Goal: Obtain resource: Download file/media

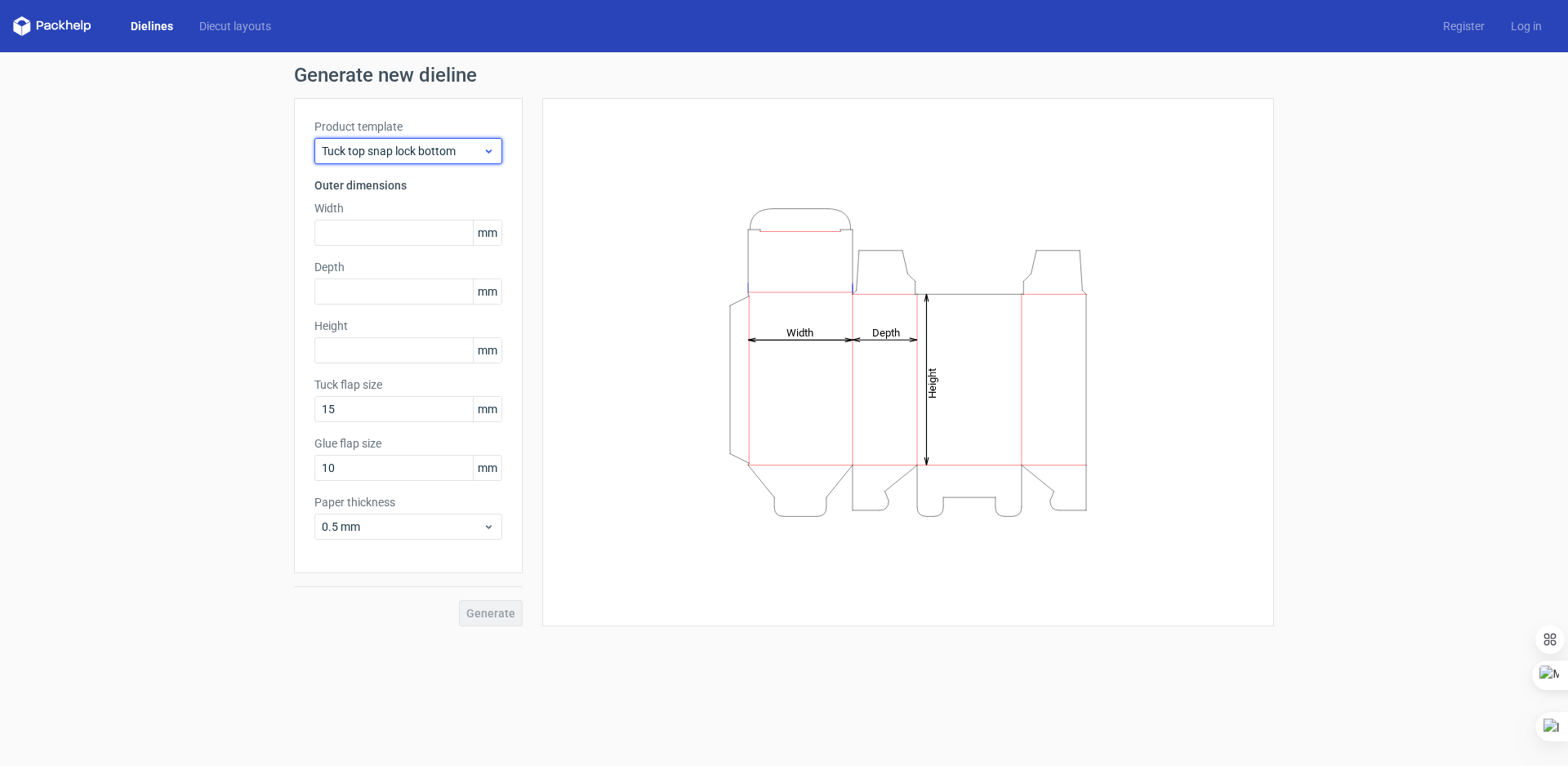
click at [387, 156] on span "Tuck top snap lock bottom" at bounding box center [402, 152] width 161 height 17
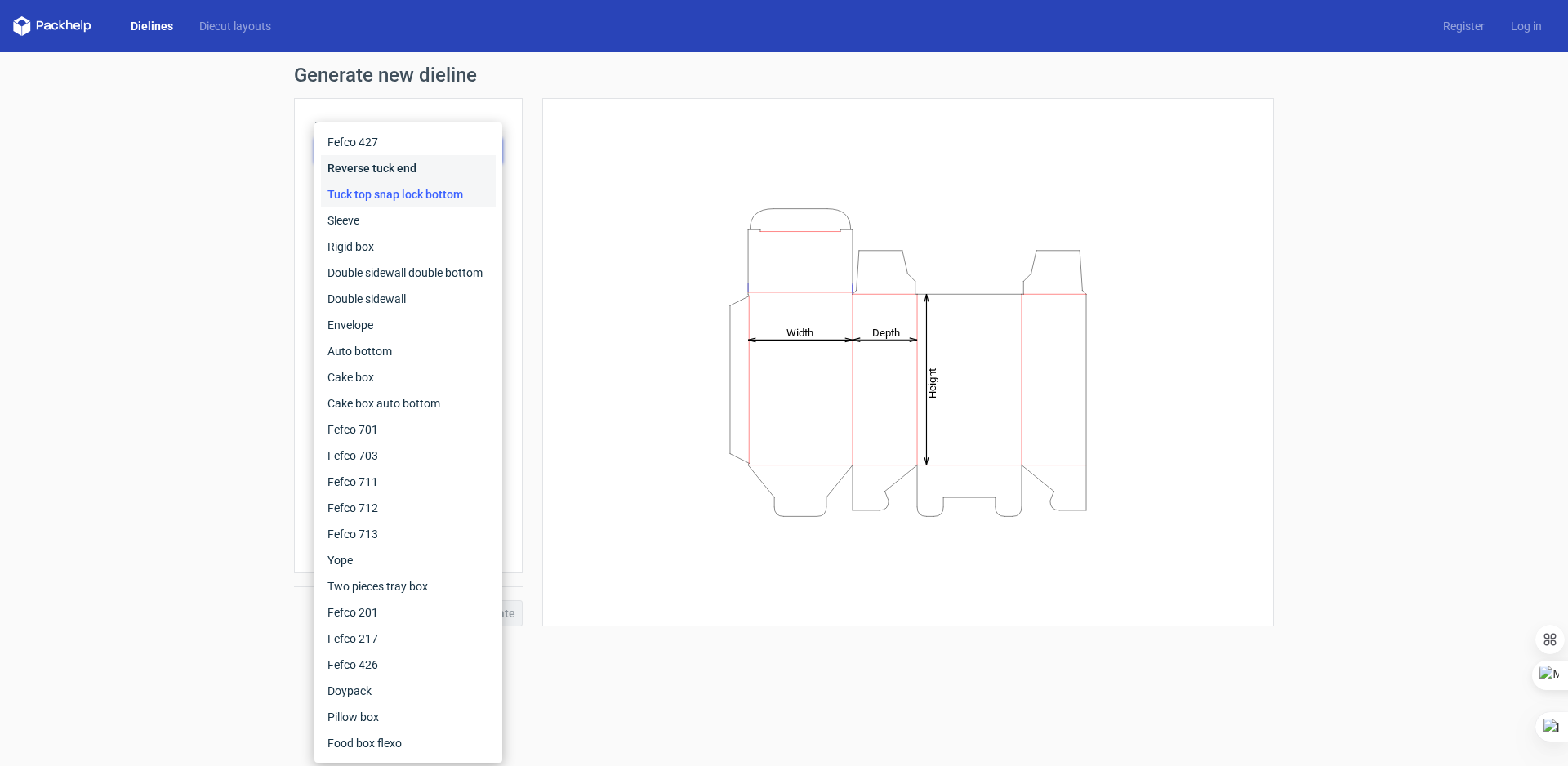
click at [396, 166] on div "Reverse tuck end" at bounding box center [408, 168] width 175 height 26
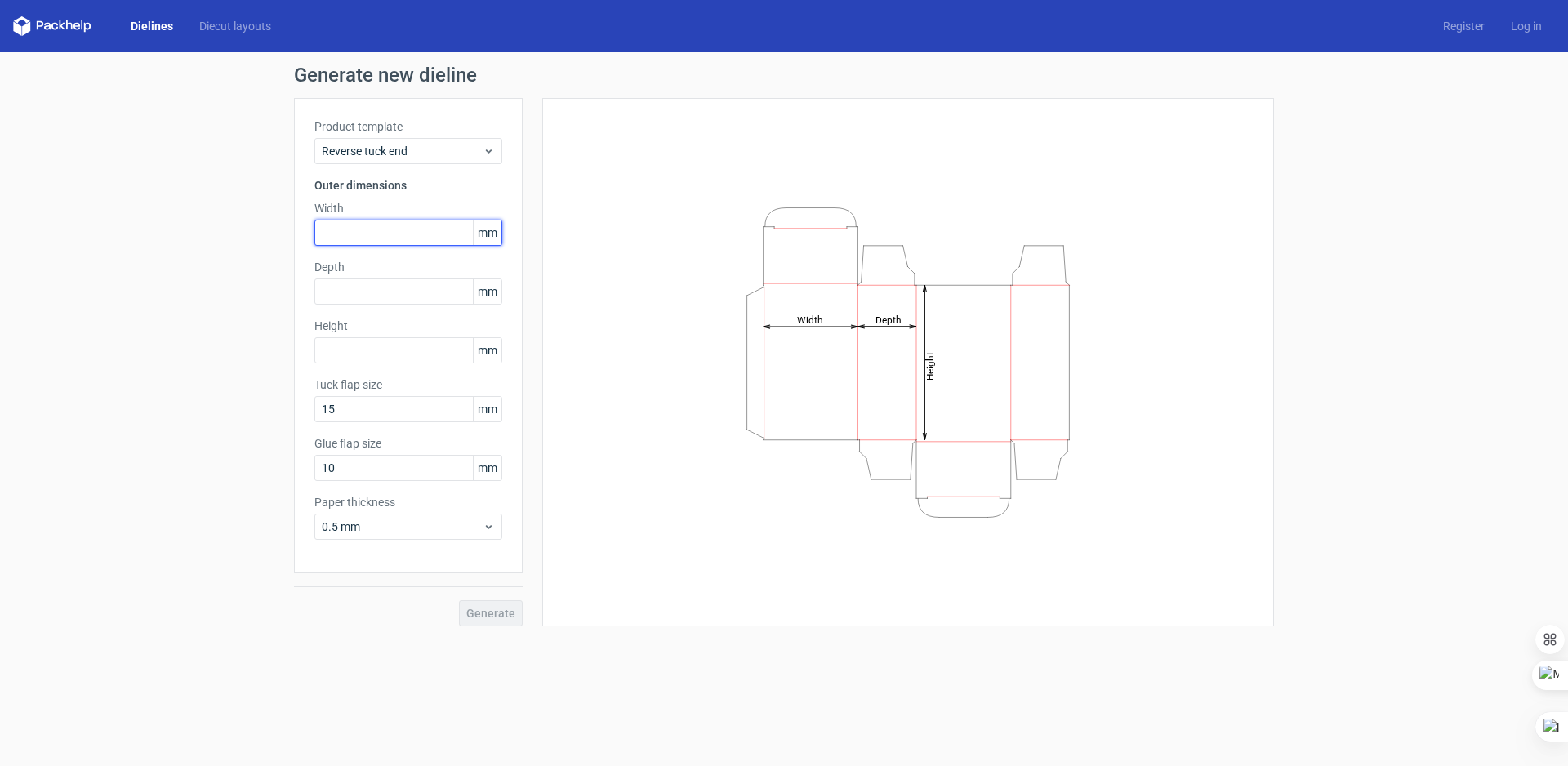
click at [387, 232] on input "text" at bounding box center [408, 233] width 188 height 26
type input "80"
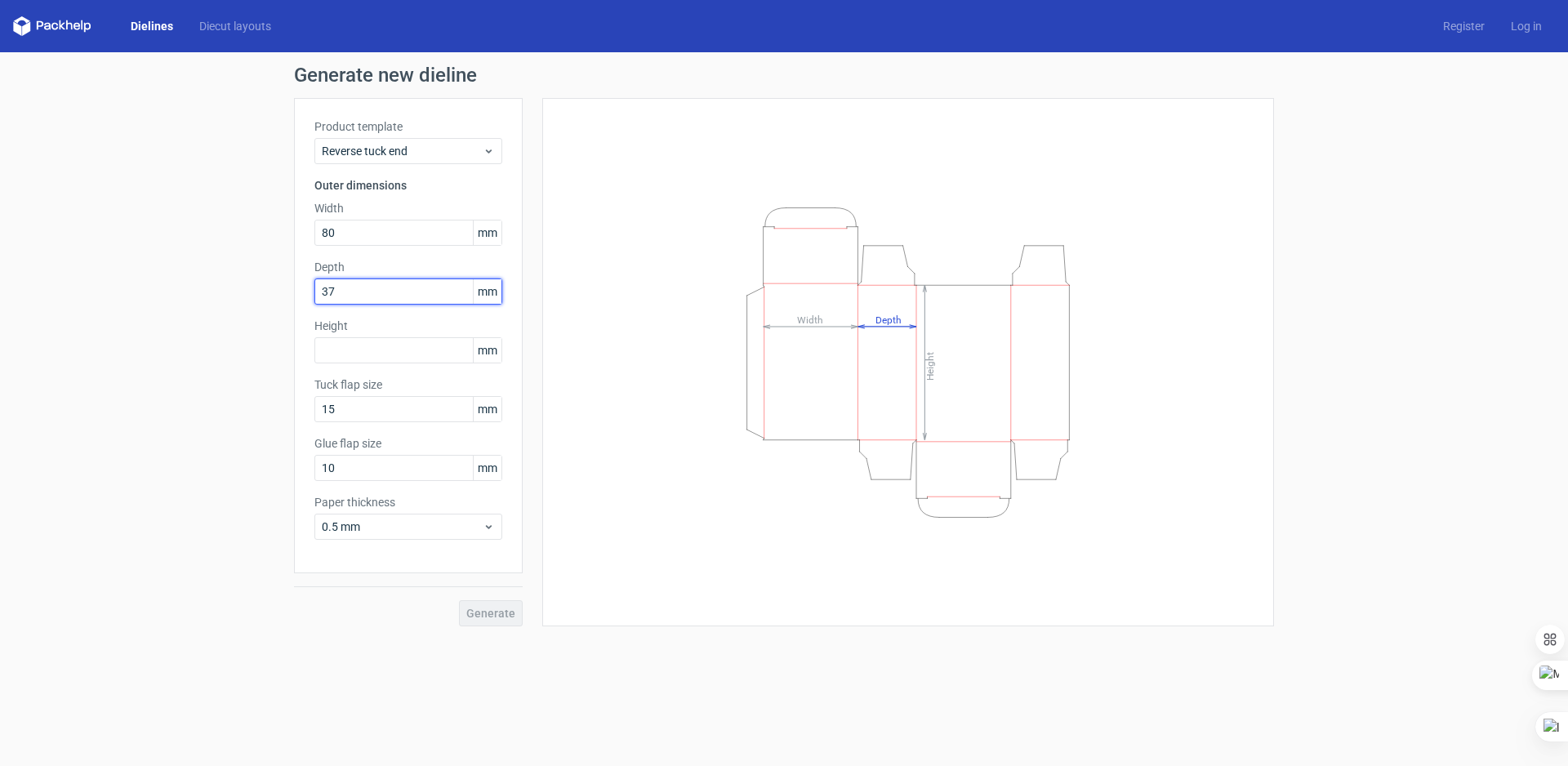
type input "37"
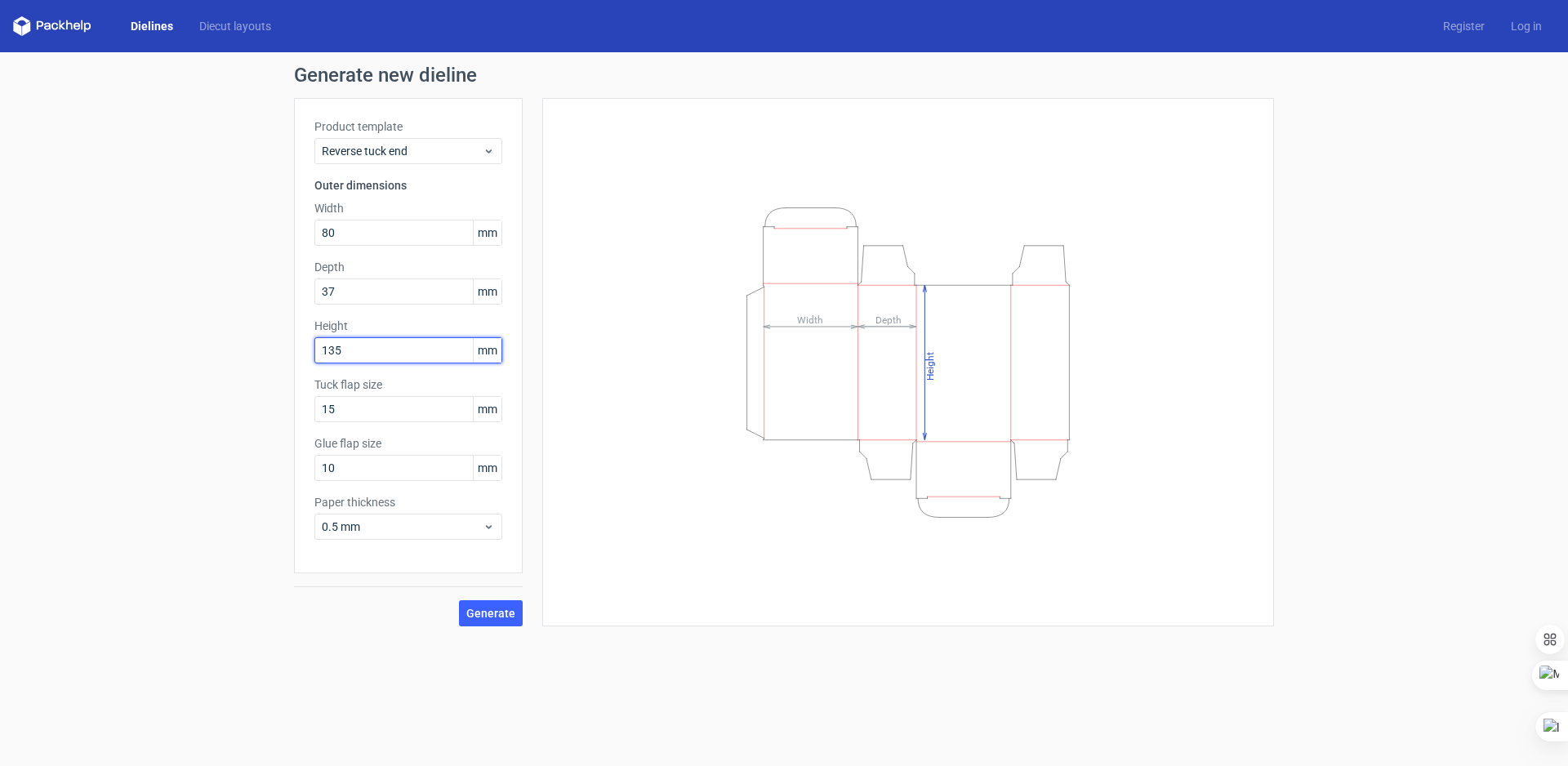
type input "135"
click at [459, 600] on button "Generate" at bounding box center [490, 614] width 64 height 26
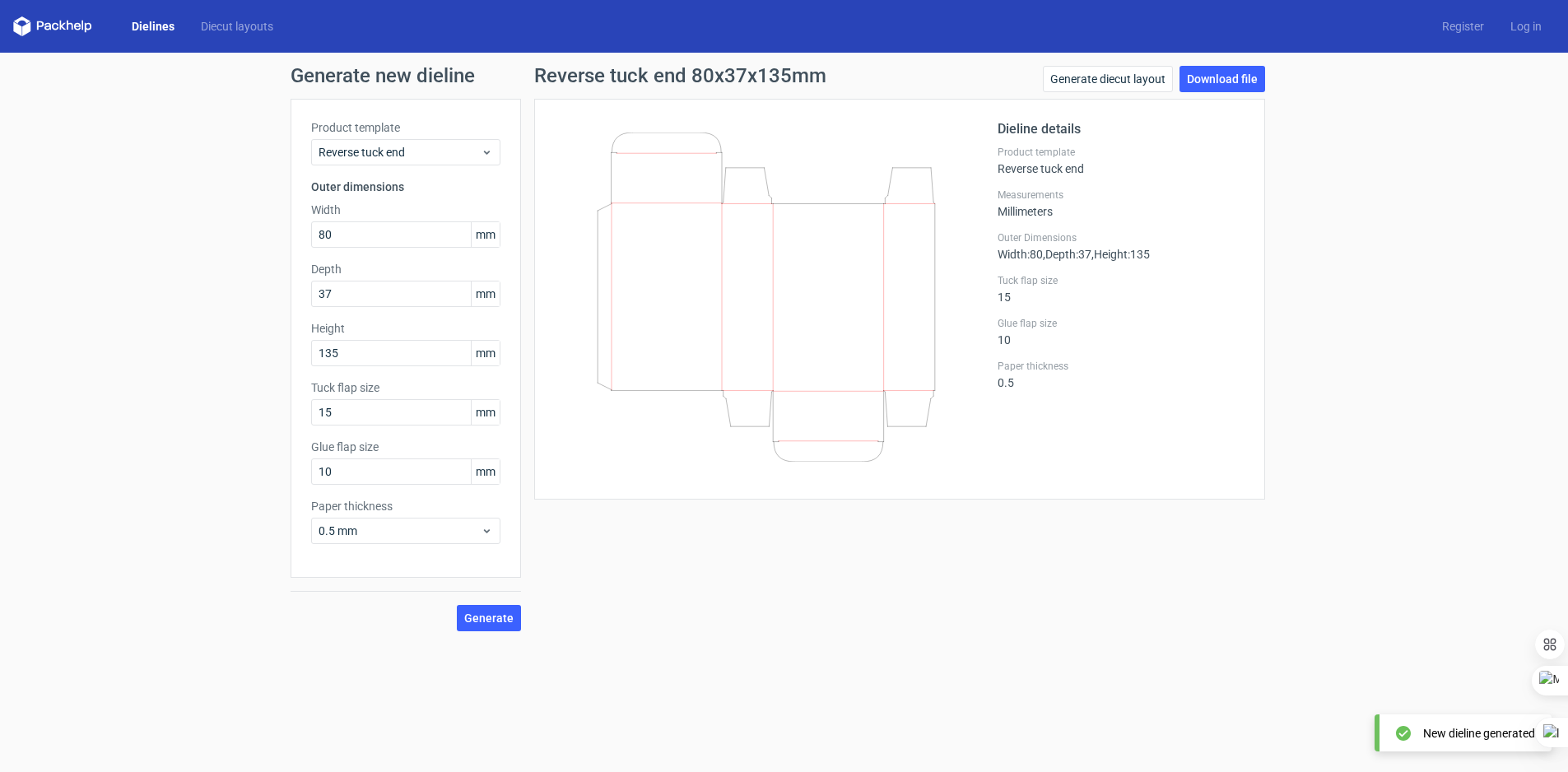
click at [188, 318] on div "Generate new dieline Product template Reverse tuck end Outer dimensions Width 8…" at bounding box center [784, 348] width 1568 height 592
click at [501, 609] on button "Generate" at bounding box center [489, 618] width 64 height 27
click at [476, 624] on span "Generate" at bounding box center [488, 618] width 49 height 12
click at [1236, 81] on link "Download file" at bounding box center [1223, 79] width 86 height 27
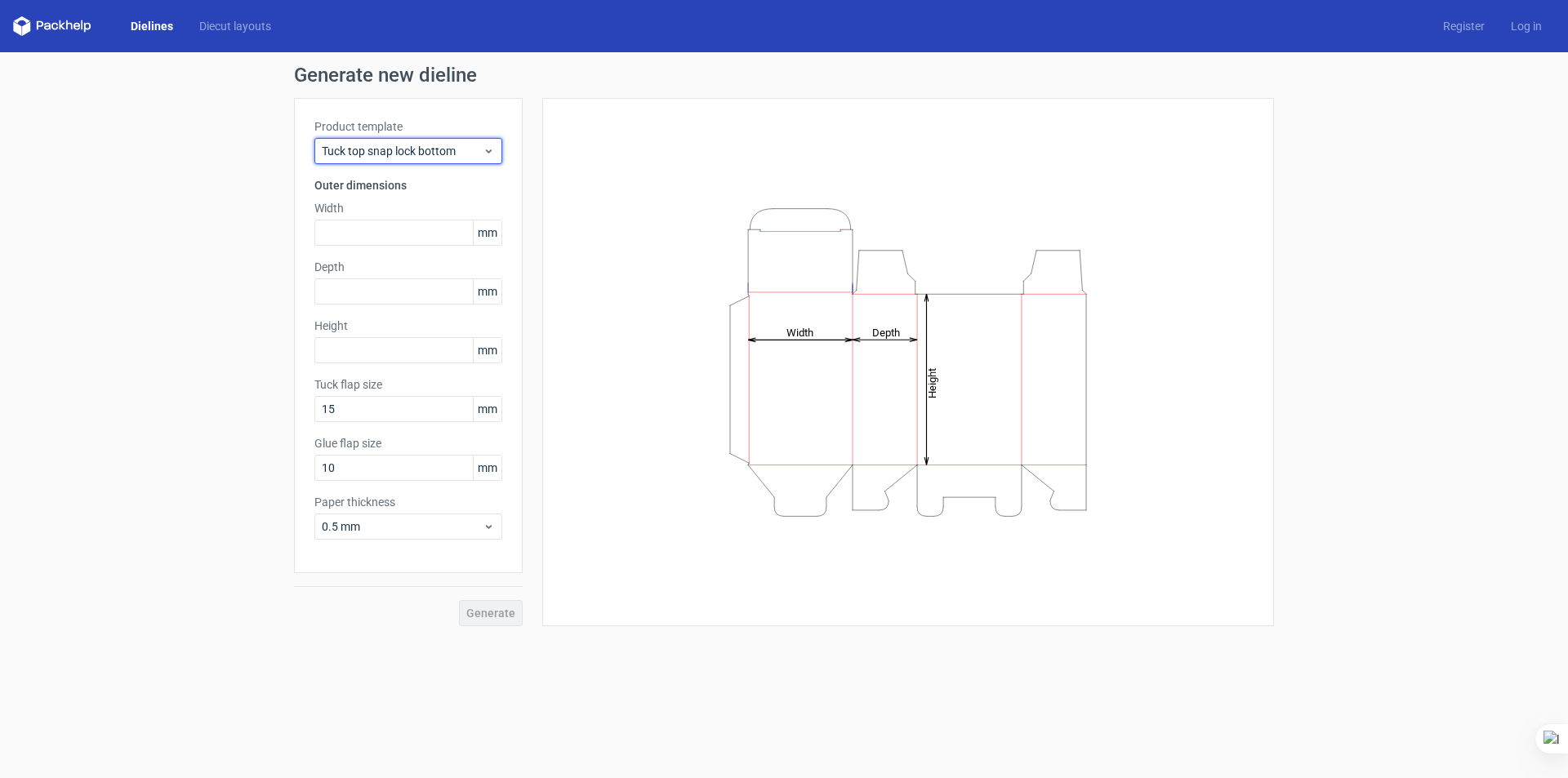
click at [464, 155] on span "Tuck top snap lock bottom" at bounding box center [402, 151] width 161 height 17
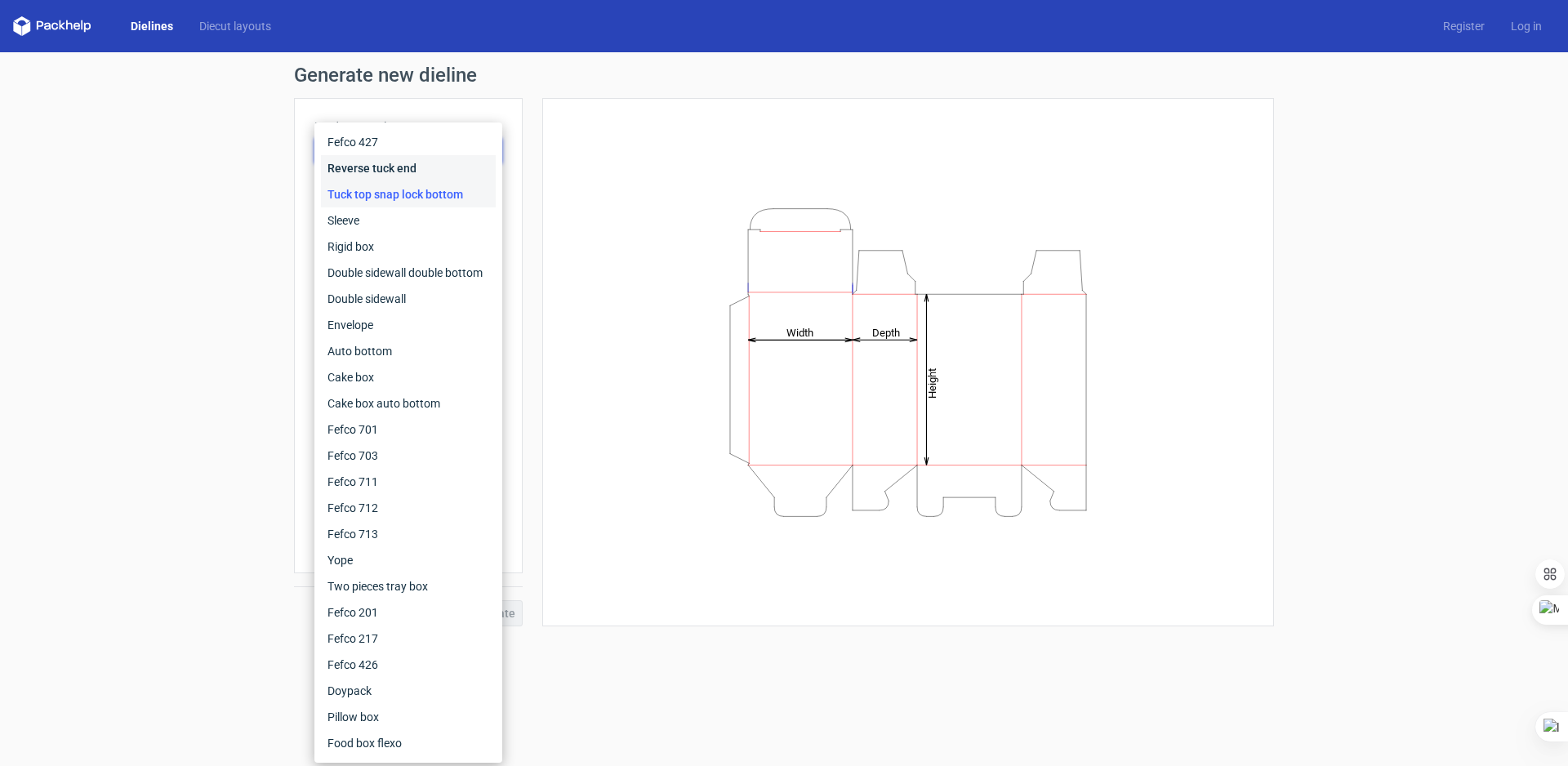
click at [440, 169] on div "Reverse tuck end" at bounding box center [408, 168] width 175 height 26
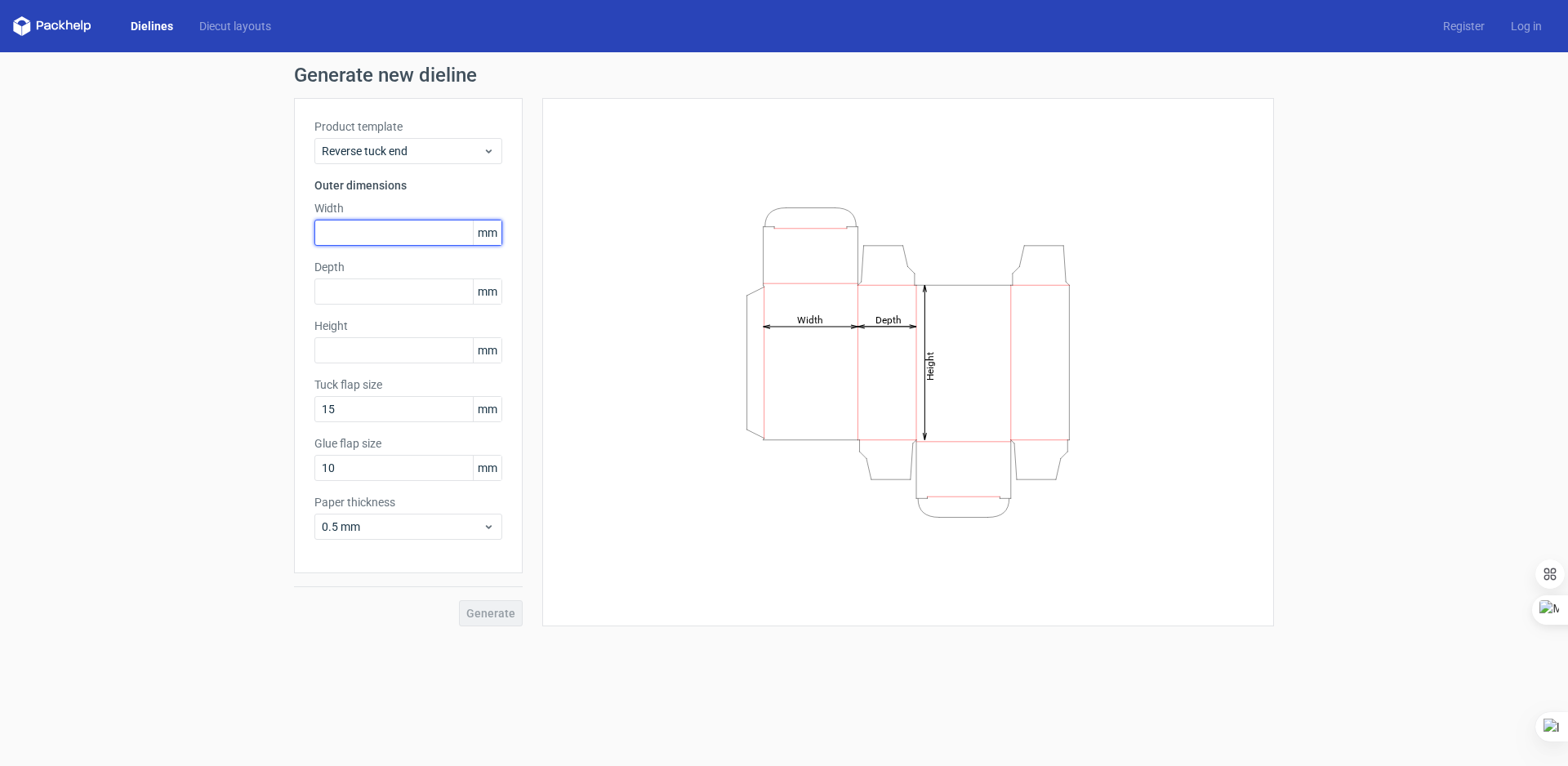
click at [390, 238] on input "text" at bounding box center [408, 233] width 188 height 26
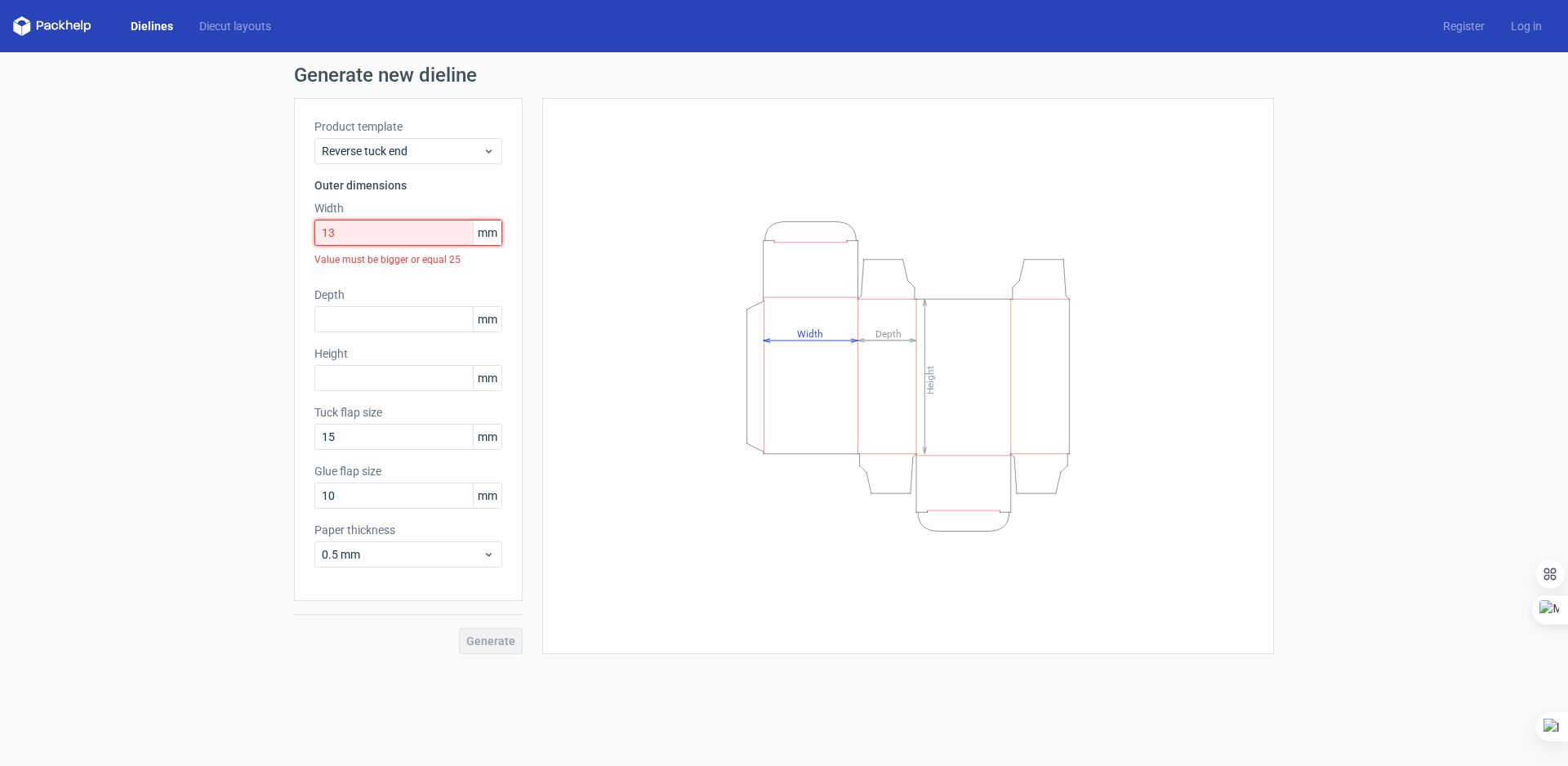
drag, startPoint x: 363, startPoint y: 234, endPoint x: 172, endPoint y: 245, distance: 191.3
click at [211, 247] on div "Generate new dieline Product template Reverse tuck end Outer dimensions Width 1…" at bounding box center [784, 359] width 1568 height 615
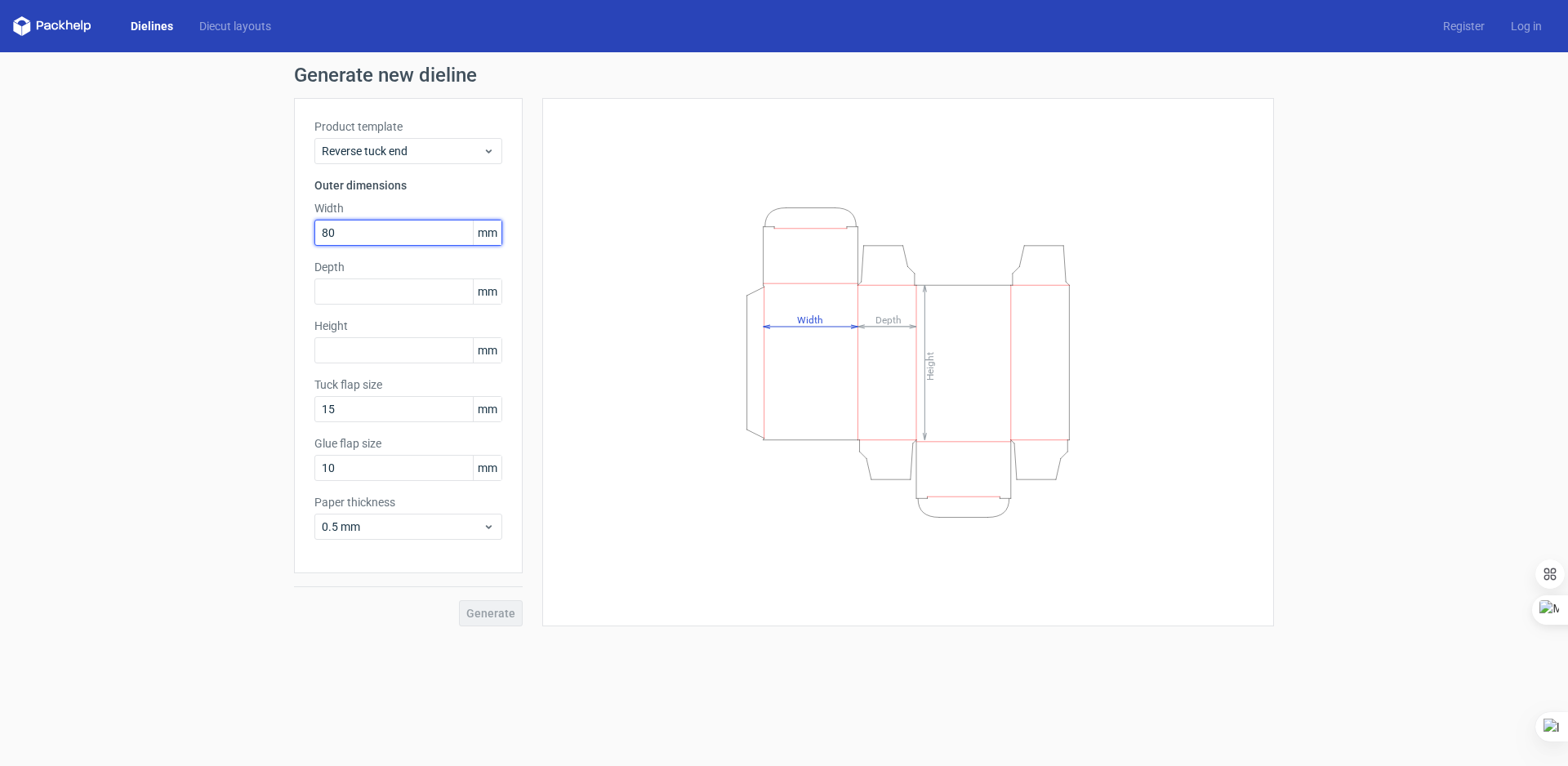
type input "80"
type input "37"
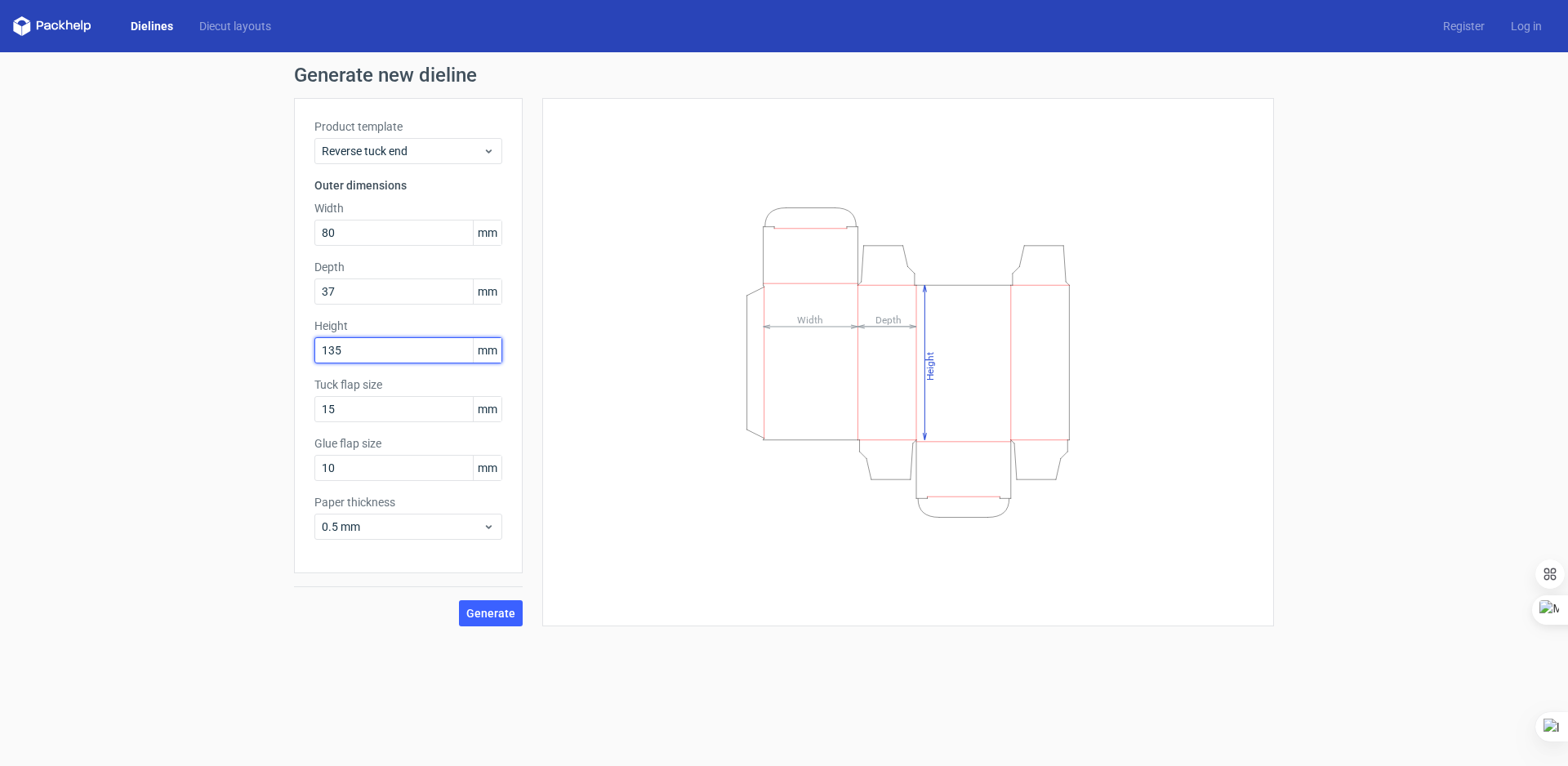
type input "135"
click at [459, 600] on button "Generate" at bounding box center [490, 614] width 64 height 26
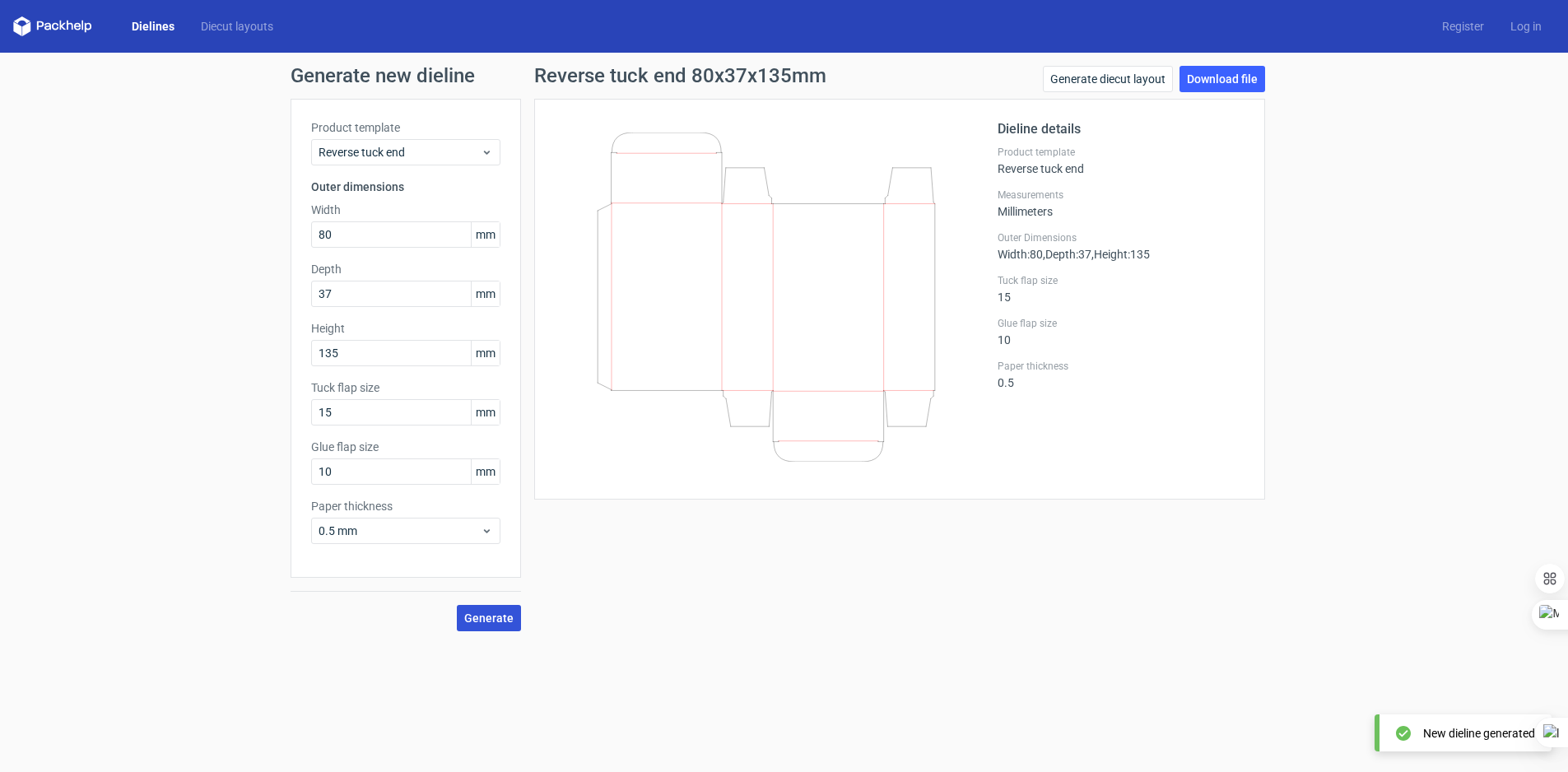
click at [467, 613] on span "Generate" at bounding box center [488, 618] width 49 height 12
click at [1223, 89] on link "Download file" at bounding box center [1223, 79] width 86 height 27
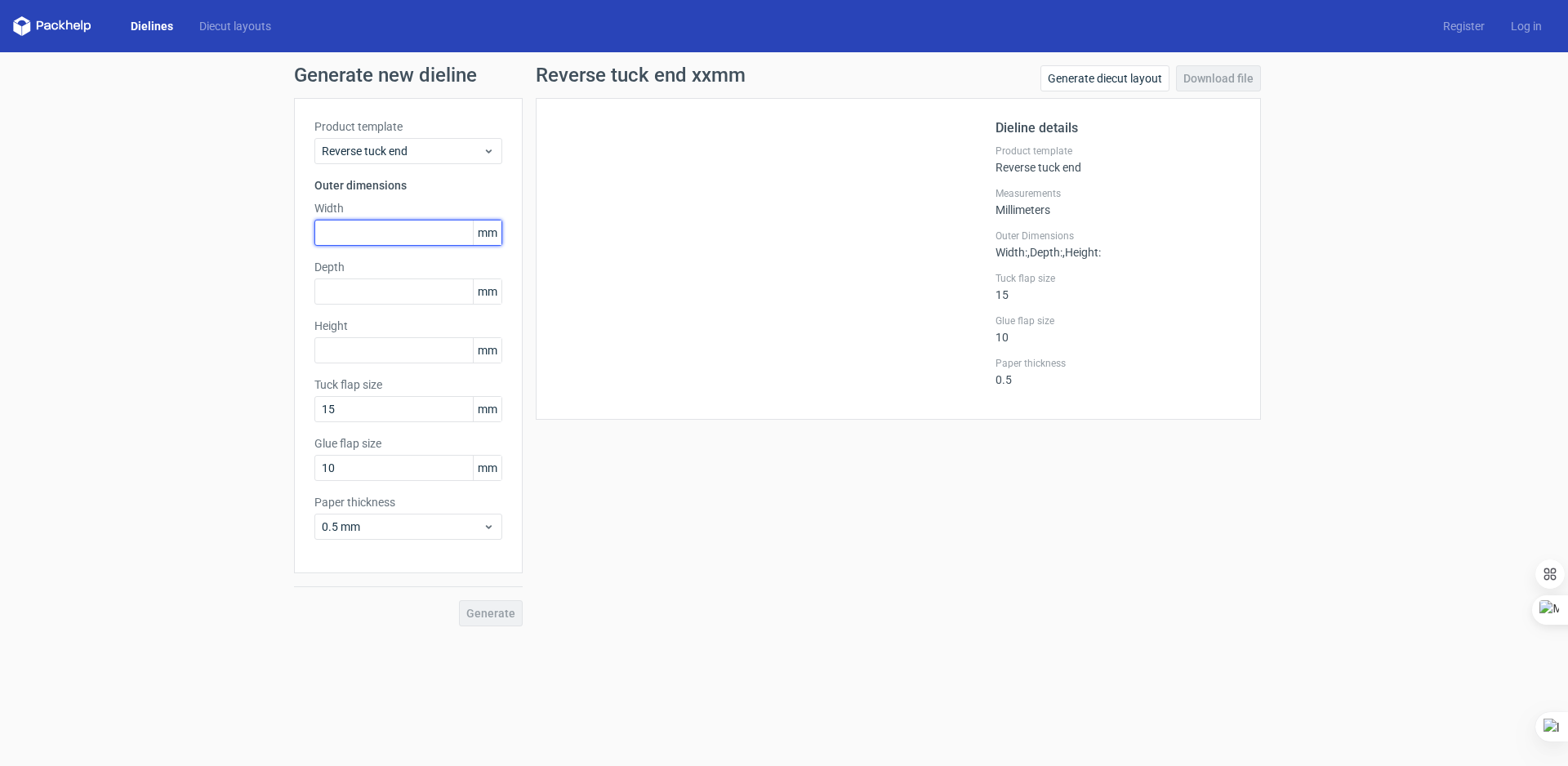
click at [412, 238] on input "text" at bounding box center [408, 233] width 188 height 26
drag, startPoint x: 375, startPoint y: 240, endPoint x: 243, endPoint y: 241, distance: 132.0
click at [243, 241] on div "Generate new dieline Product template Reverse tuck end Outer dimensions Width m…" at bounding box center [784, 345] width 1568 height 587
click at [374, 157] on span "Reverse tuck end" at bounding box center [402, 152] width 161 height 17
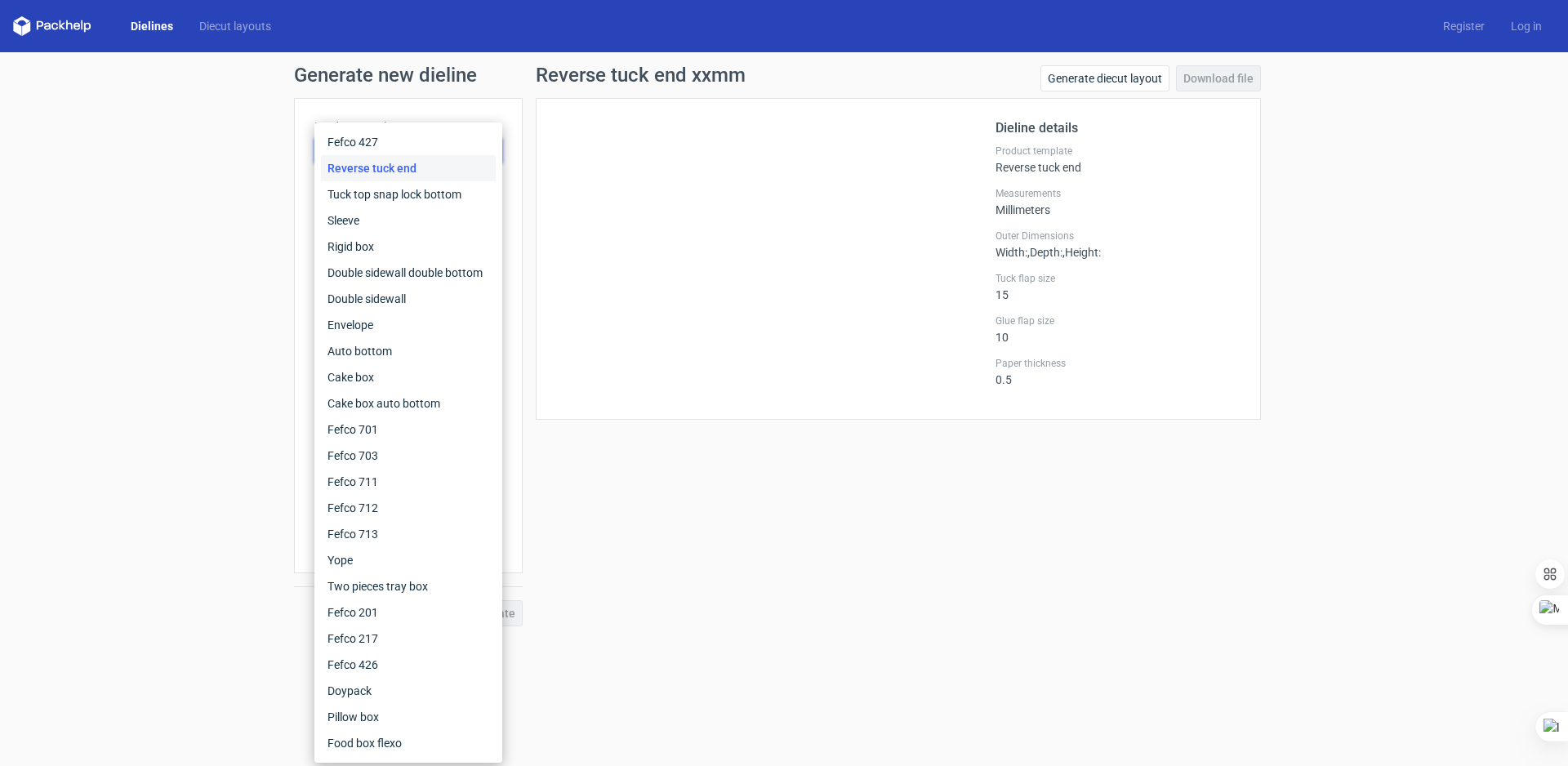
click at [367, 172] on div "Reverse tuck end" at bounding box center [408, 168] width 175 height 26
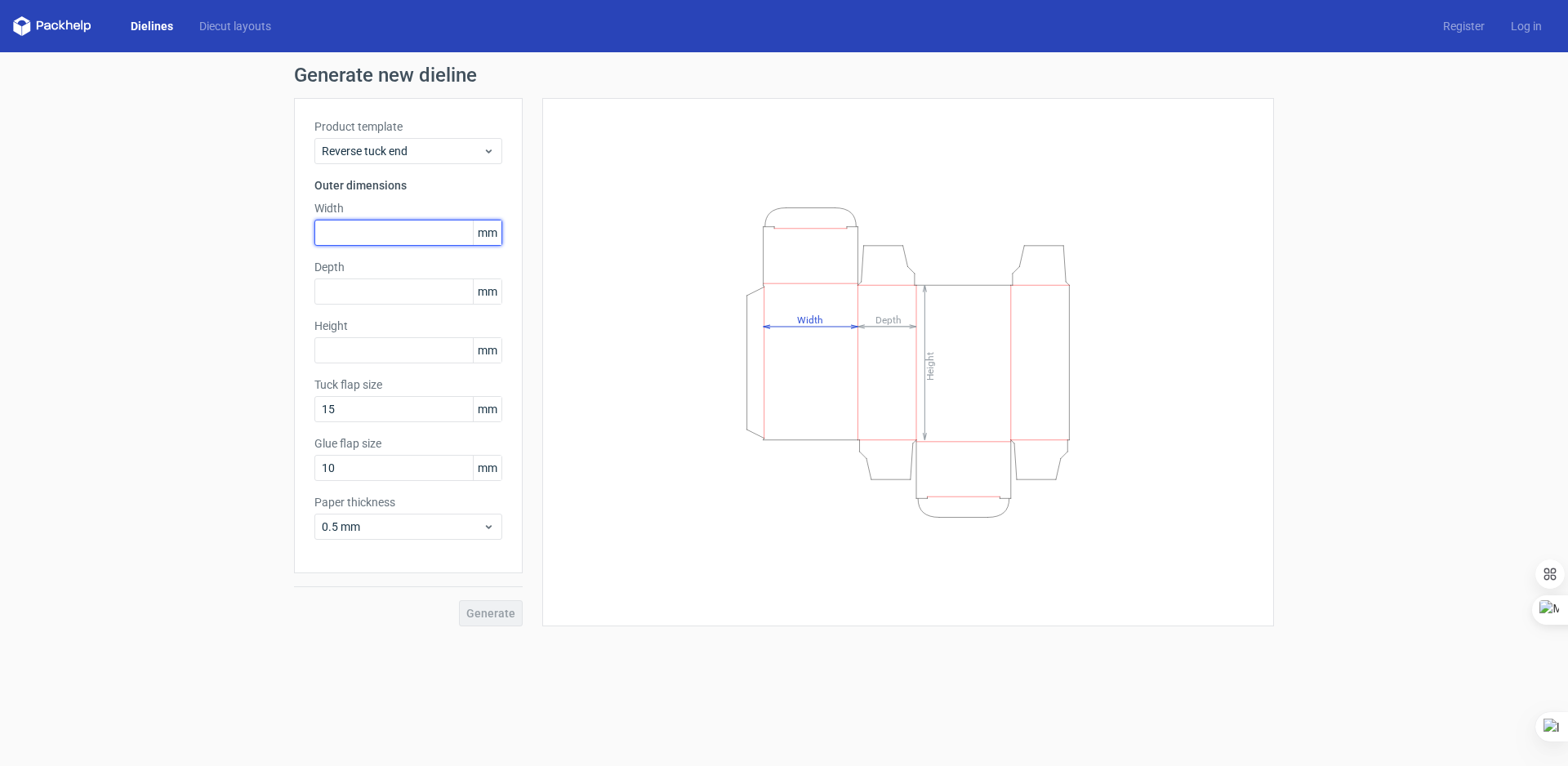
click at [375, 244] on input "text" at bounding box center [408, 233] width 188 height 26
click at [358, 287] on input "text" at bounding box center [408, 291] width 188 height 26
click at [389, 233] on input "text" at bounding box center [408, 233] width 188 height 26
click at [390, 157] on span "Reverse tuck end" at bounding box center [402, 152] width 161 height 17
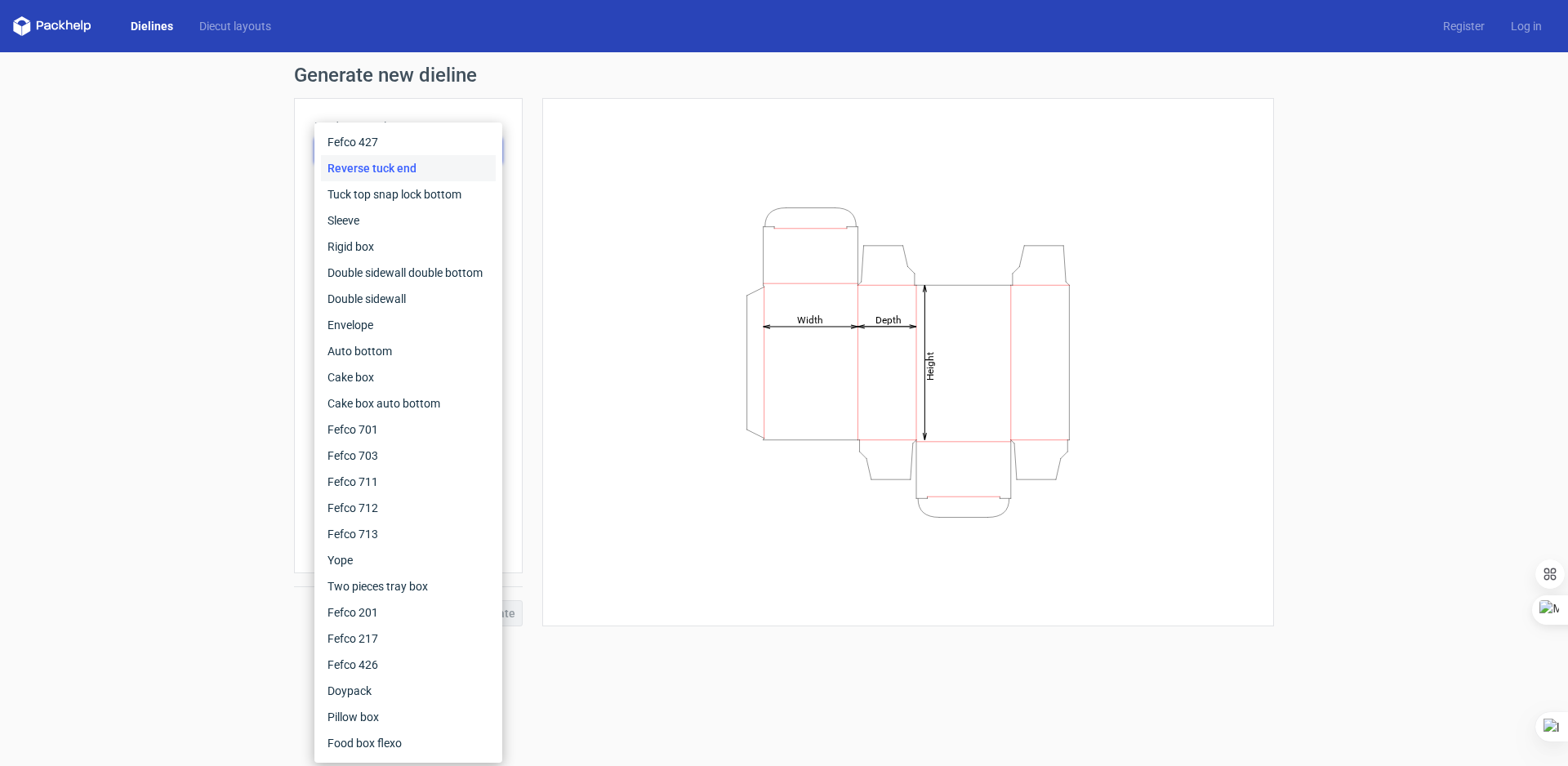
click at [383, 171] on div "Reverse tuck end" at bounding box center [408, 168] width 175 height 26
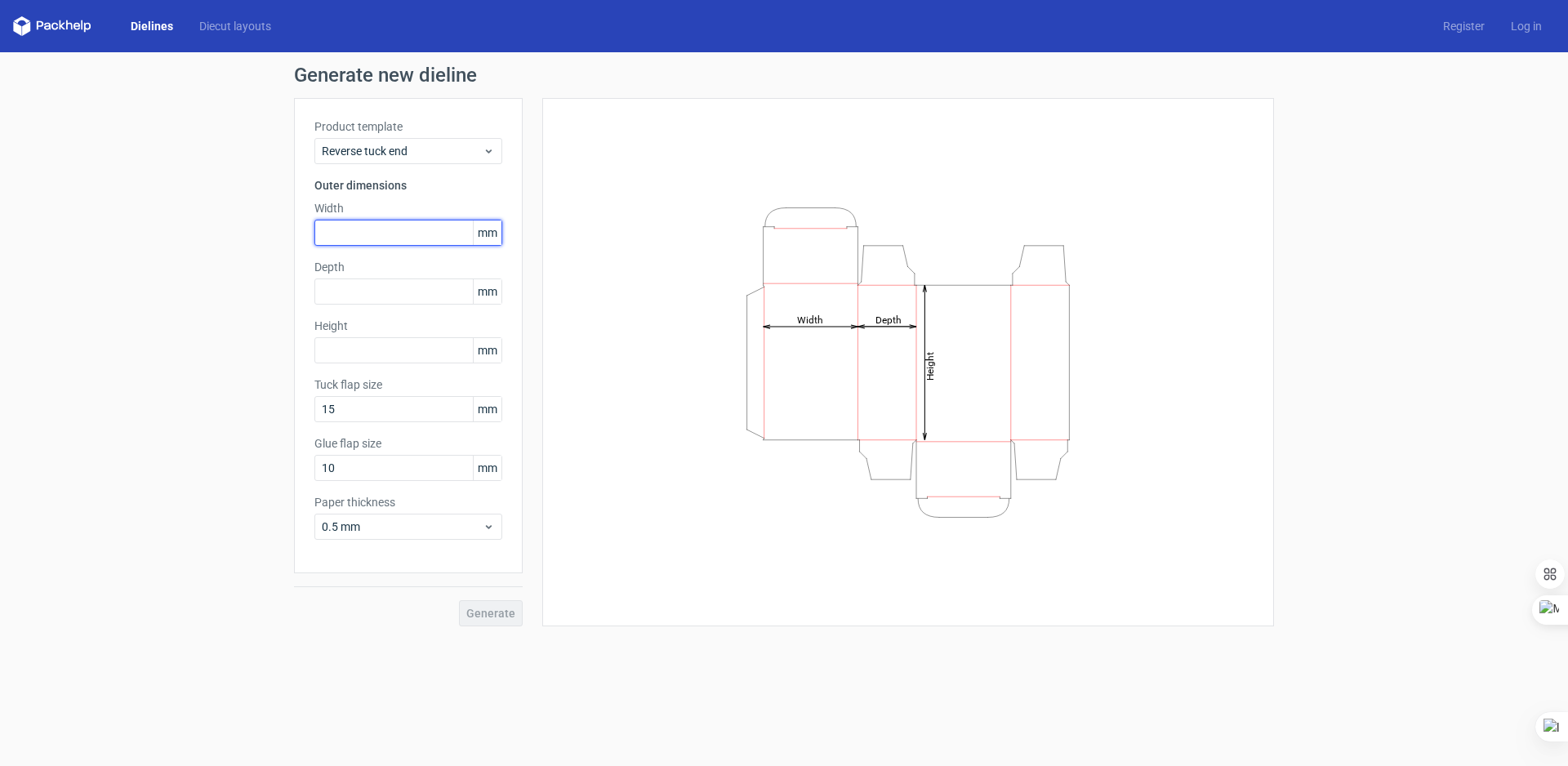
click at [396, 234] on input "text" at bounding box center [408, 233] width 188 height 26
click at [396, 234] on input "40" at bounding box center [408, 233] width 188 height 26
type input "50"
click at [378, 286] on input "text" at bounding box center [408, 291] width 188 height 26
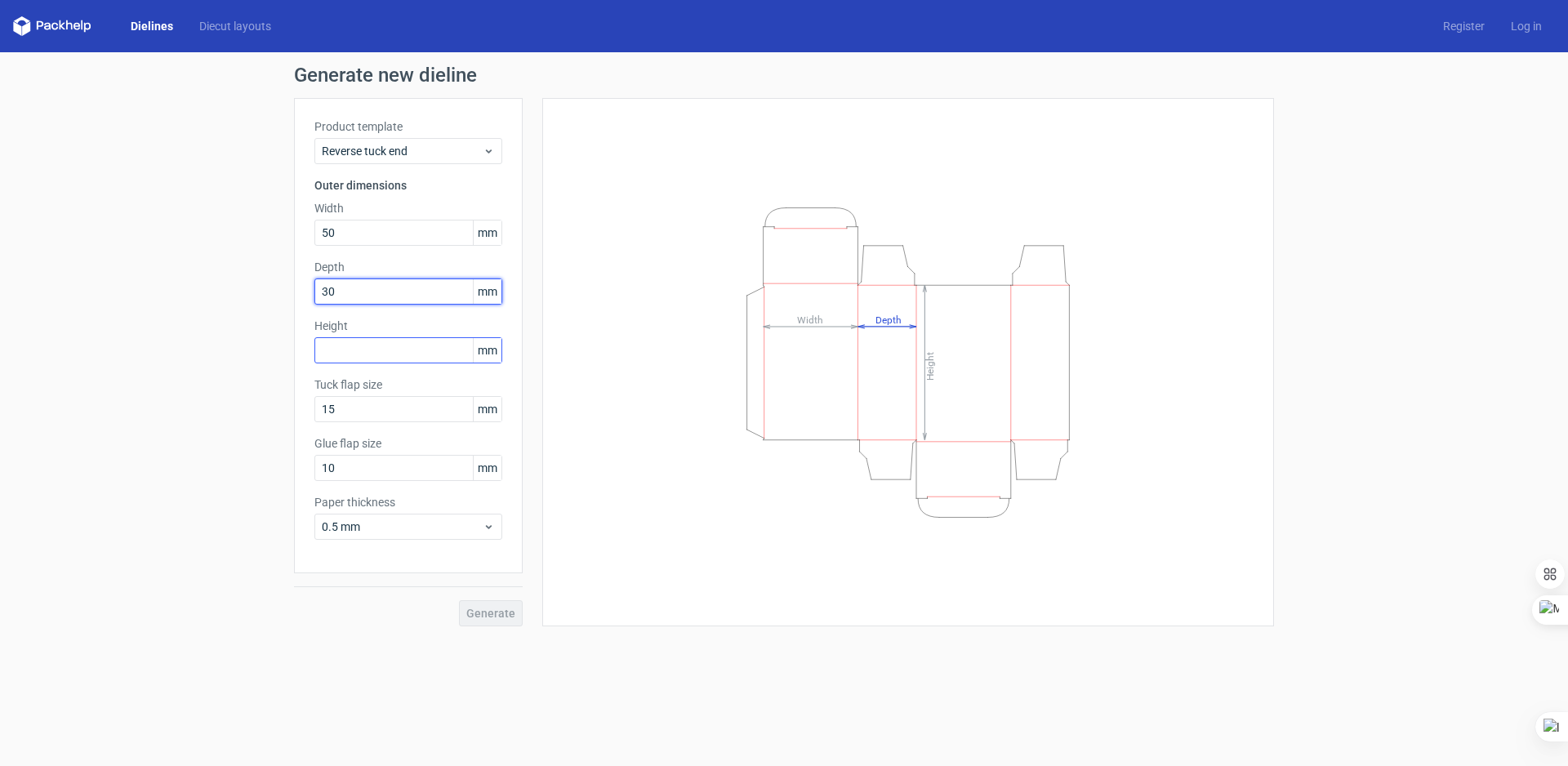
type input "30"
click at [349, 356] on input "text" at bounding box center [408, 350] width 188 height 26
type input "200"
click at [493, 603] on button "Generate" at bounding box center [490, 614] width 64 height 26
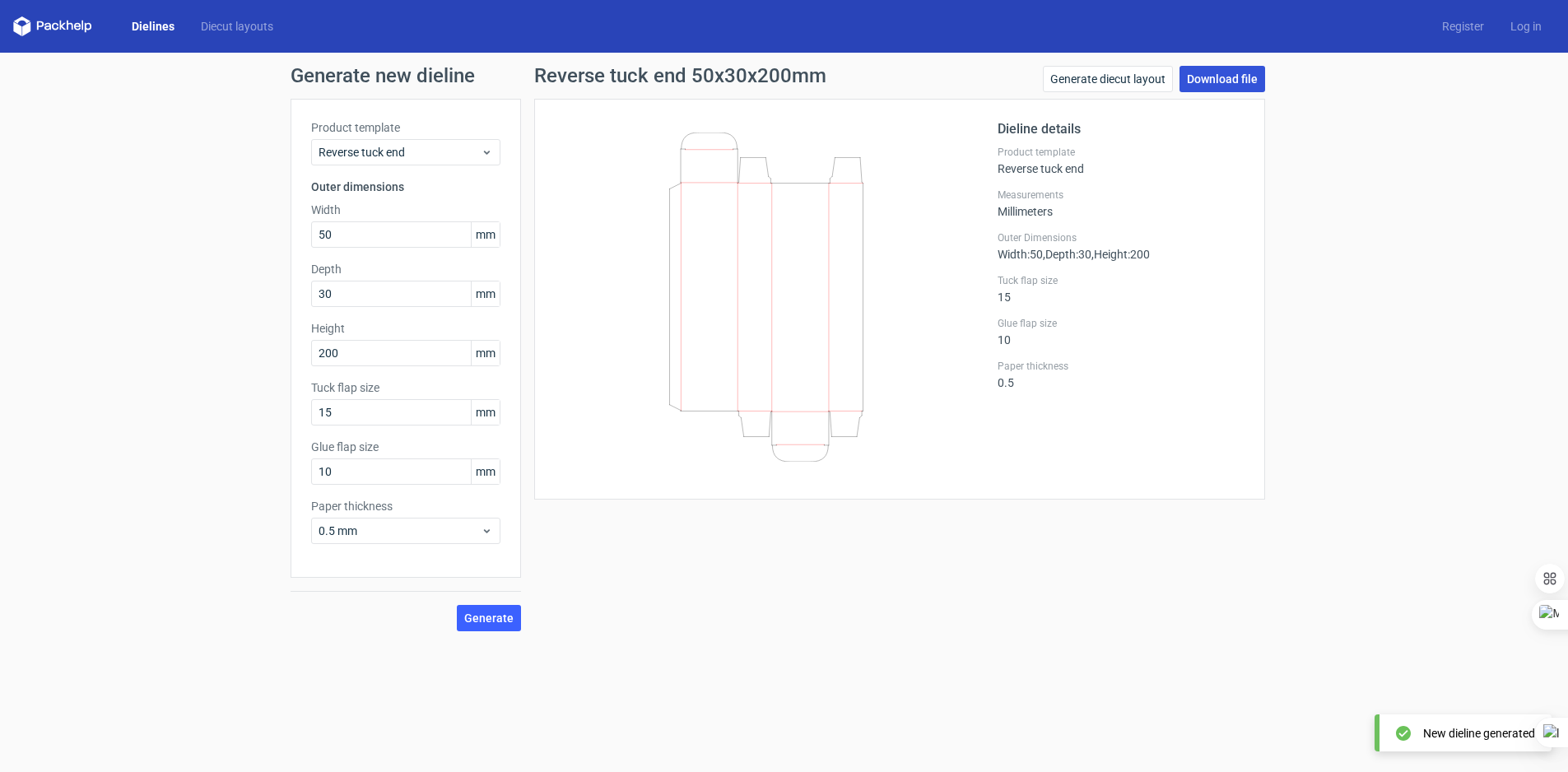
click at [1231, 83] on link "Download file" at bounding box center [1223, 79] width 86 height 27
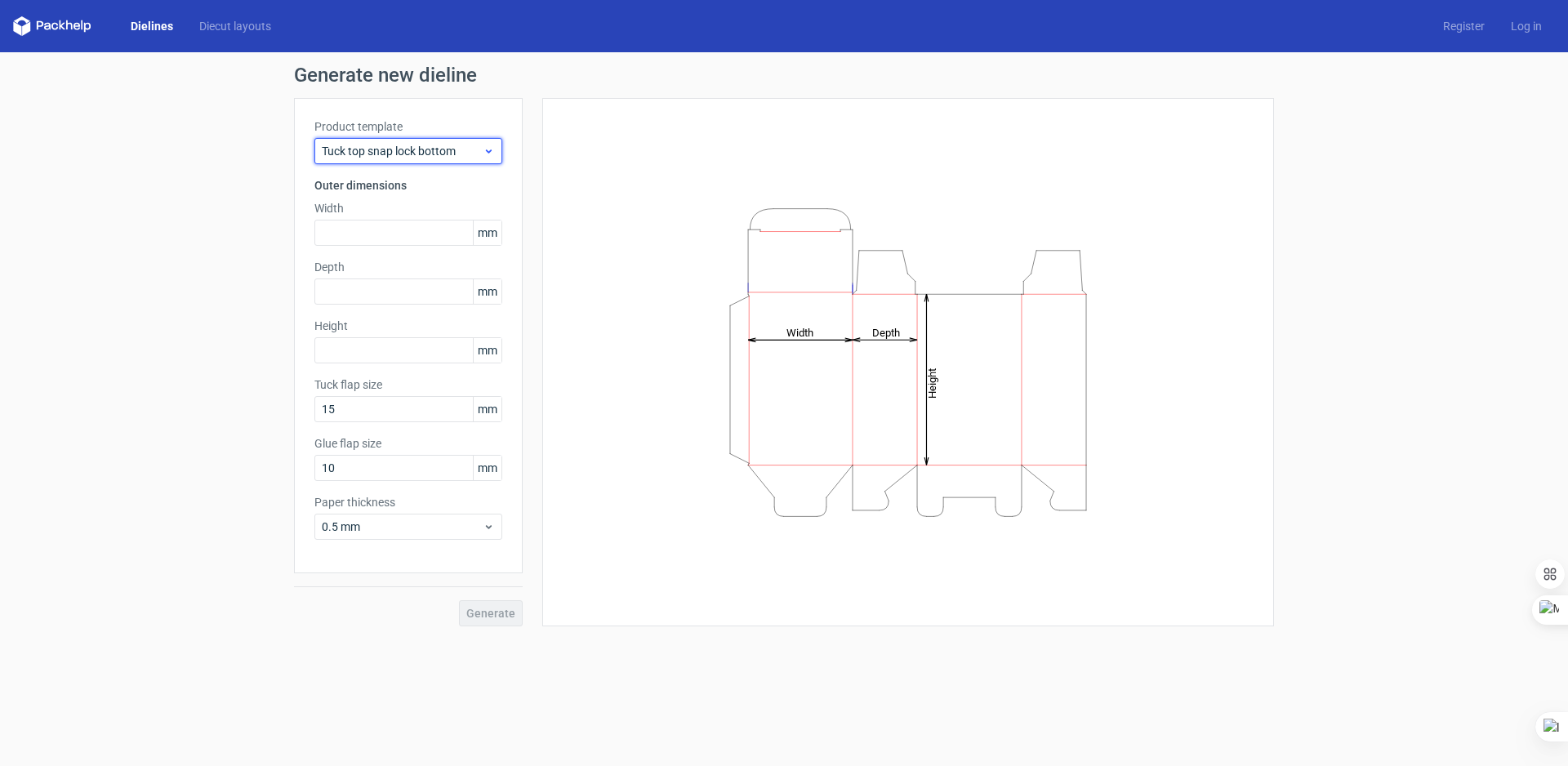
click at [397, 159] on div "Tuck top snap lock bottom" at bounding box center [408, 152] width 188 height 26
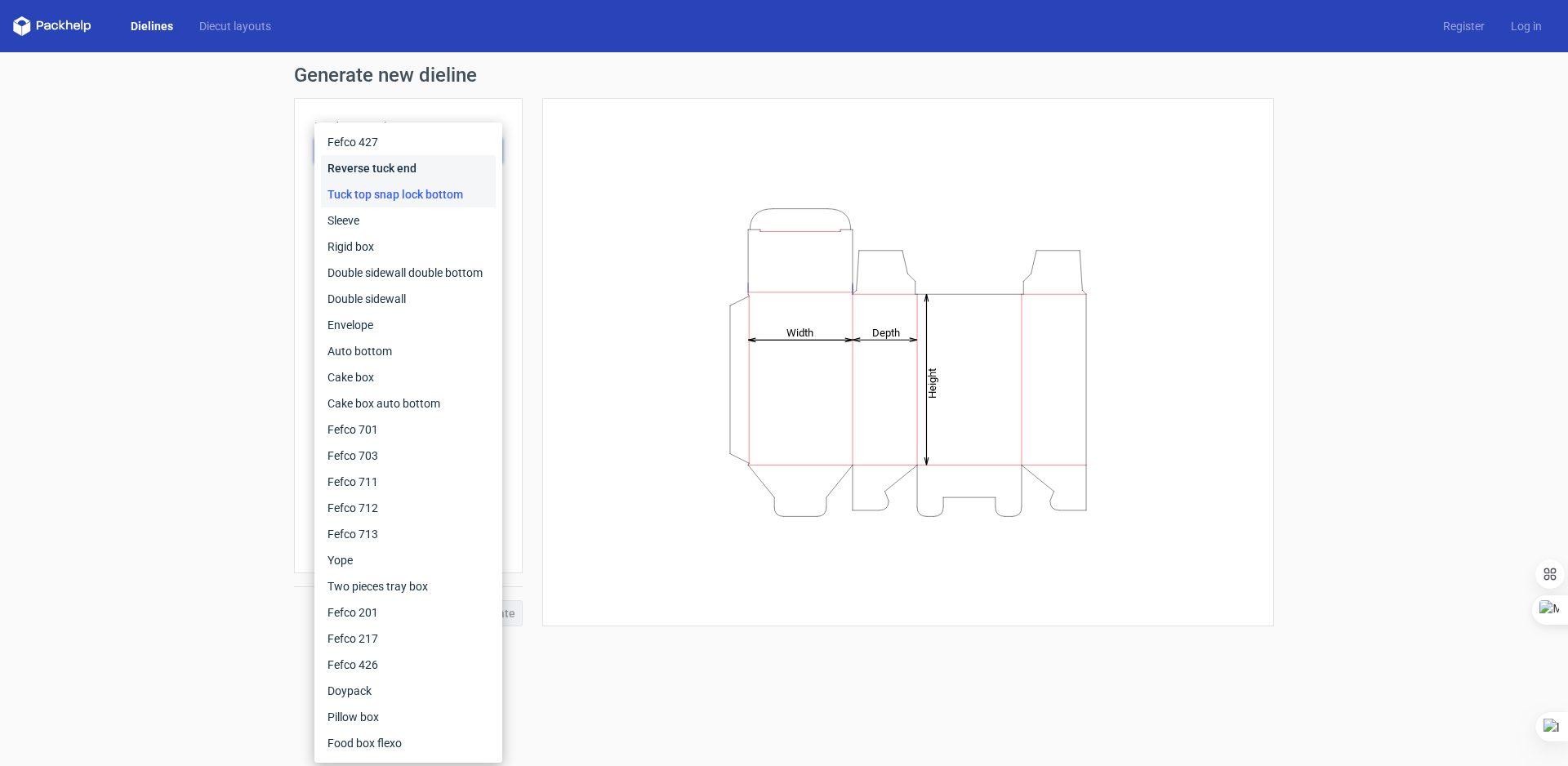
click at [386, 171] on div "Reverse tuck end" at bounding box center [408, 168] width 175 height 26
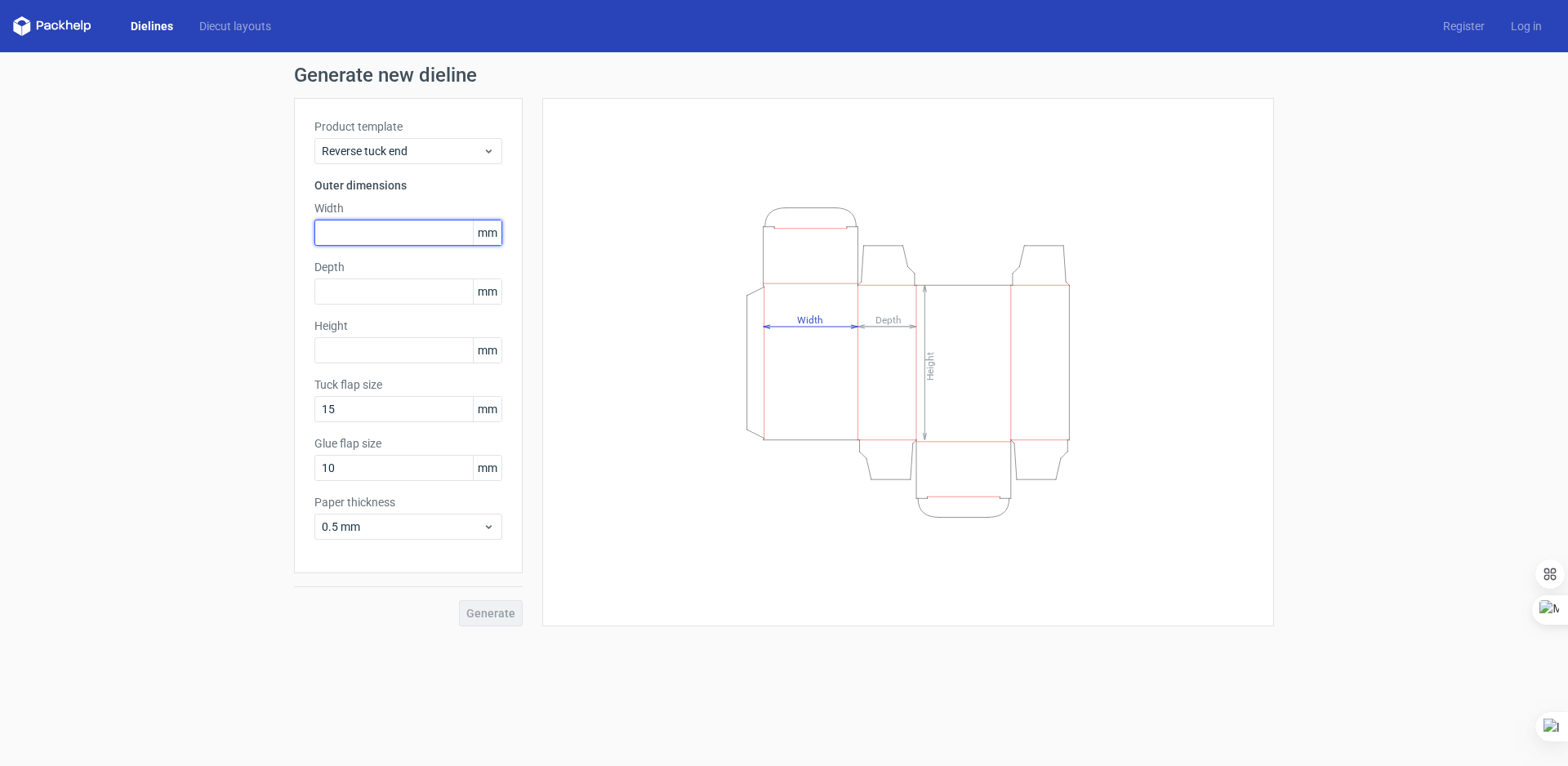
click at [373, 234] on input "text" at bounding box center [408, 233] width 188 height 26
type input "80"
type input "37"
click at [344, 347] on input "text" at bounding box center [408, 350] width 188 height 26
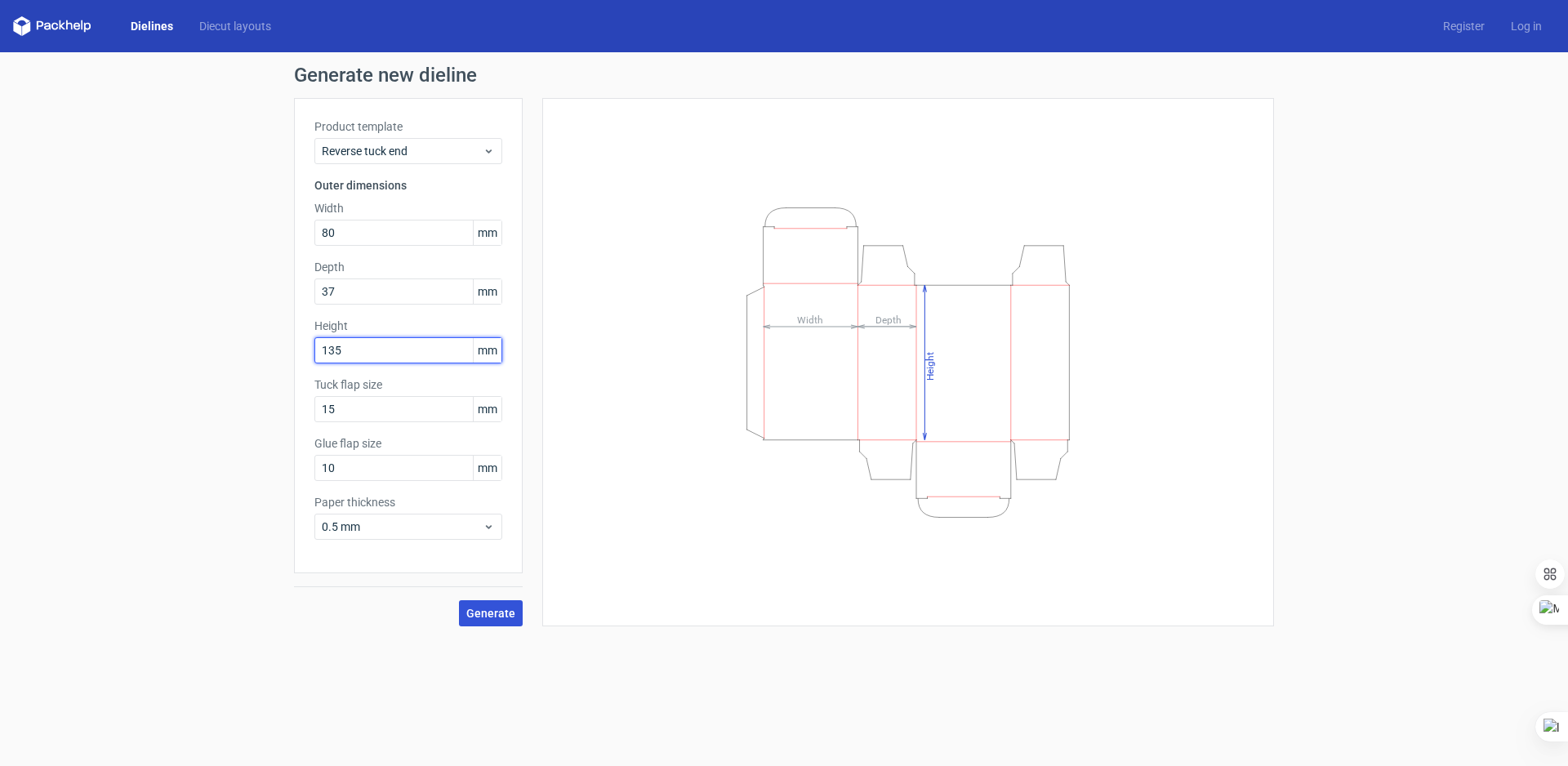
type input "135"
click at [499, 604] on button "Generate" at bounding box center [490, 614] width 64 height 26
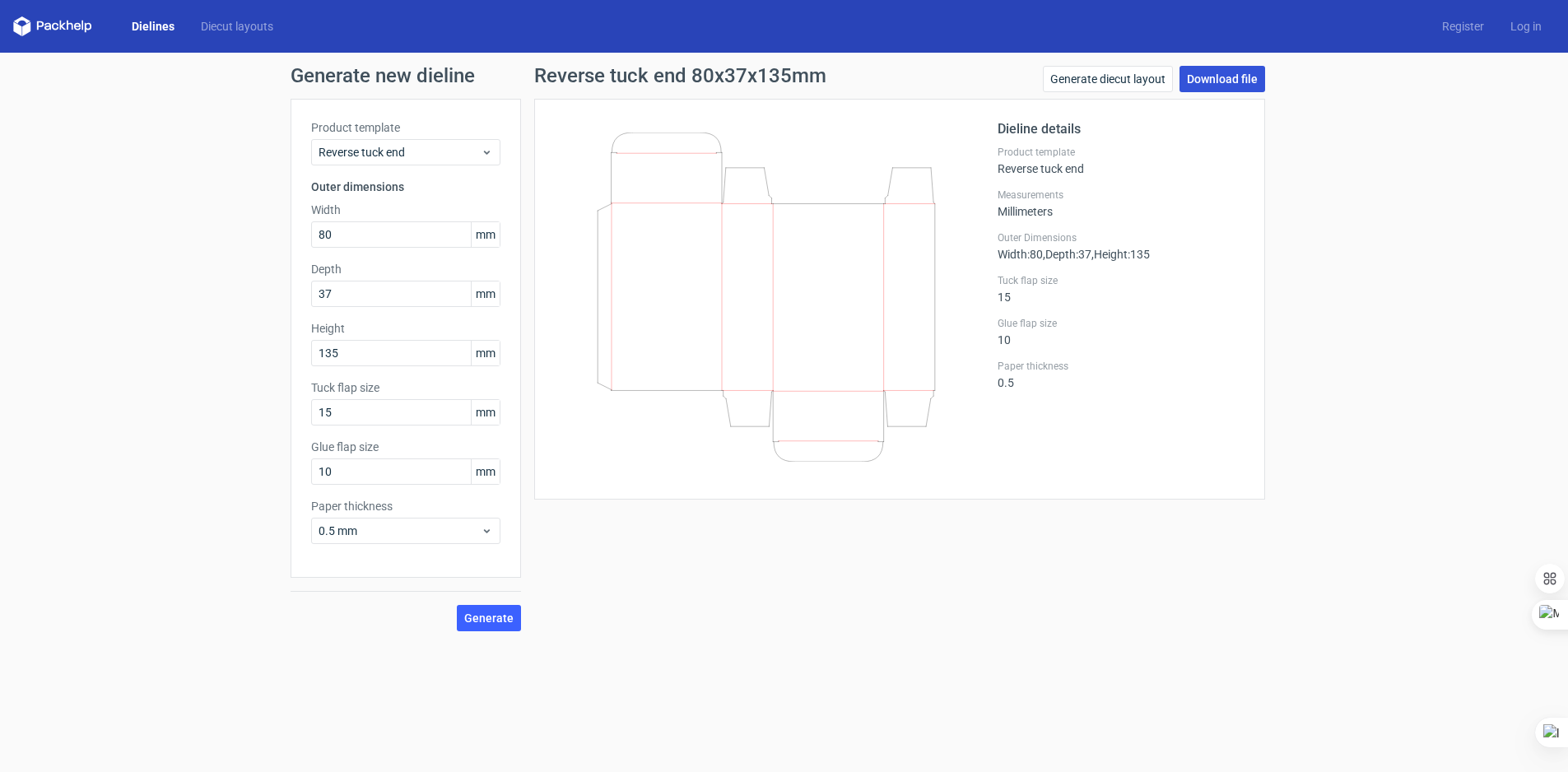
click at [1214, 76] on link "Download file" at bounding box center [1223, 79] width 86 height 27
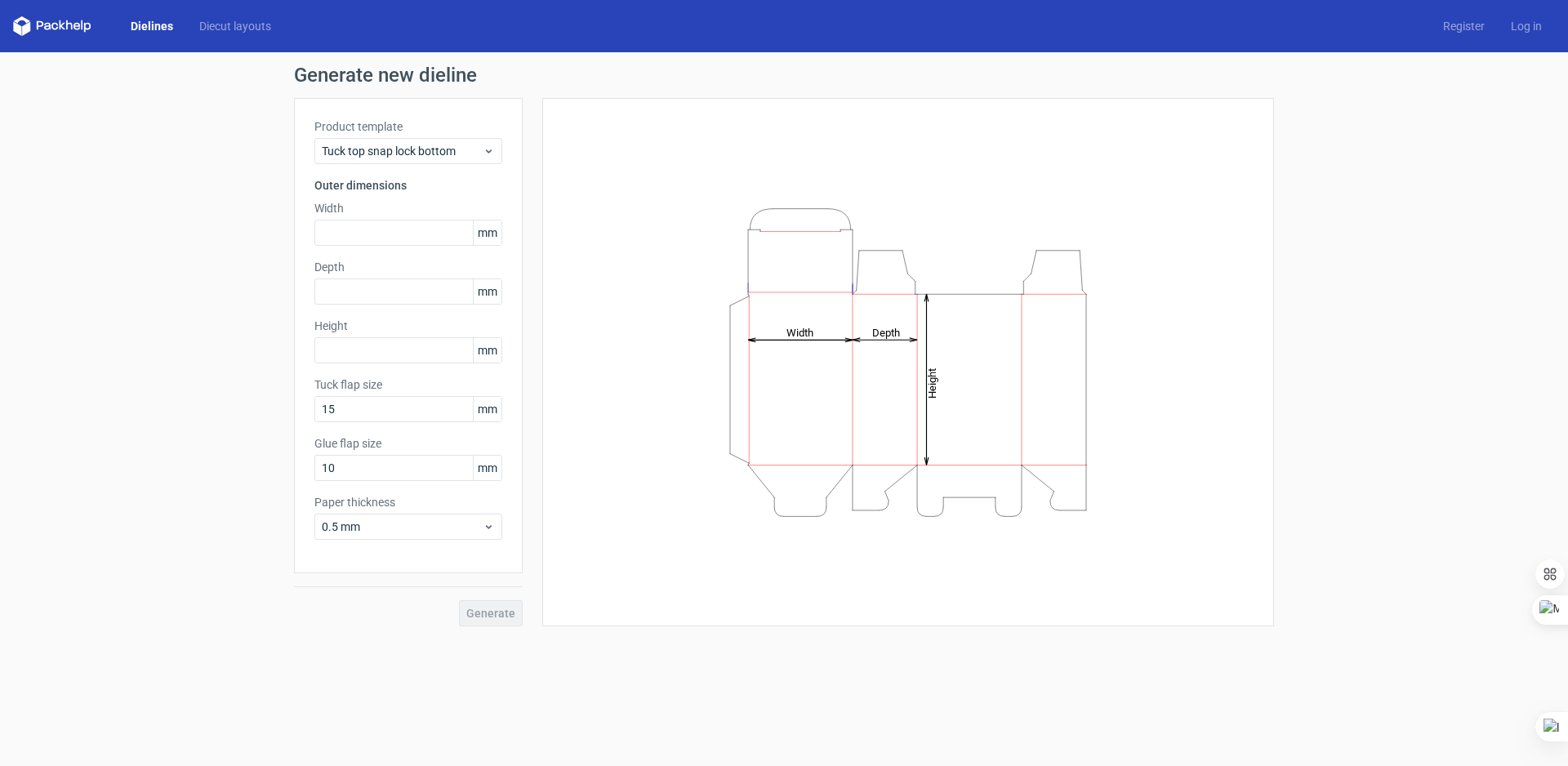
click at [1451, 147] on div "Generate new dieline Product template Tuck top snap lock bottom Outer dimension…" at bounding box center [784, 345] width 1568 height 587
click at [1518, 25] on link "Log in" at bounding box center [1526, 26] width 57 height 17
click at [1458, 21] on link "Register" at bounding box center [1464, 26] width 68 height 17
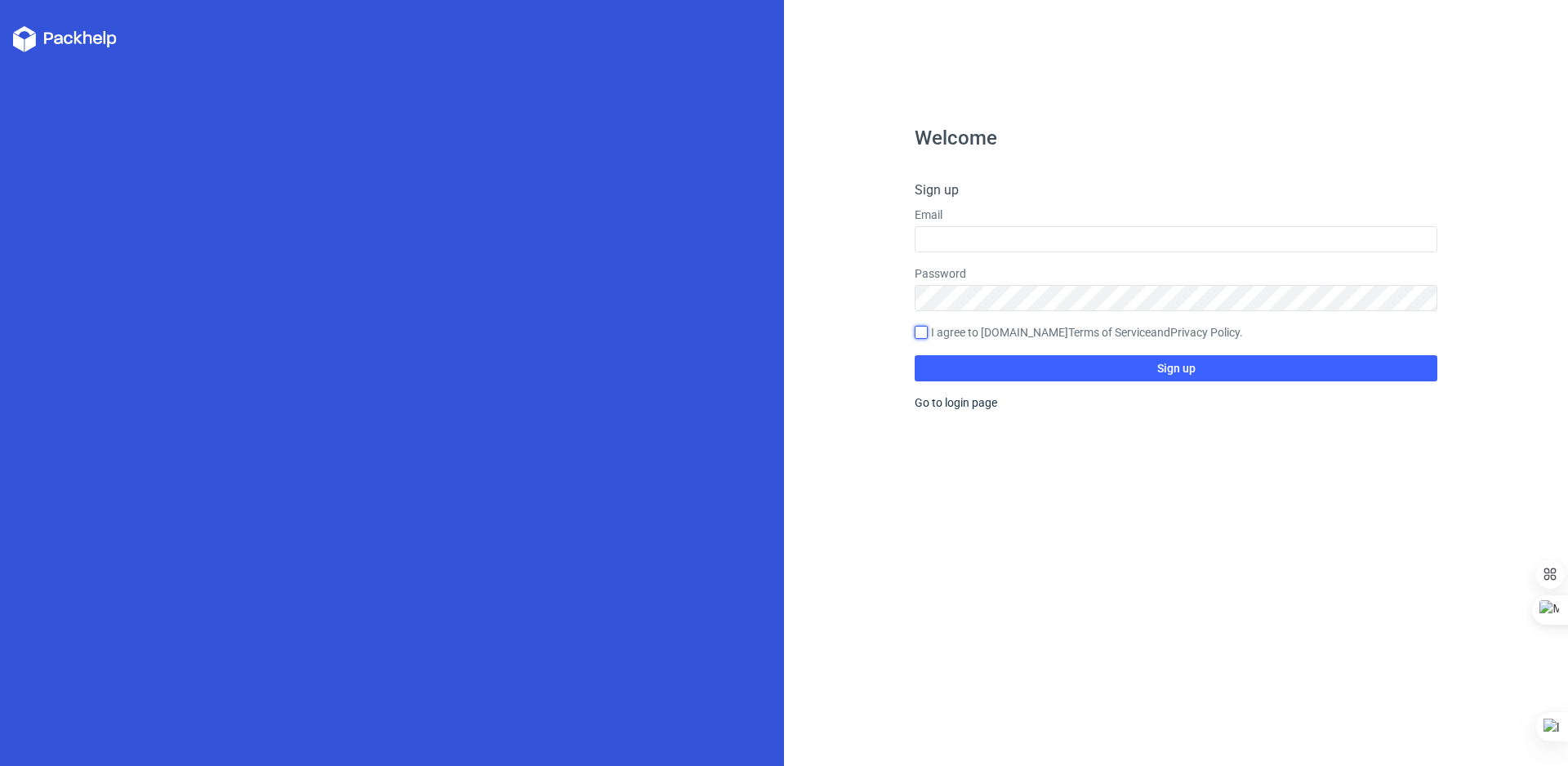
click at [919, 330] on input "I agree to [DOMAIN_NAME] Terms of Service and Privacy Policy ." at bounding box center [921, 333] width 13 height 13
checkbox input "true"
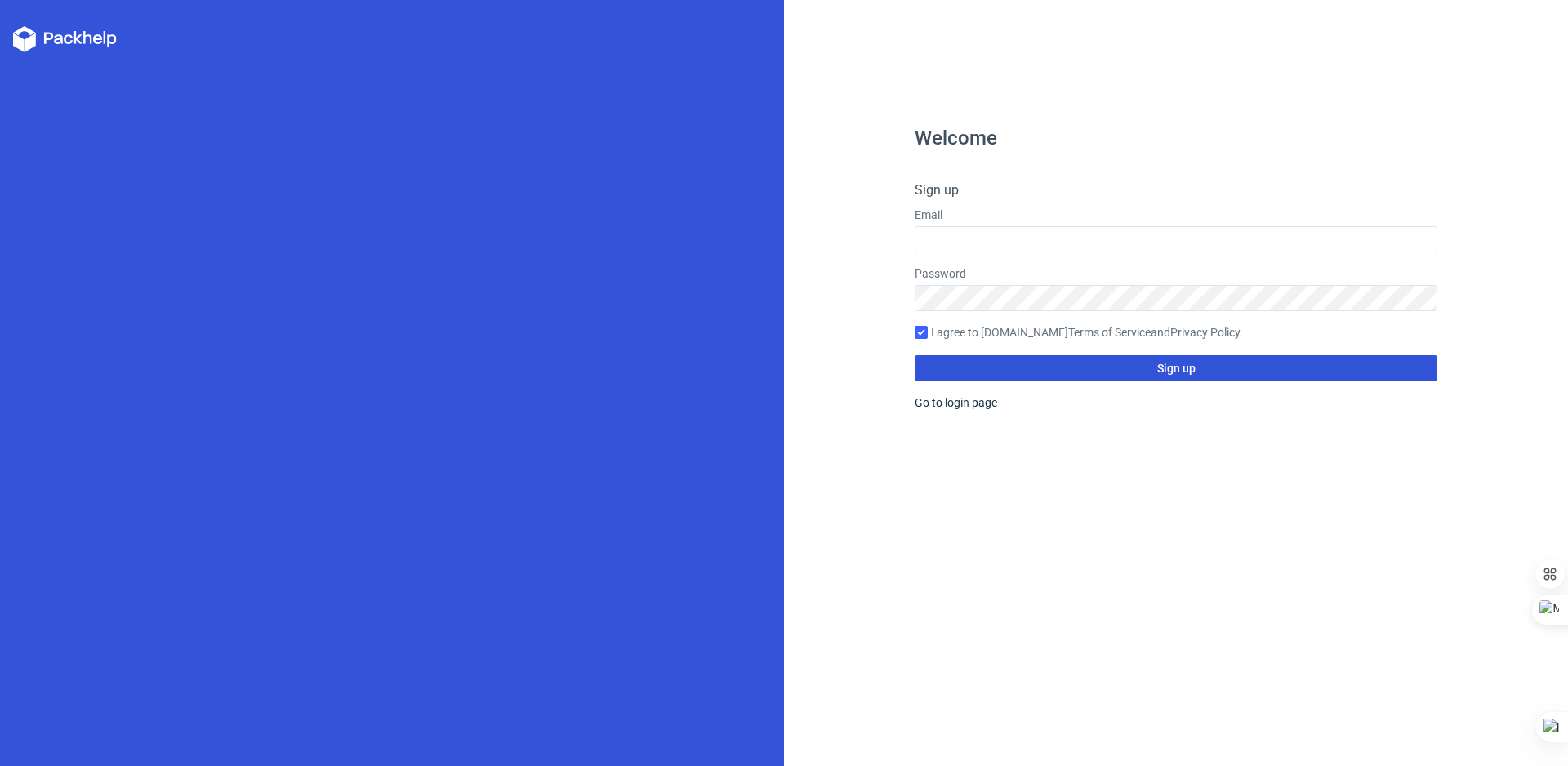
click at [1027, 366] on button "Sign up" at bounding box center [1176, 369] width 522 height 26
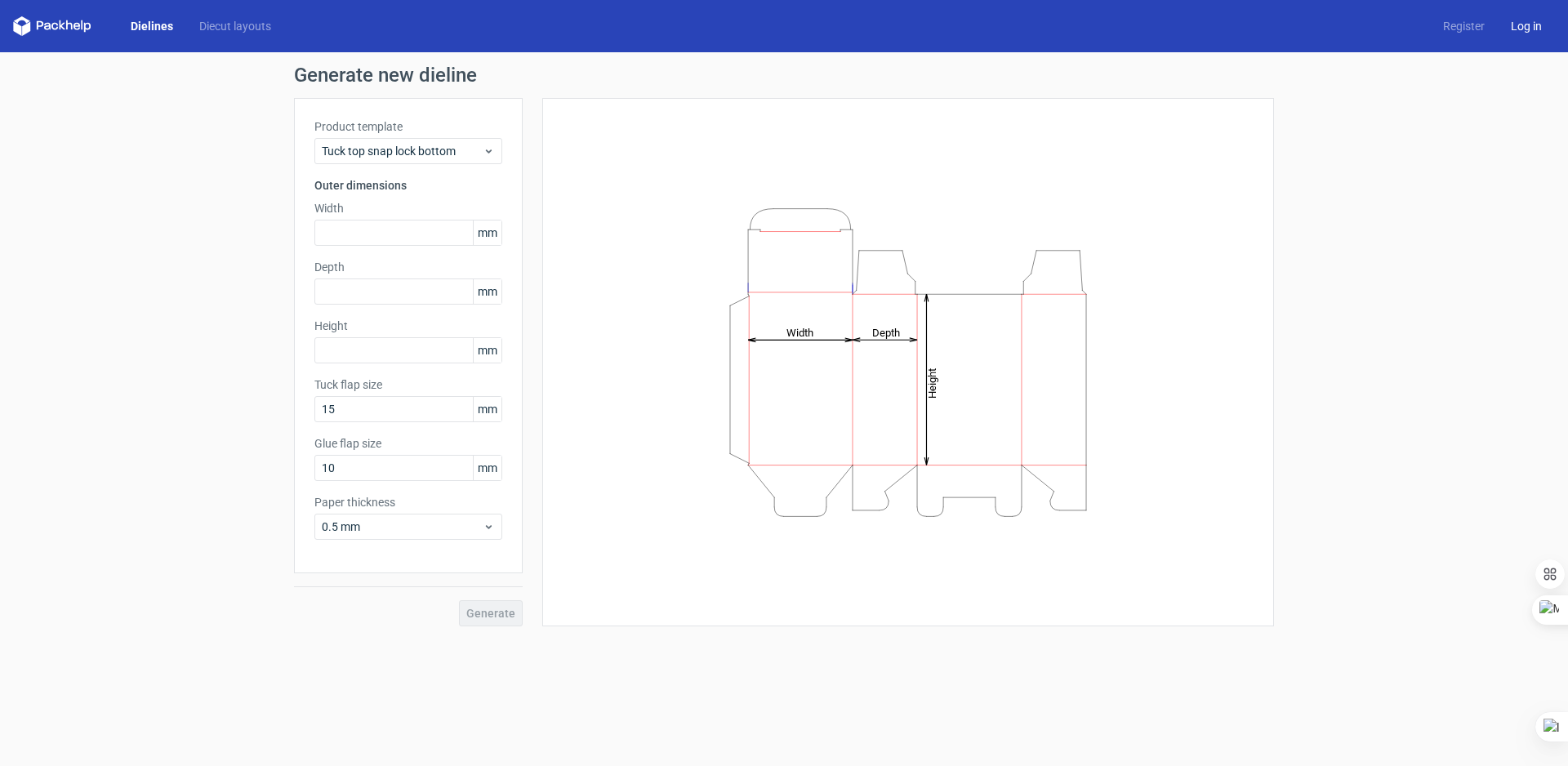
click at [1513, 24] on link "Log in" at bounding box center [1526, 26] width 57 height 17
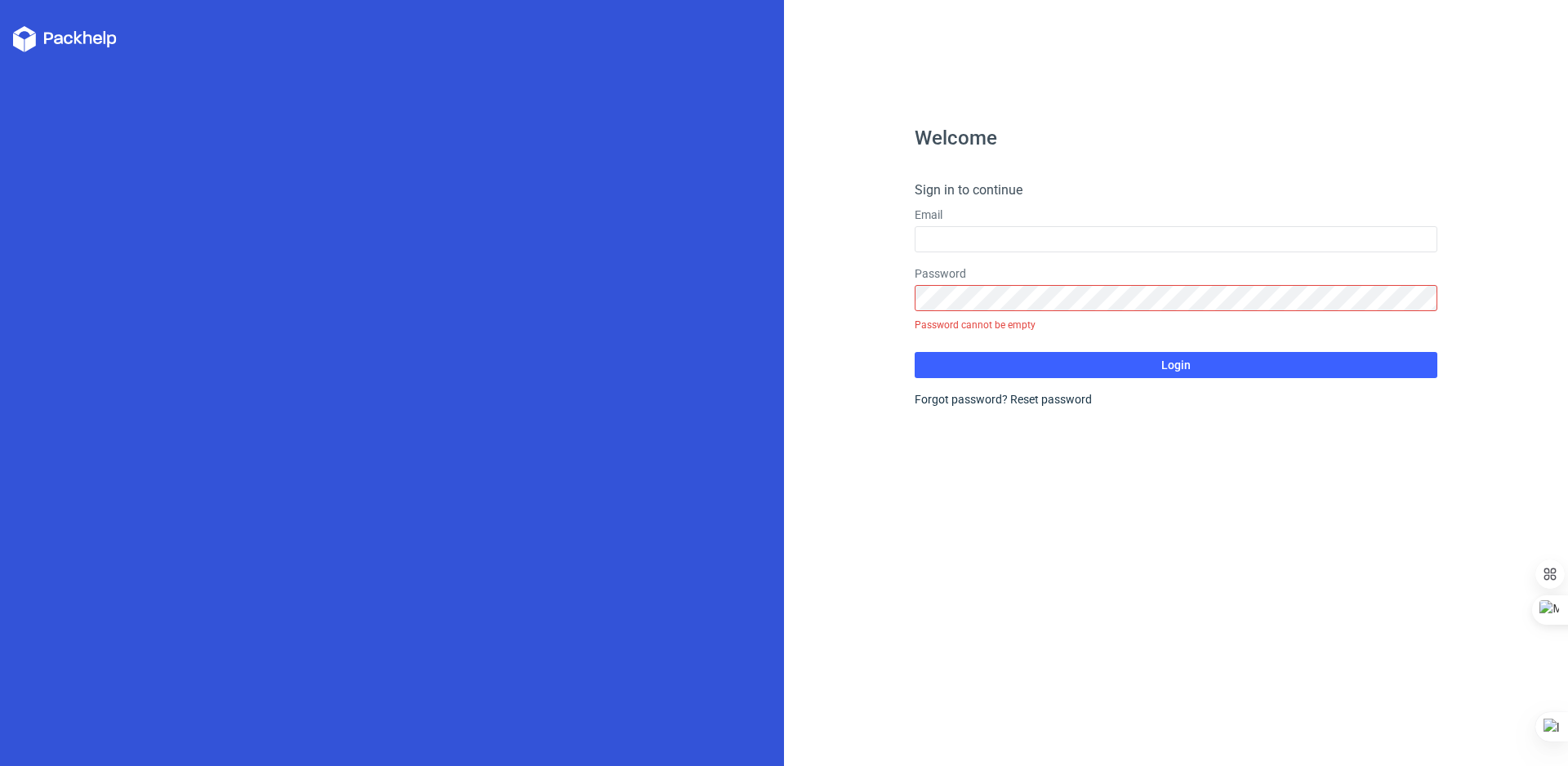
click at [977, 253] on form "Sign in to continue Email Password Password cannot be empty Login Forgot passwo…" at bounding box center [1176, 294] width 522 height 227
click at [1017, 234] on input "text" at bounding box center [1176, 239] width 522 height 26
type input "[EMAIL_ADDRESS][DOMAIN_NAME]"
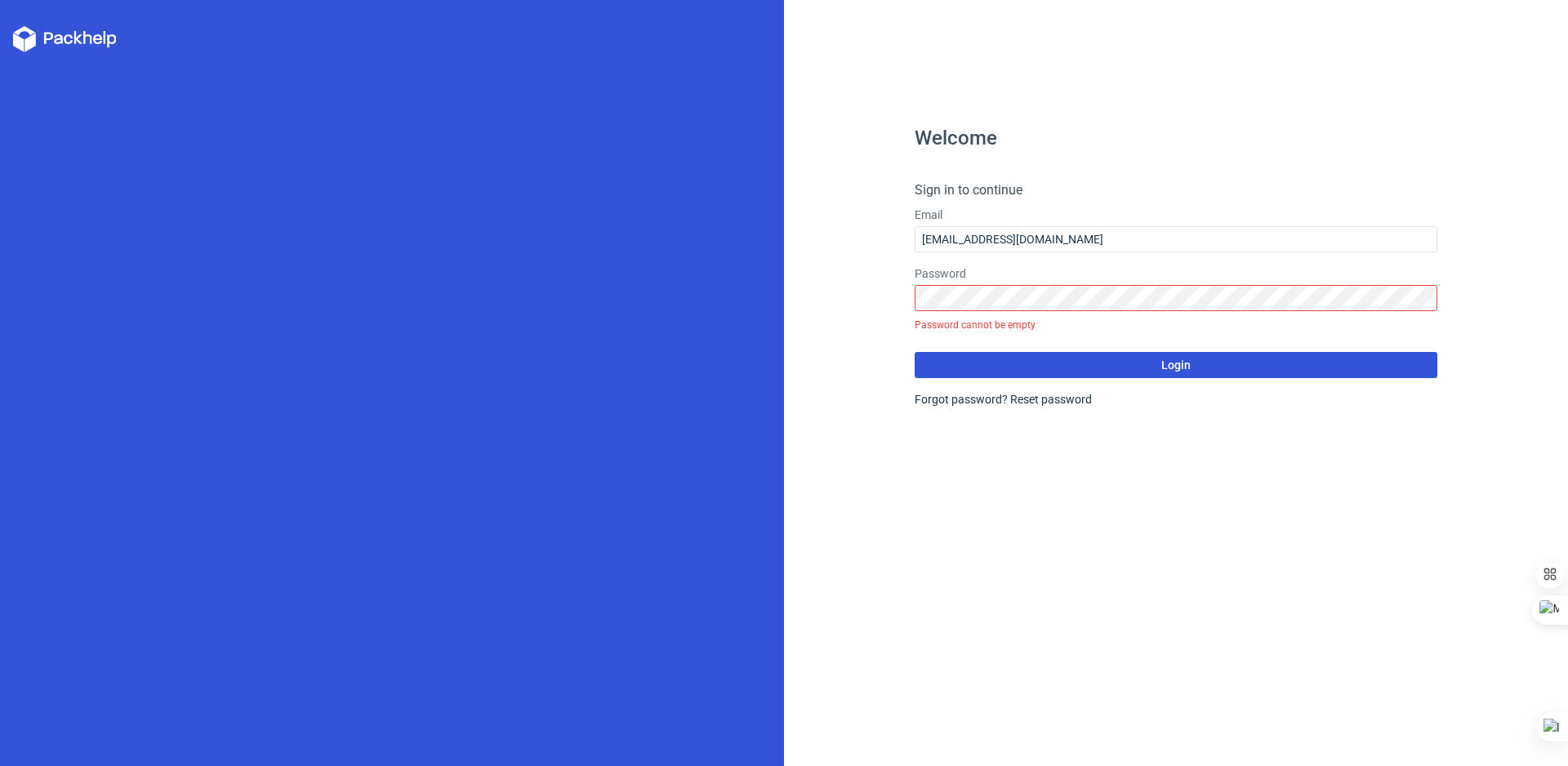
click at [987, 356] on button "Login" at bounding box center [1176, 365] width 522 height 26
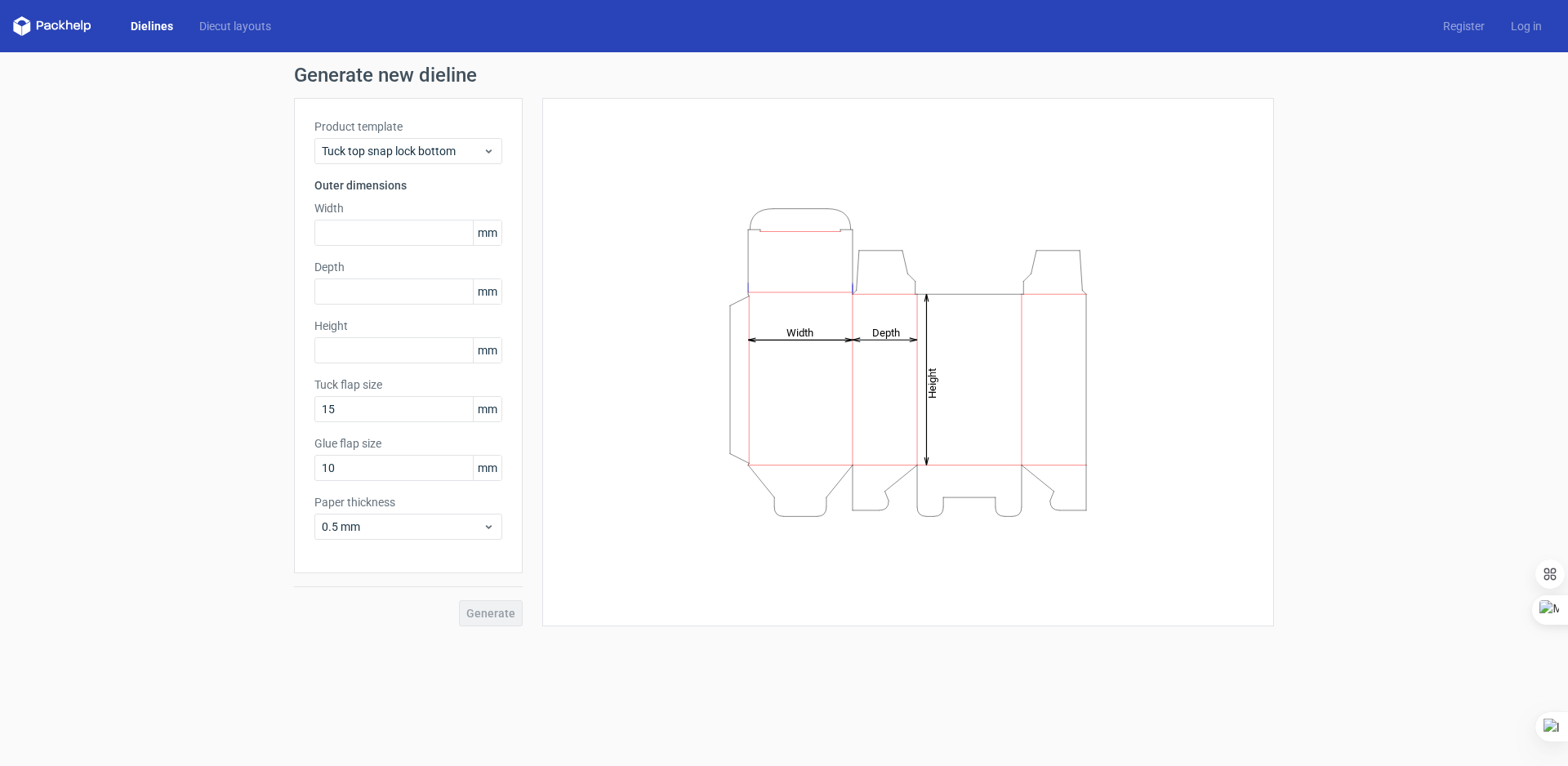
click at [166, 17] on div "Dielines Diecut layouts" at bounding box center [149, 26] width 272 height 20
click at [248, 26] on link "Diecut layouts" at bounding box center [235, 26] width 98 height 17
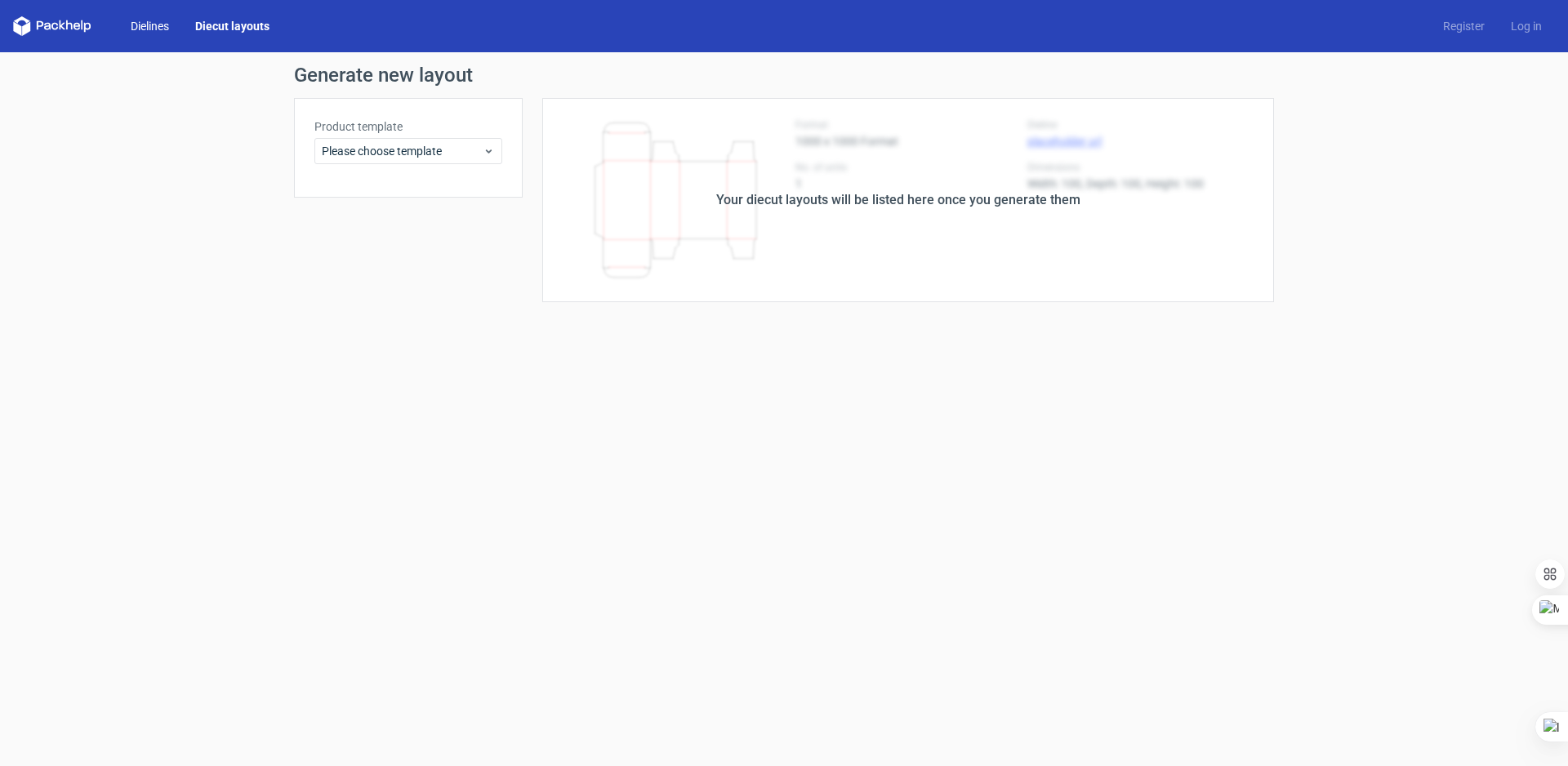
click at [151, 33] on link "Dielines" at bounding box center [150, 26] width 65 height 17
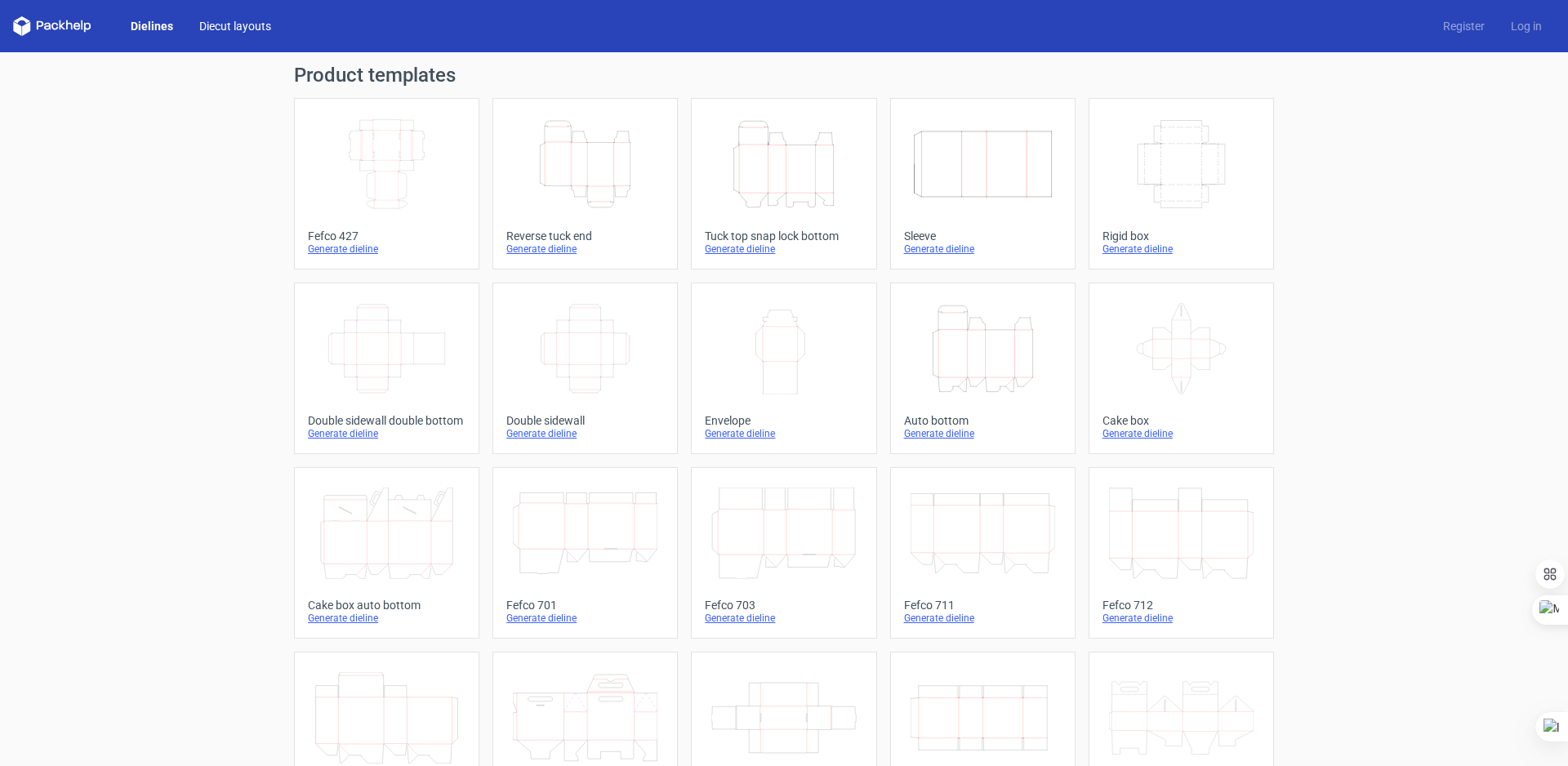
click at [233, 22] on link "Diecut layouts" at bounding box center [235, 26] width 98 height 17
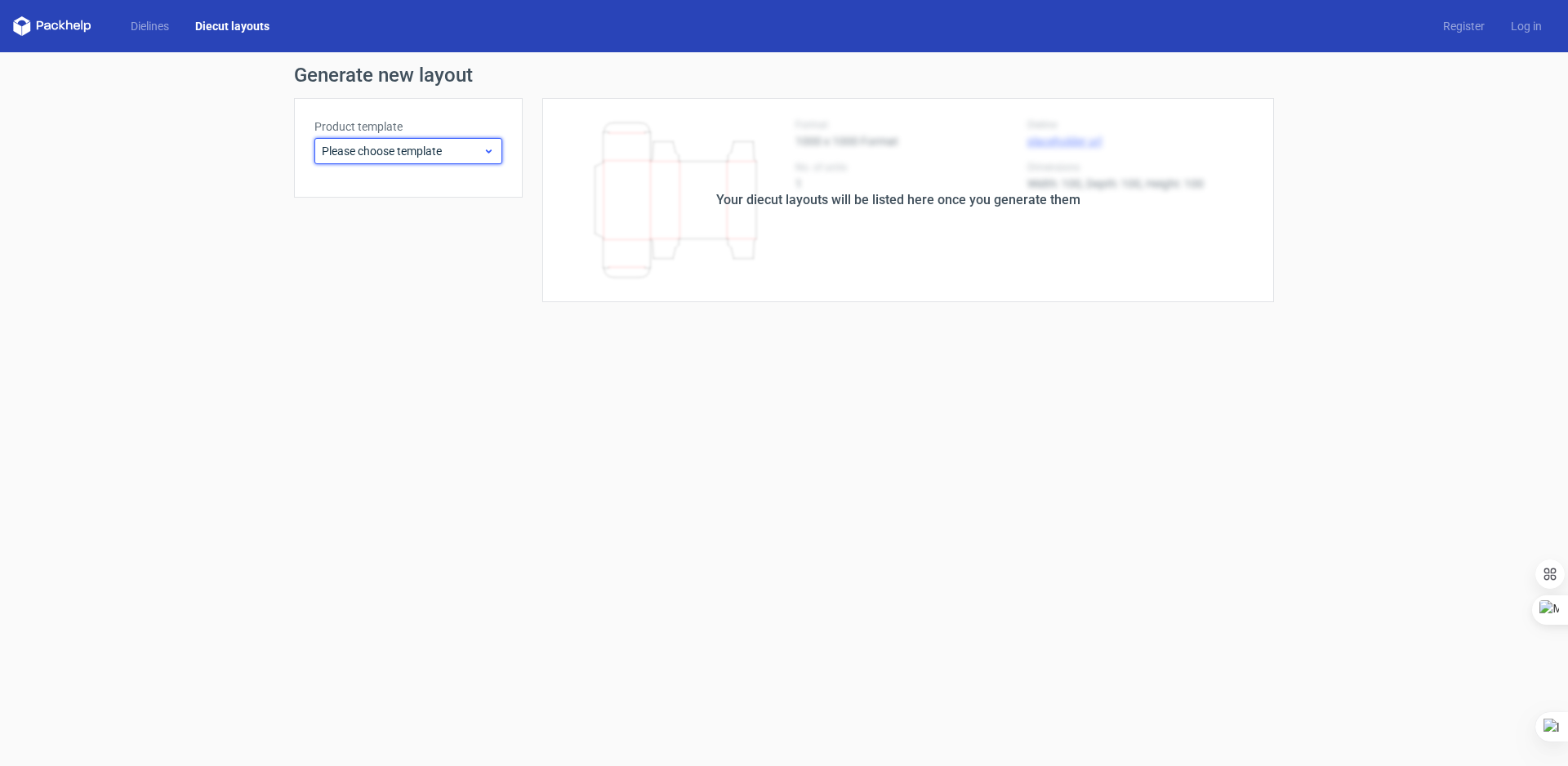
click at [368, 157] on span "Please choose template" at bounding box center [402, 152] width 161 height 17
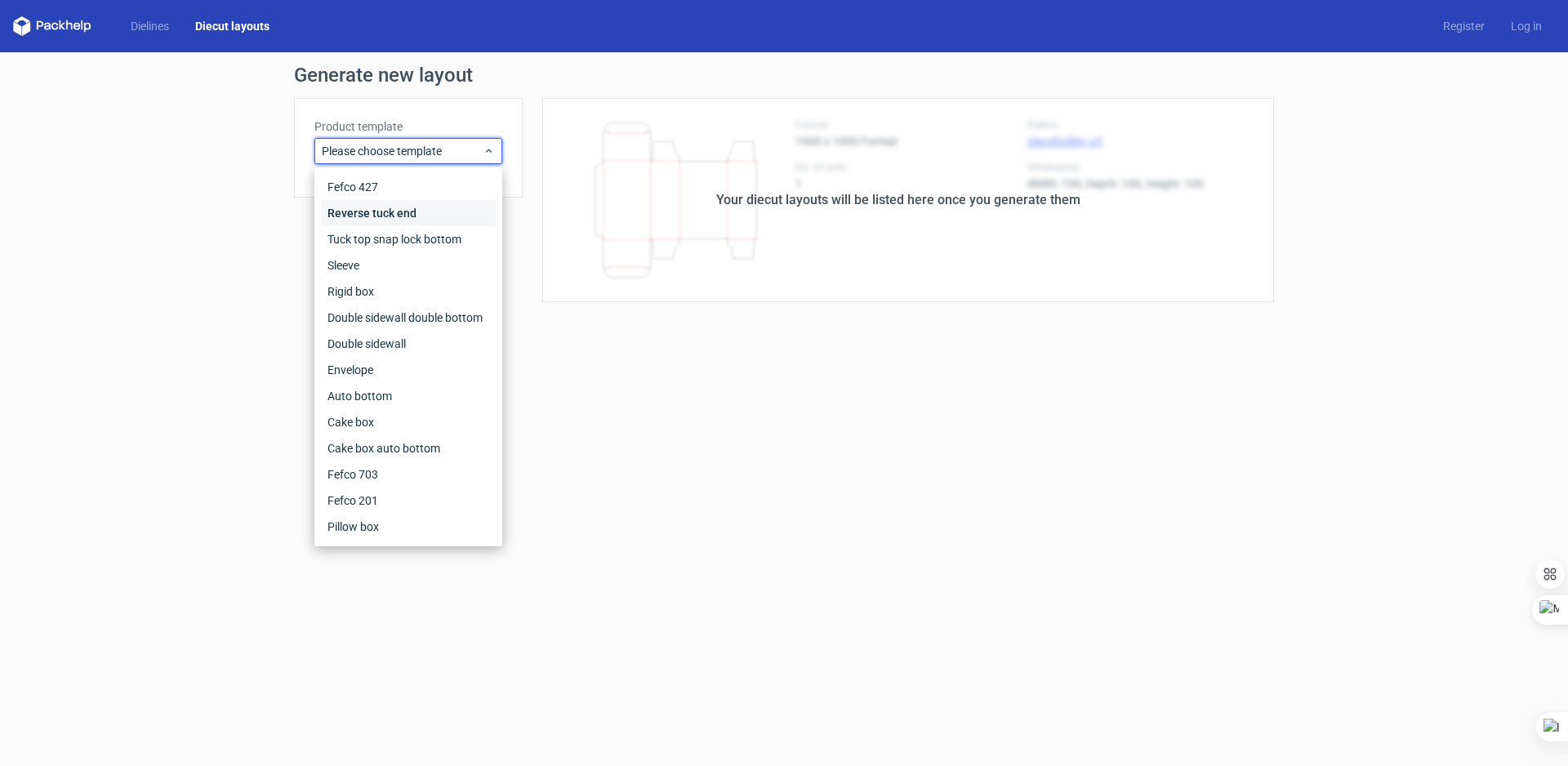
click at [378, 208] on div "Reverse tuck end" at bounding box center [408, 214] width 175 height 26
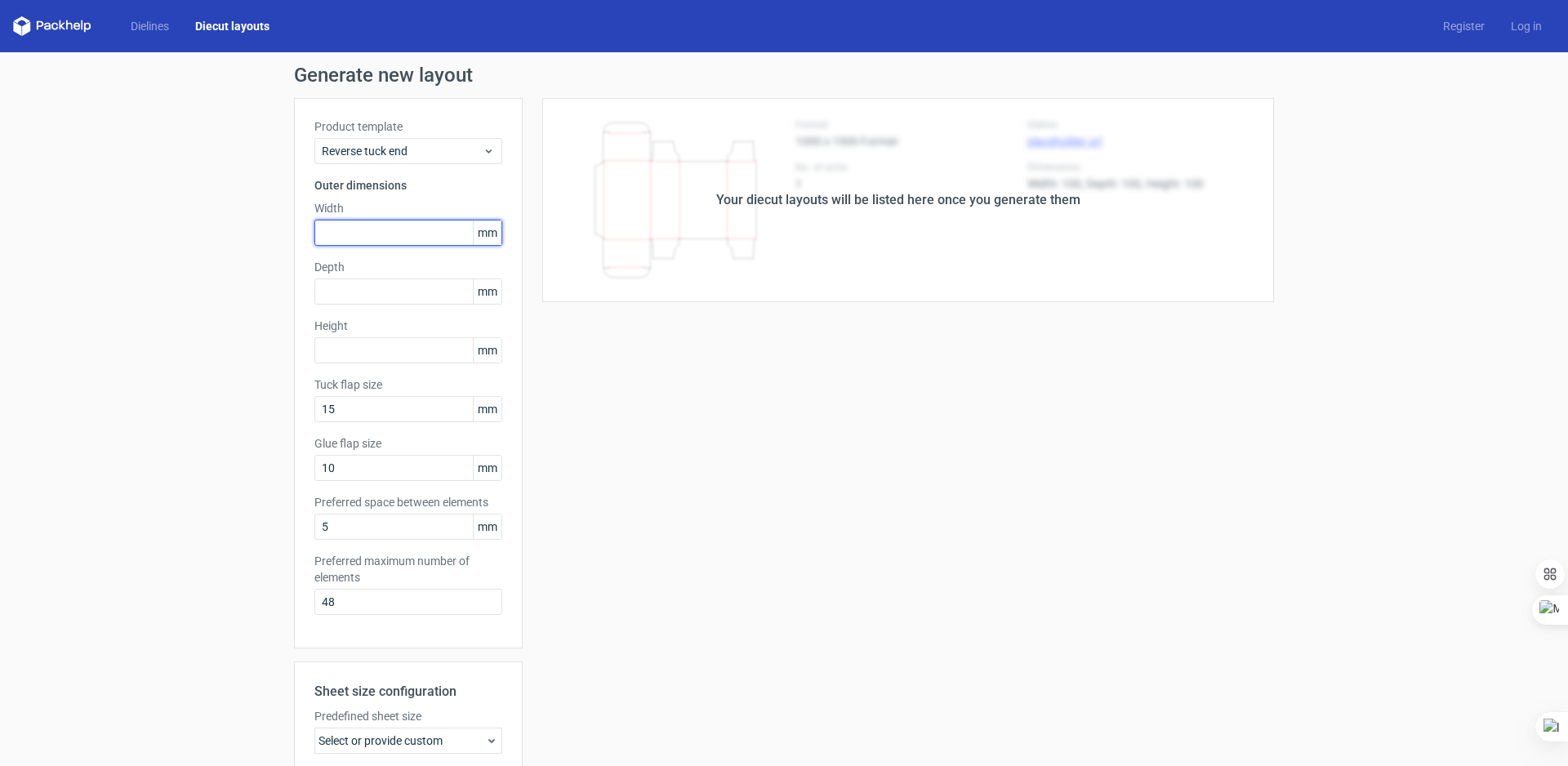
click at [403, 227] on input "text" at bounding box center [408, 233] width 188 height 26
type input "8"
click at [406, 153] on span "Reverse tuck end" at bounding box center [402, 152] width 161 height 17
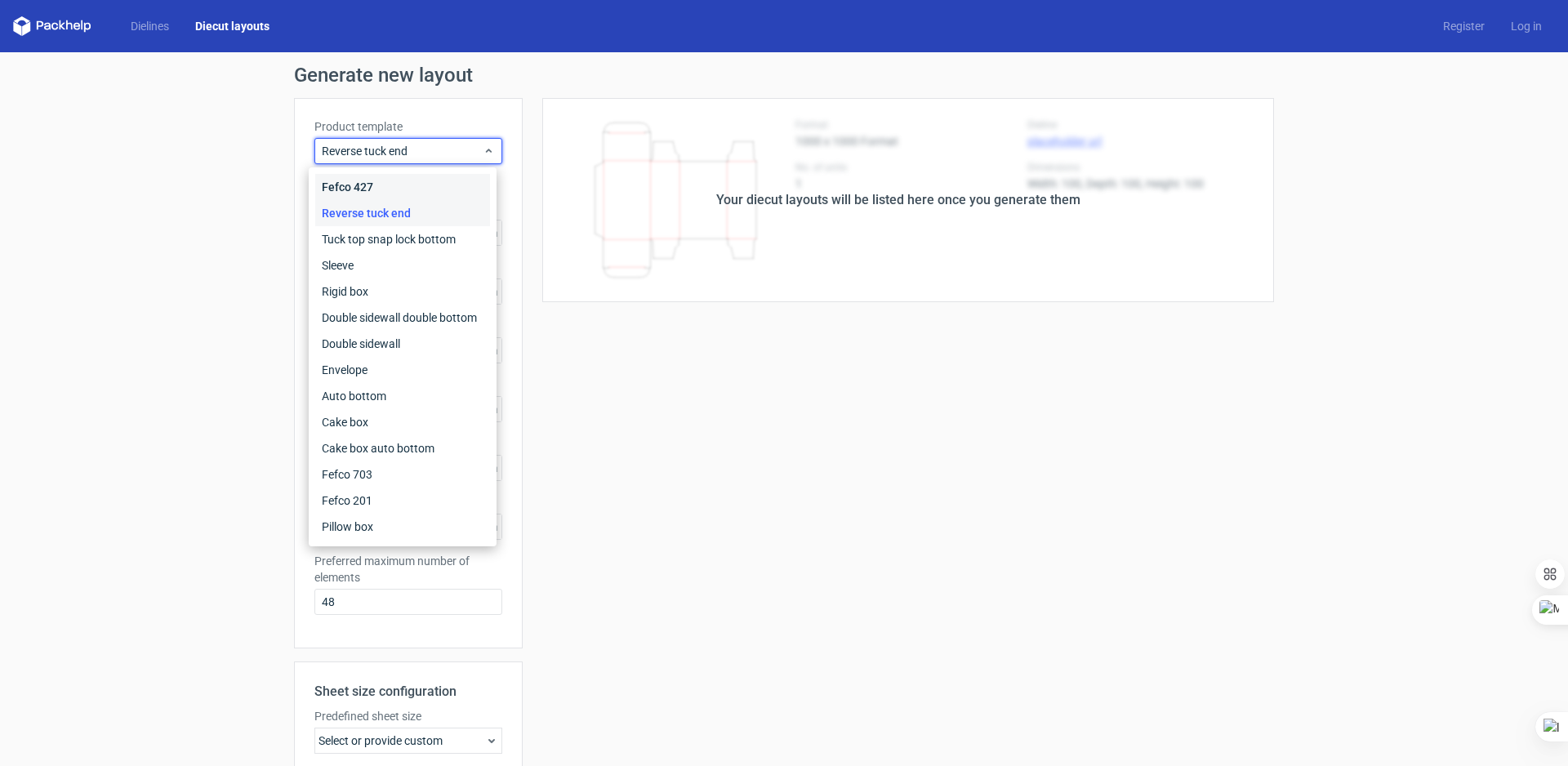
click at [387, 181] on div "Fefco 427" at bounding box center [402, 187] width 175 height 26
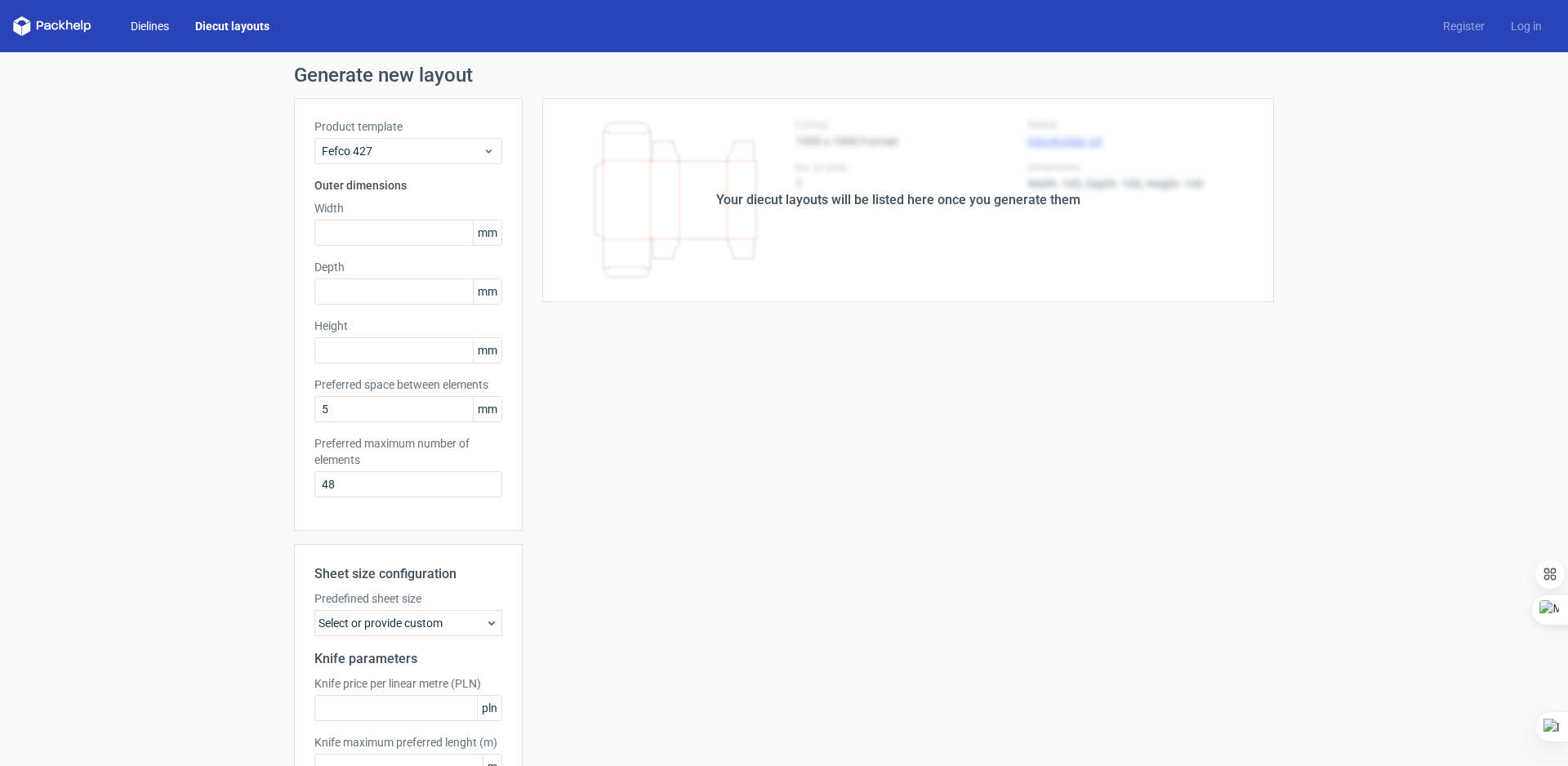
click at [149, 23] on link "Dielines" at bounding box center [150, 26] width 65 height 17
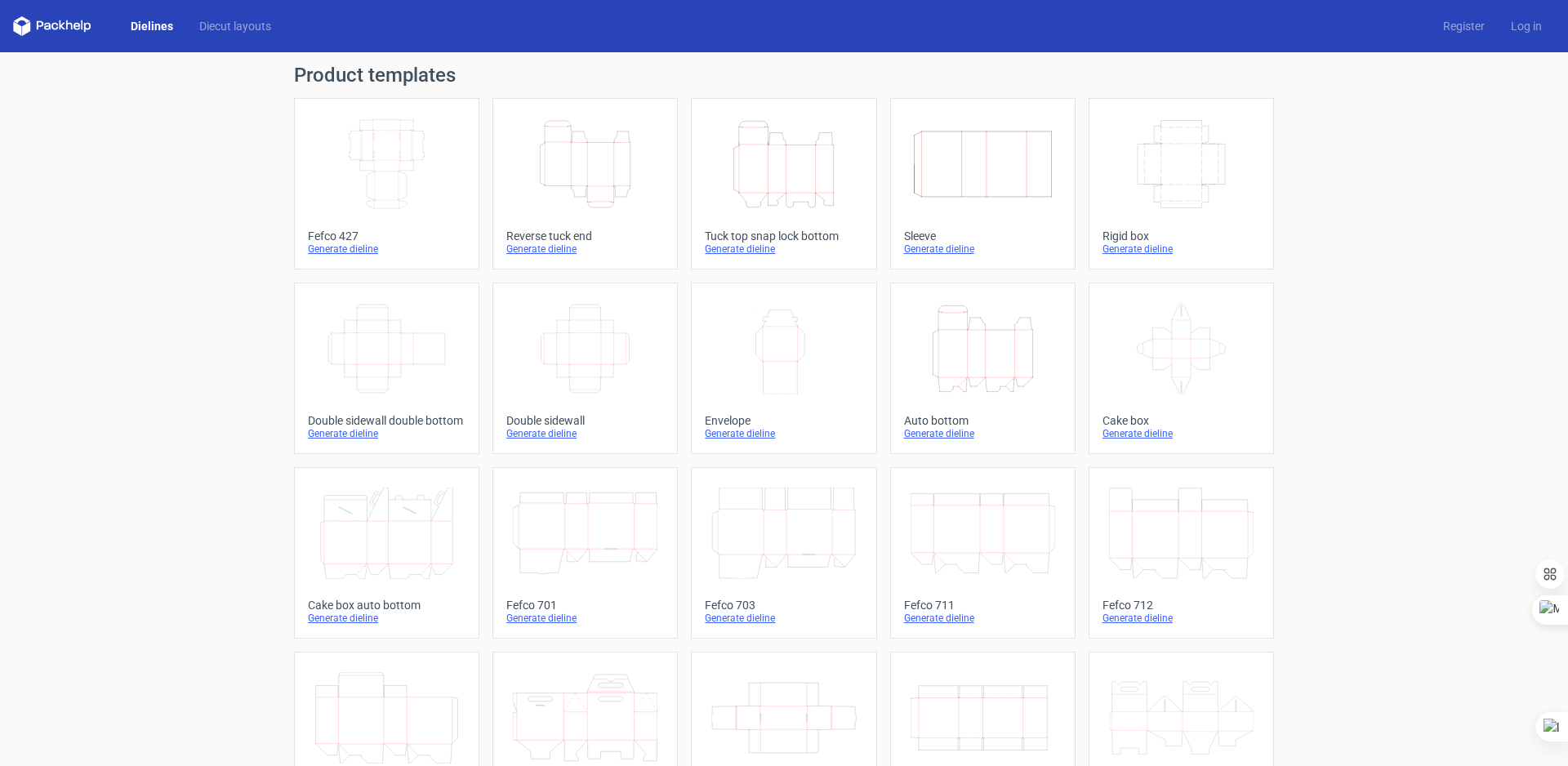
click at [532, 249] on div "Generate dieline" at bounding box center [585, 249] width 157 height 13
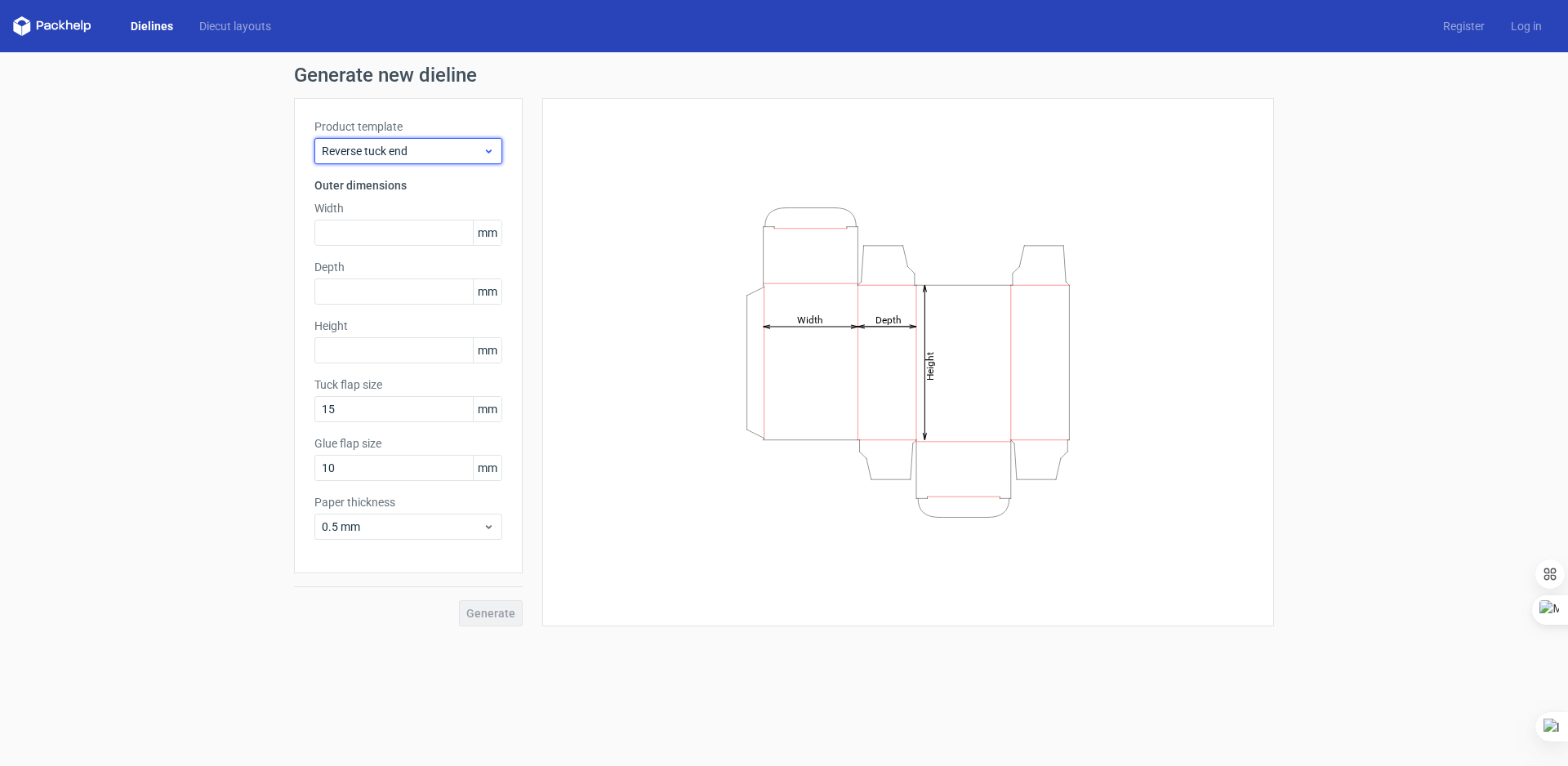
click at [410, 151] on span "Reverse tuck end" at bounding box center [402, 152] width 161 height 17
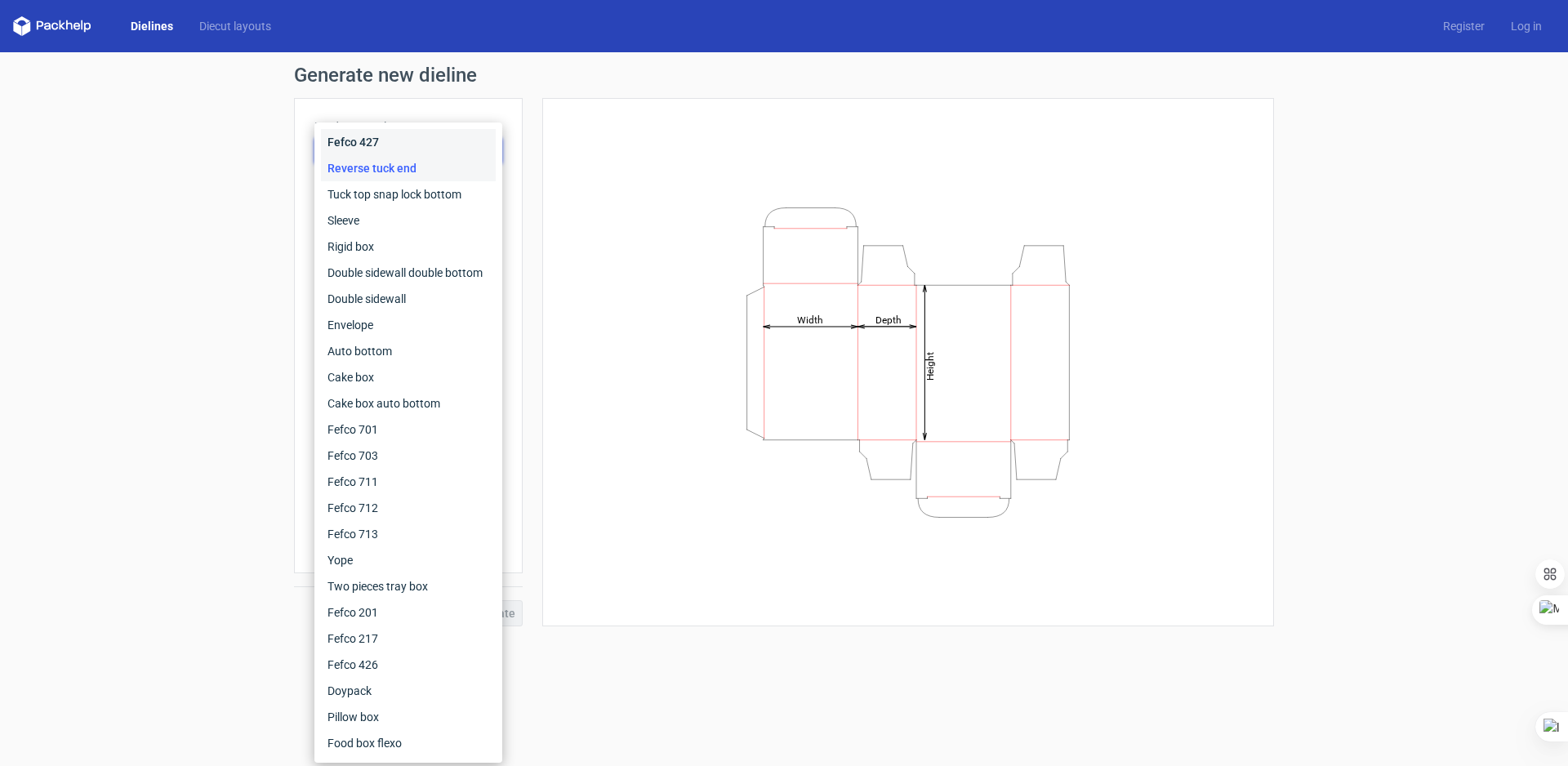
click at [410, 151] on div "Fefco 427" at bounding box center [408, 142] width 175 height 26
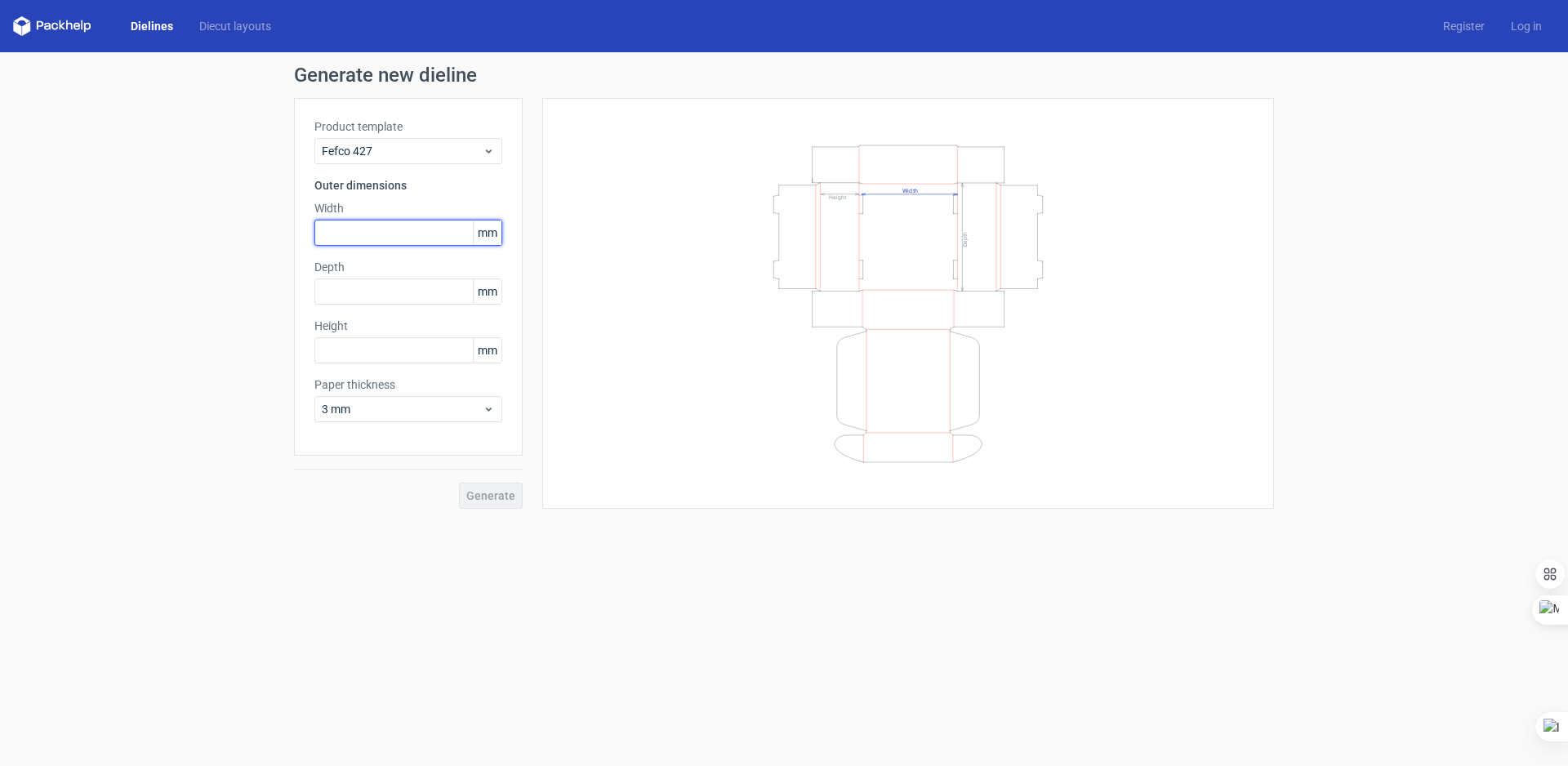
click at [355, 236] on input "text" at bounding box center [408, 233] width 188 height 26
click at [389, 157] on span "Fefco 427" at bounding box center [402, 152] width 161 height 17
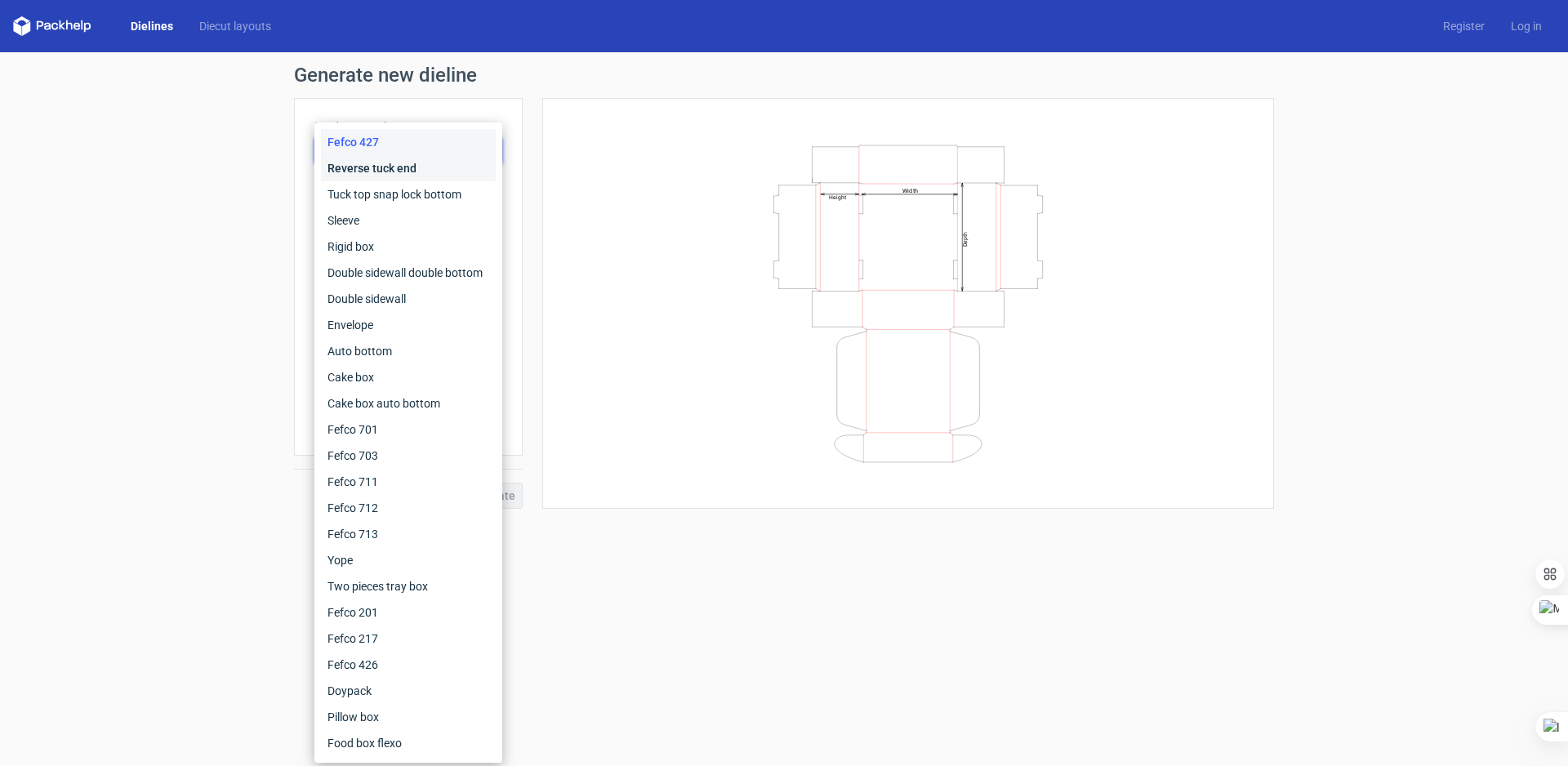
click at [379, 166] on div "Reverse tuck end" at bounding box center [408, 168] width 175 height 26
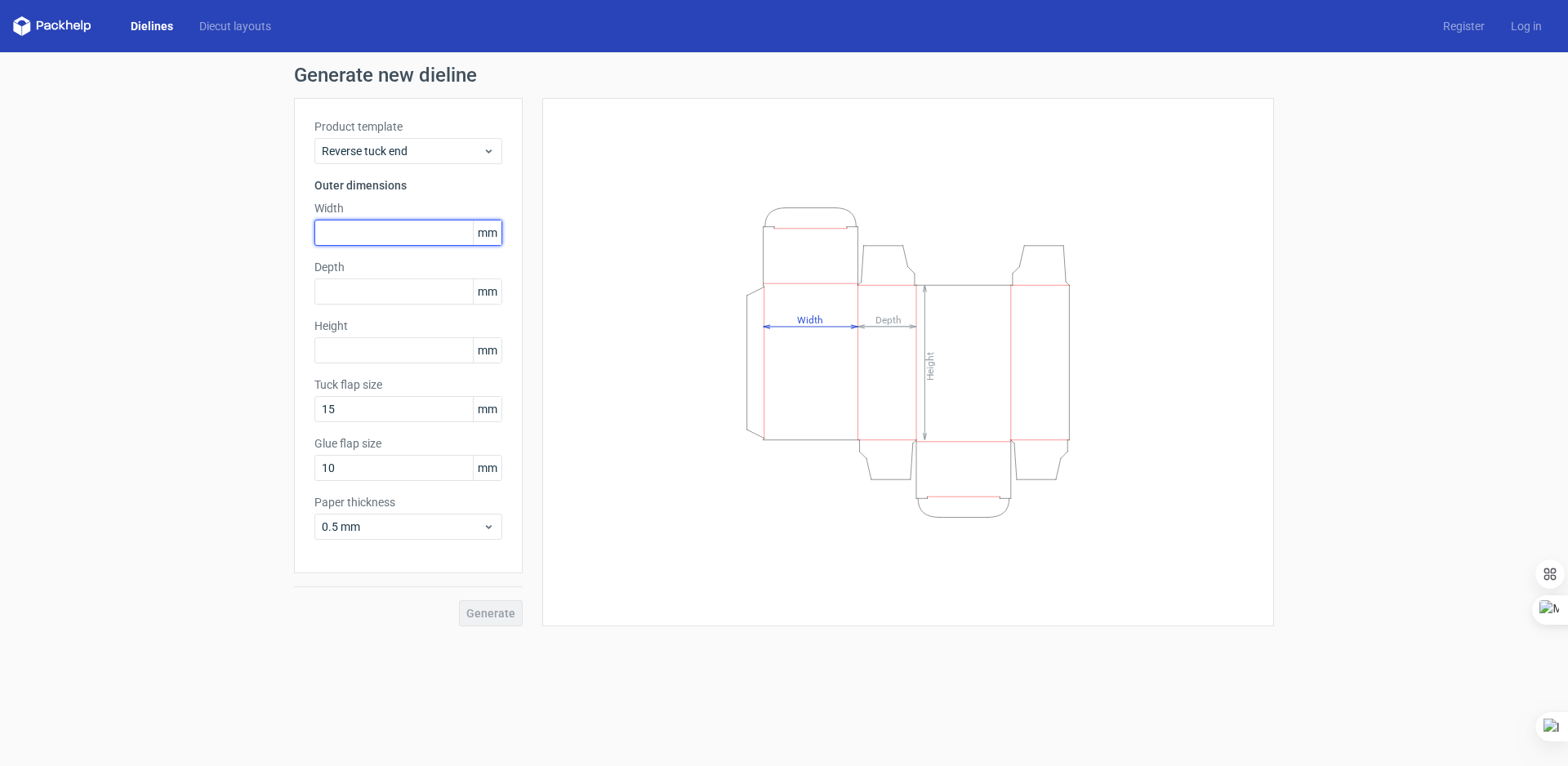
click at [363, 234] on input "text" at bounding box center [408, 233] width 188 height 26
type input "130"
type input "3"
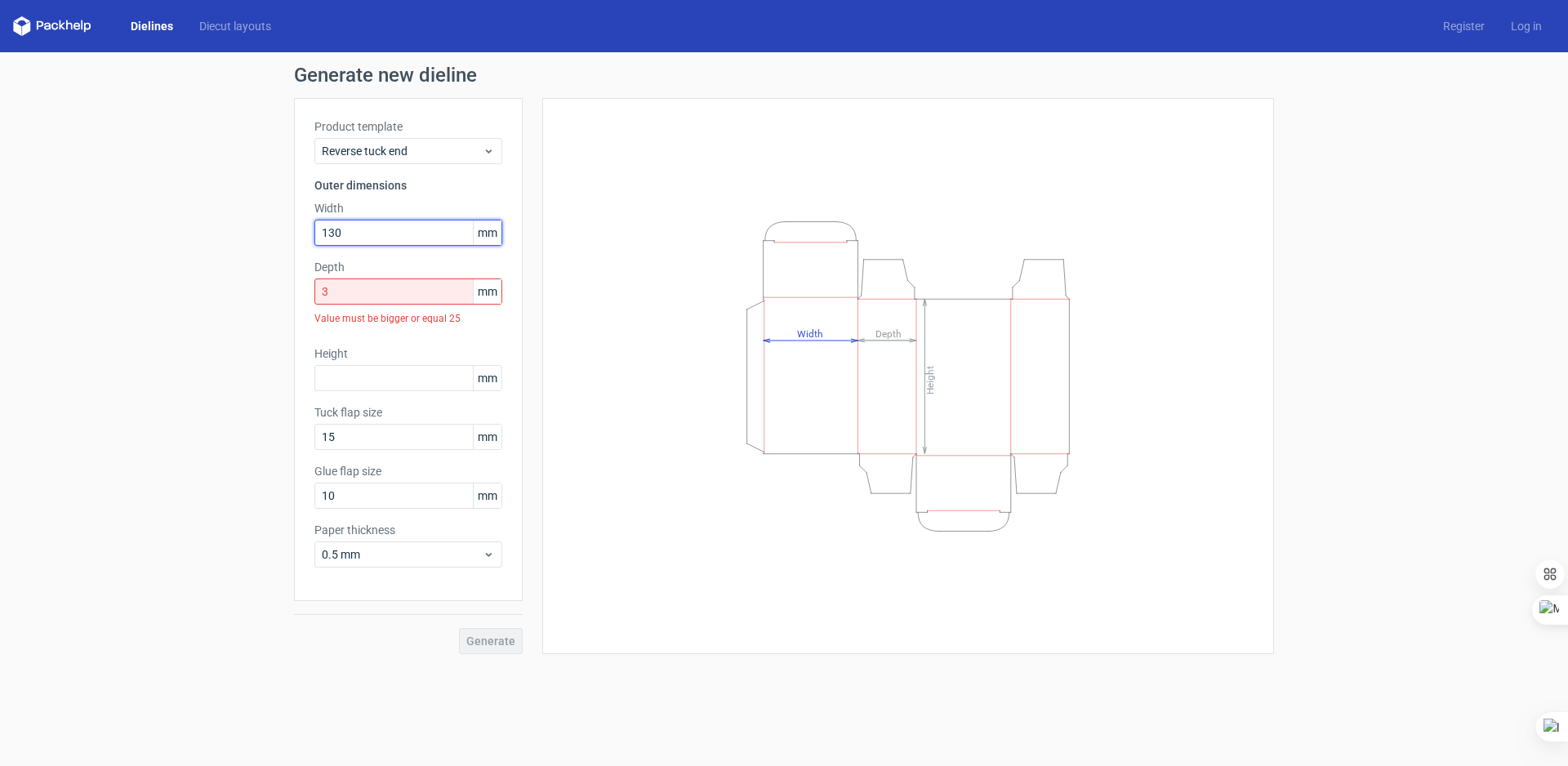
drag, startPoint x: 363, startPoint y: 234, endPoint x: 303, endPoint y: 237, distance: 60.1
click at [303, 237] on div "Product template Reverse tuck end Outer dimensions Width 130 mm Depth 3 mm Valu…" at bounding box center [408, 349] width 228 height 503
type input "135"
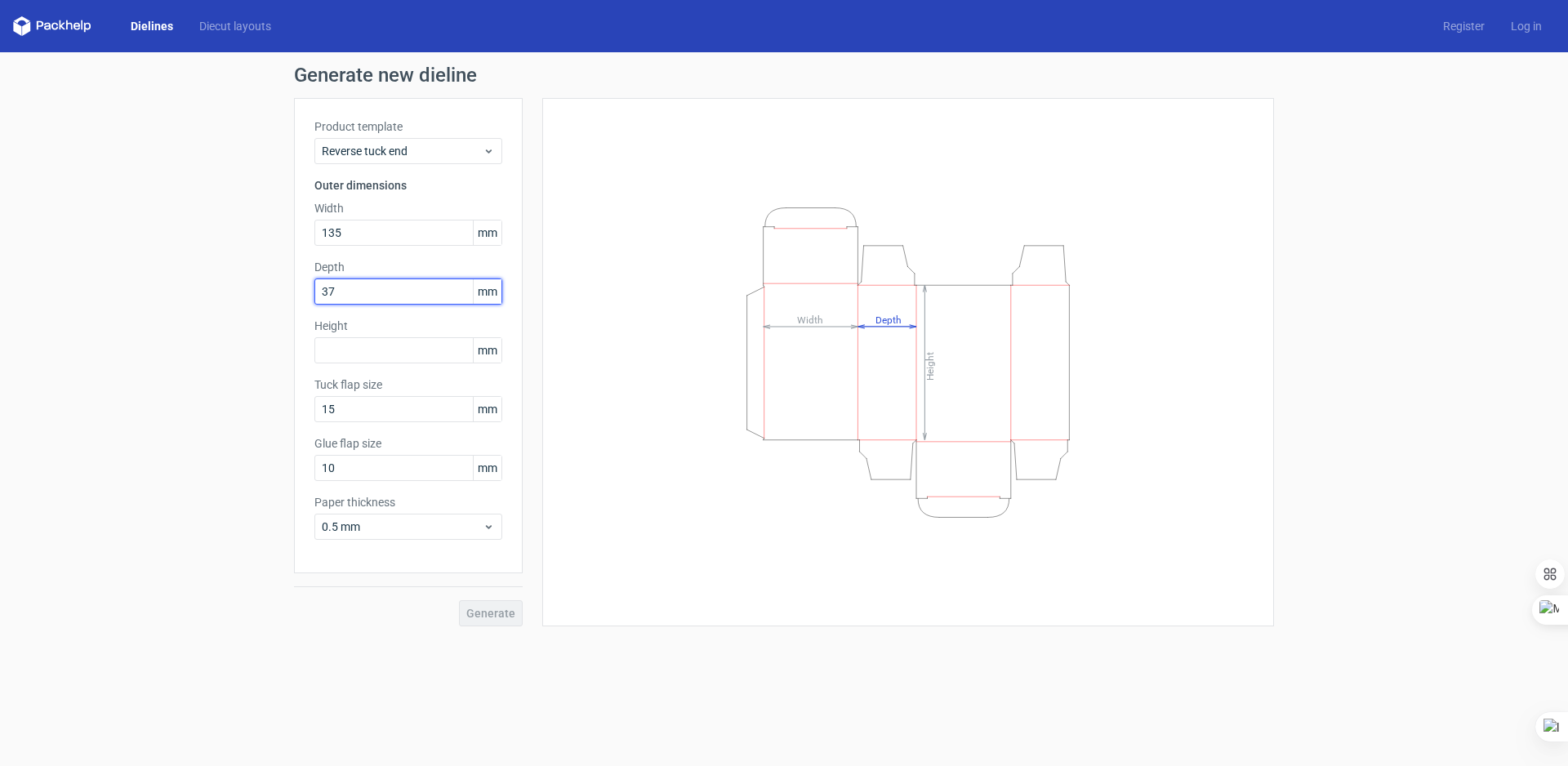
type input "37"
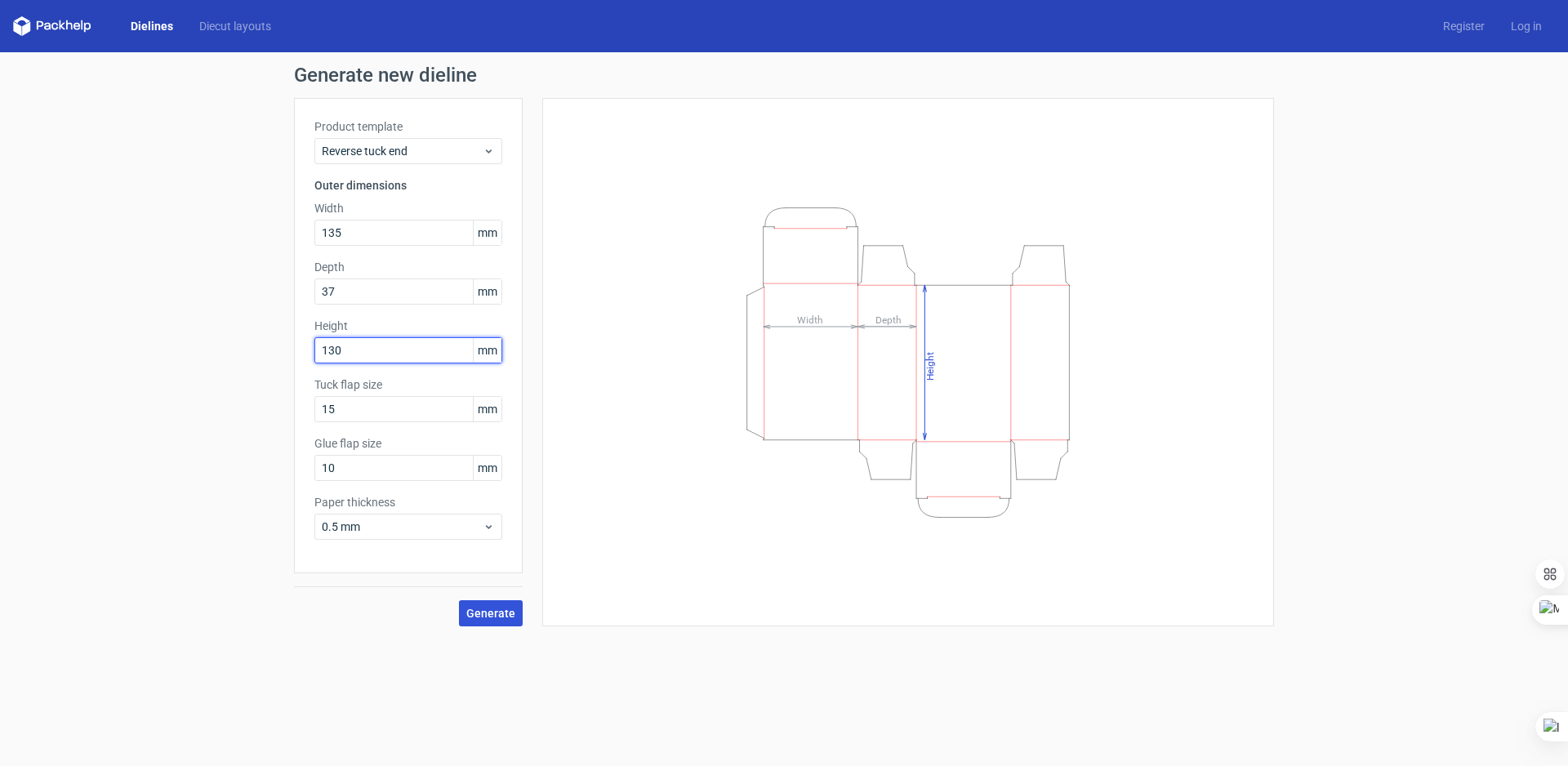
type input "130"
click at [489, 620] on button "Generate" at bounding box center [490, 614] width 64 height 26
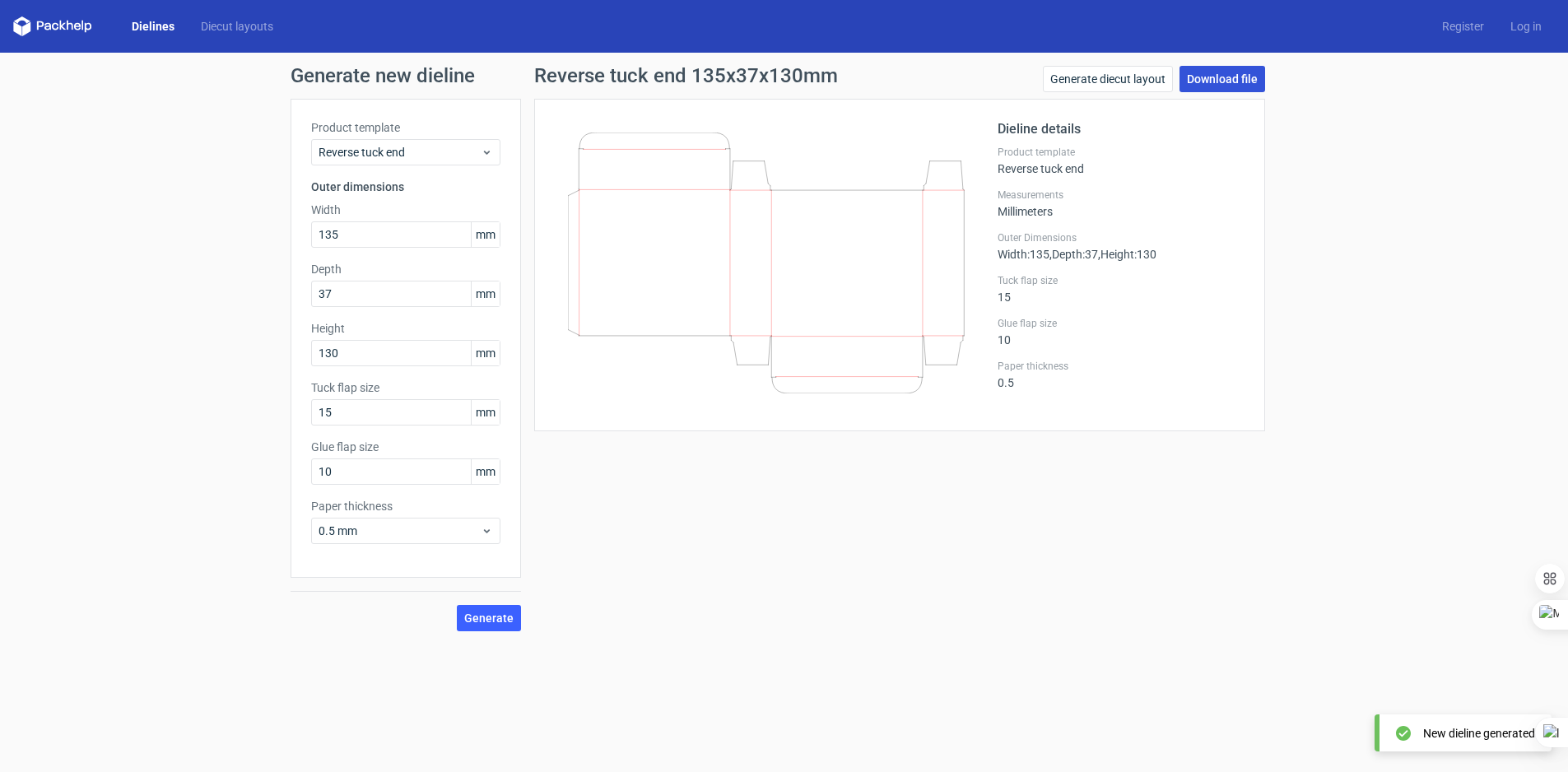
click at [1209, 87] on link "Download file" at bounding box center [1223, 79] width 86 height 27
click at [446, 142] on div "Reverse tuck end" at bounding box center [406, 153] width 189 height 27
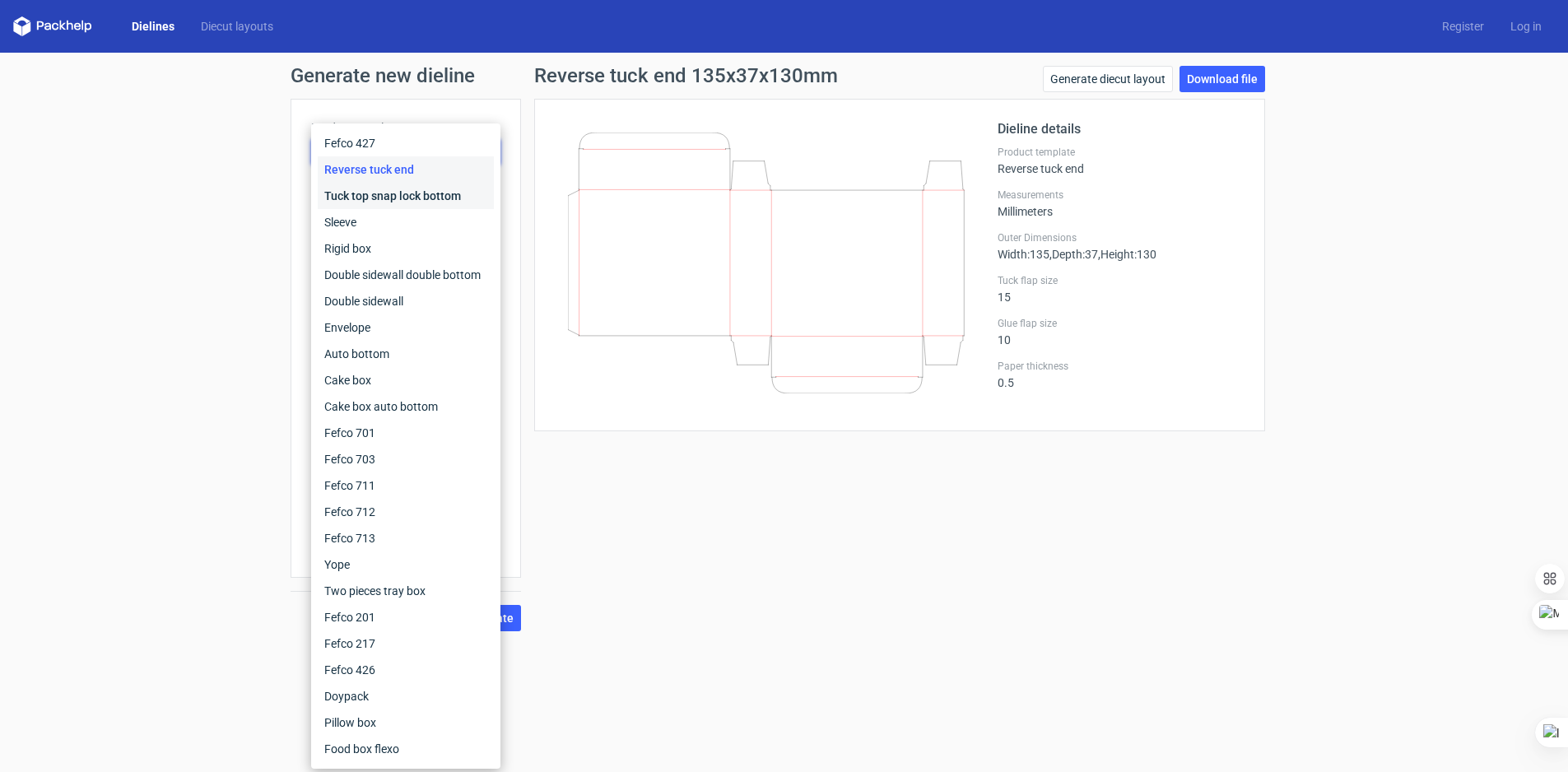
click at [379, 191] on div "Tuck top snap lock bottom" at bounding box center [406, 196] width 176 height 27
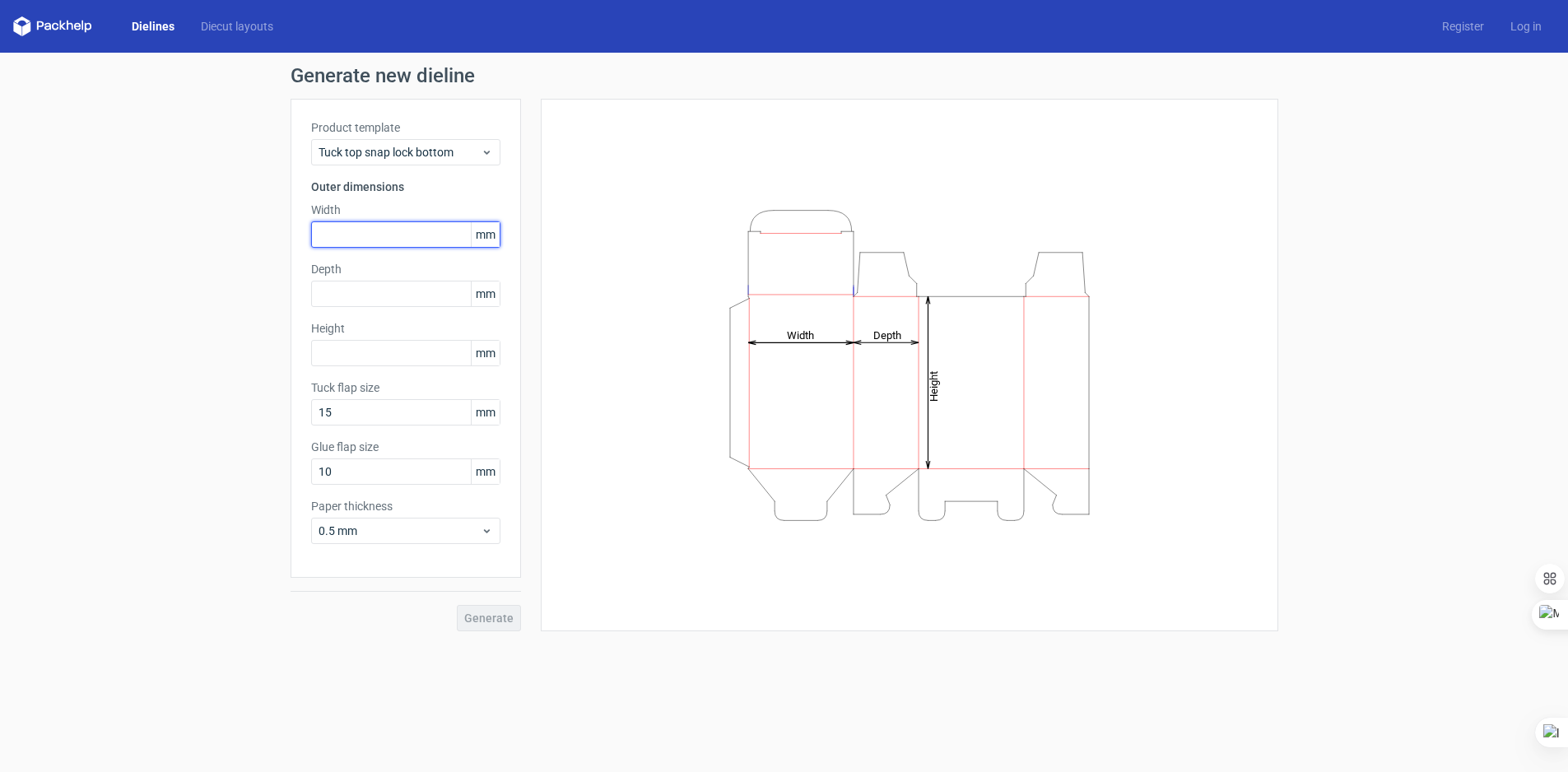
click at [411, 245] on input "text" at bounding box center [406, 235] width 189 height 27
type input "130"
type input "35"
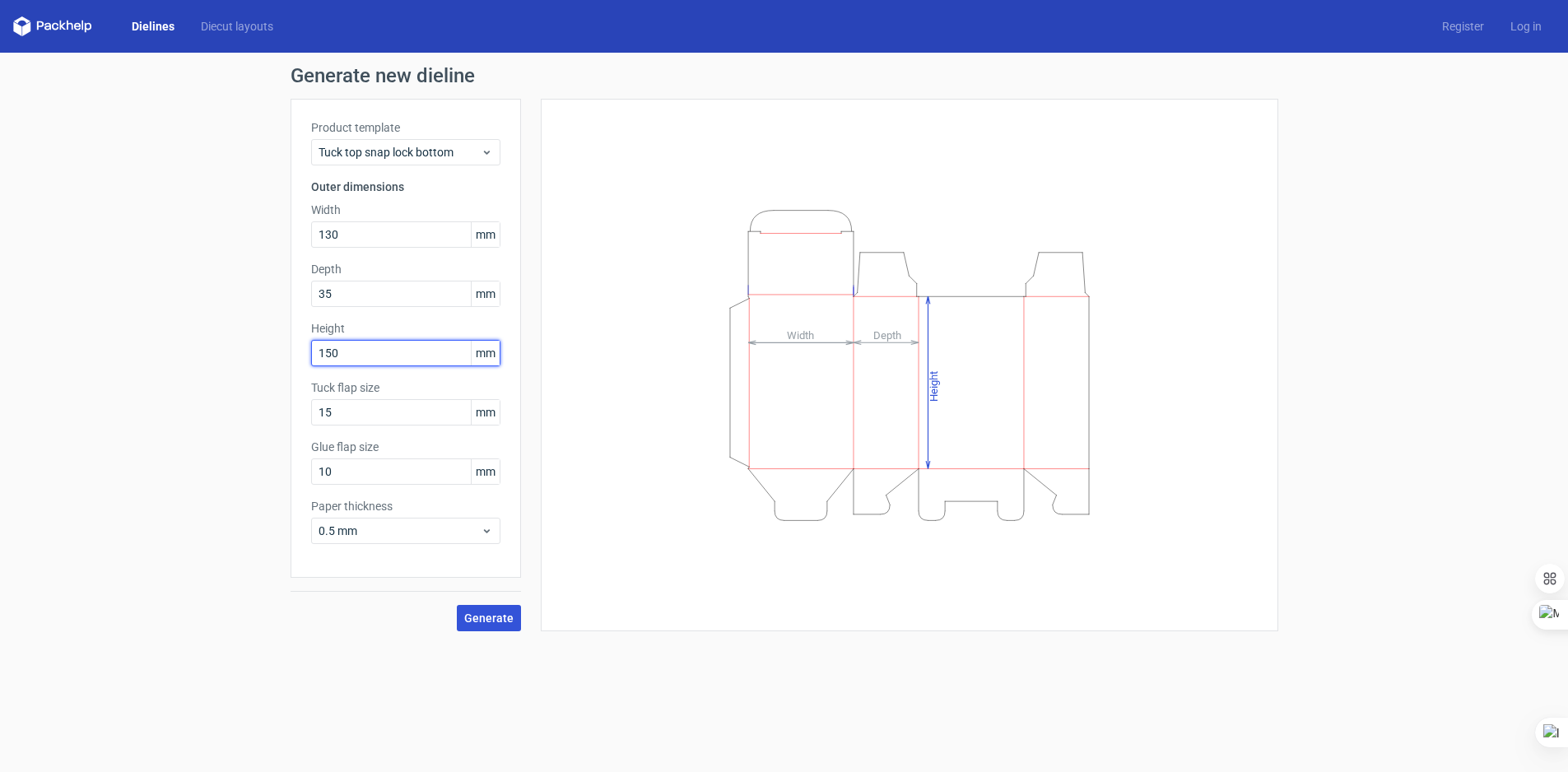
type input "150"
click at [485, 617] on span "Generate" at bounding box center [488, 618] width 49 height 12
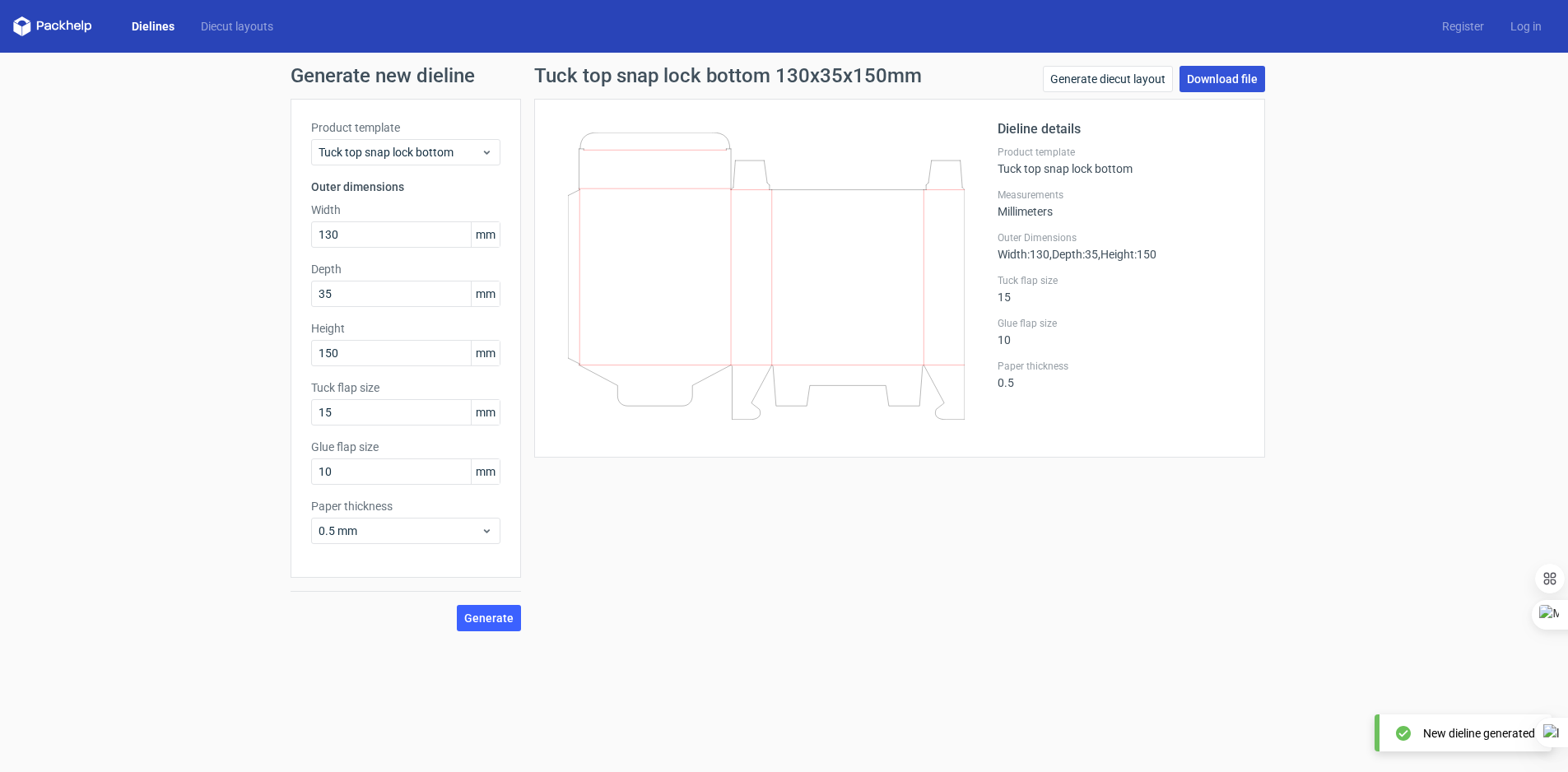
click at [1228, 82] on link "Download file" at bounding box center [1223, 79] width 86 height 27
click at [223, 23] on link "Diecut layouts" at bounding box center [237, 27] width 98 height 17
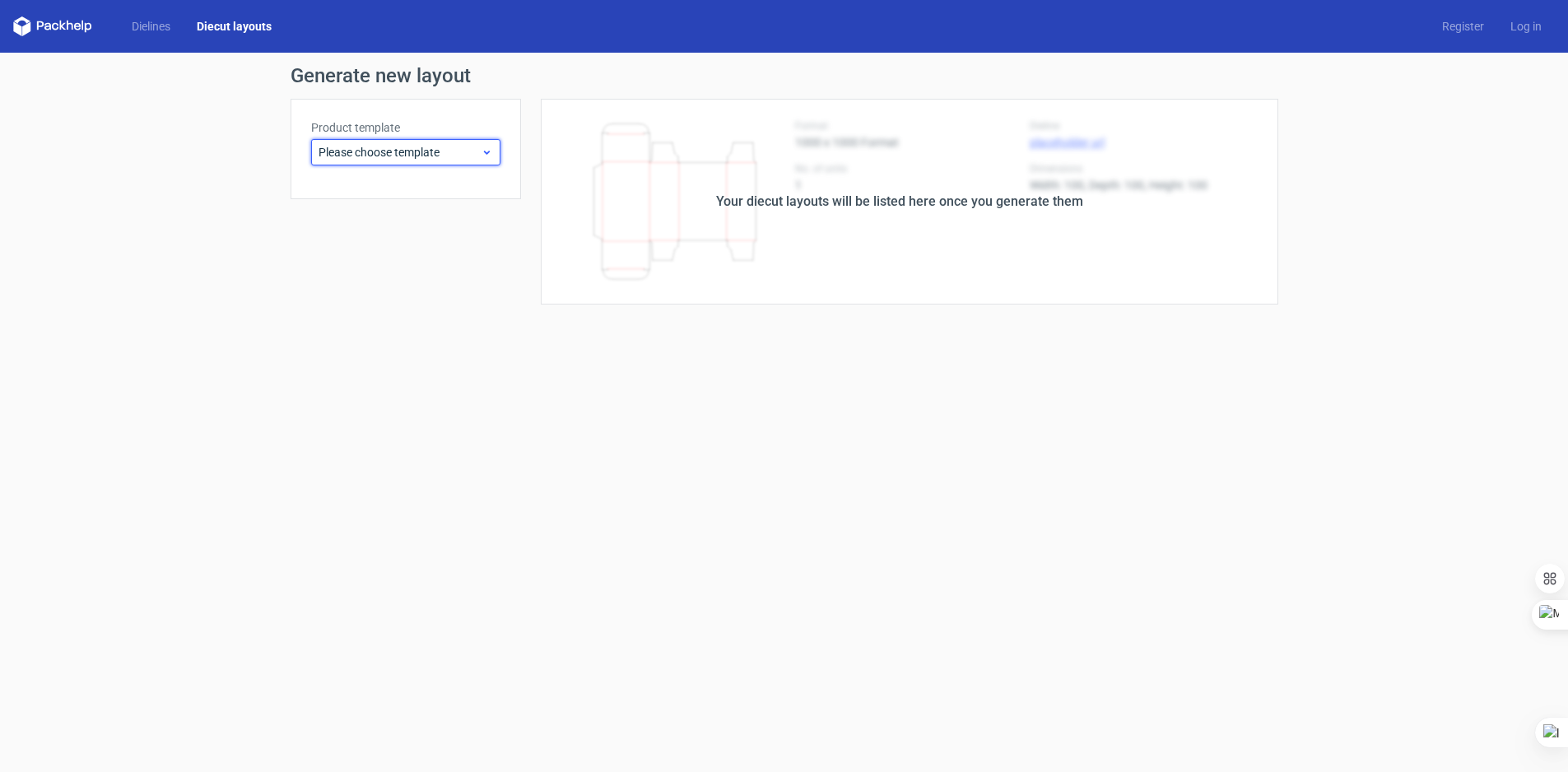
click at [462, 154] on span "Please choose template" at bounding box center [400, 153] width 162 height 17
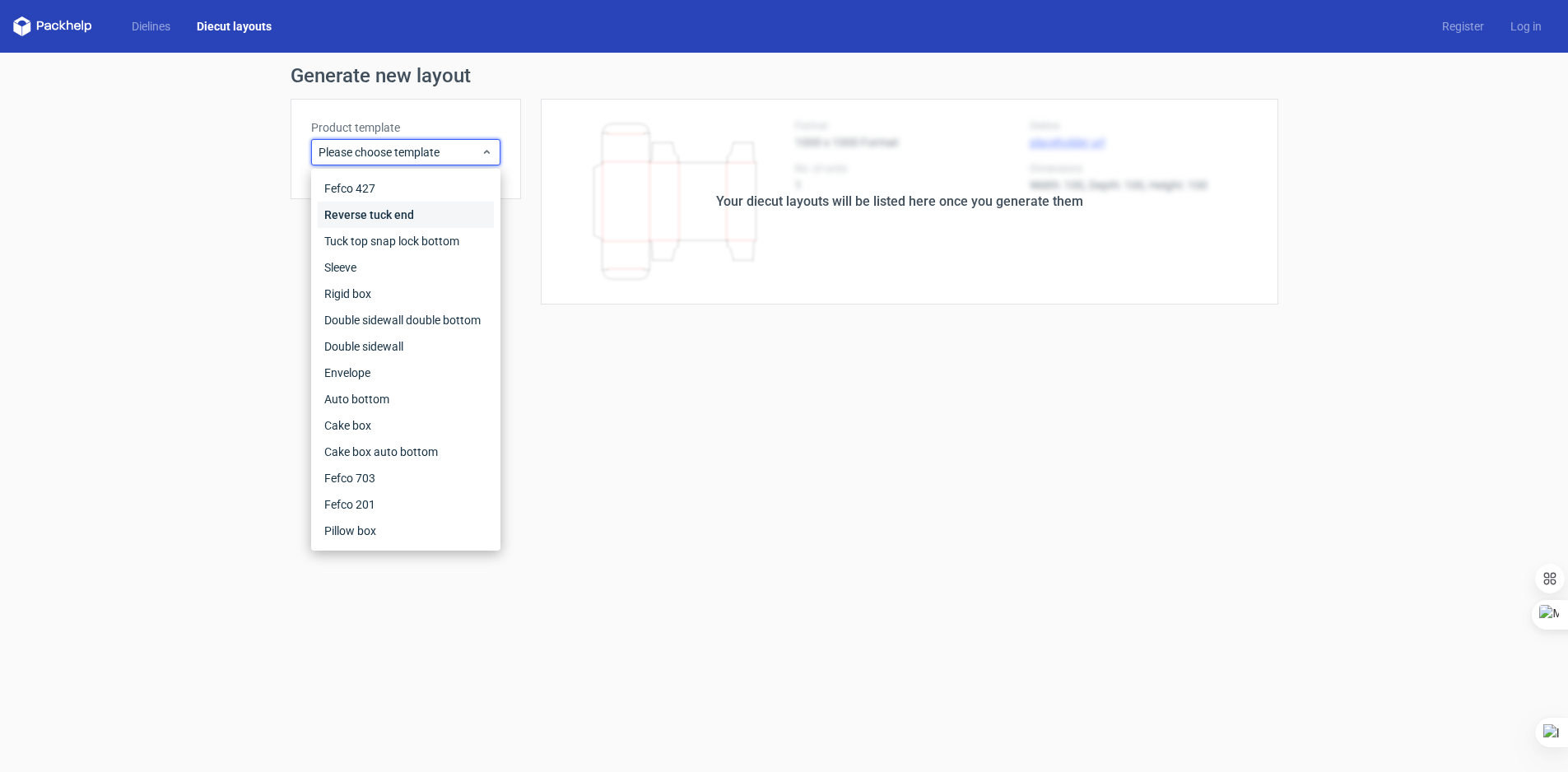
click at [389, 214] on div "Reverse tuck end" at bounding box center [406, 215] width 176 height 27
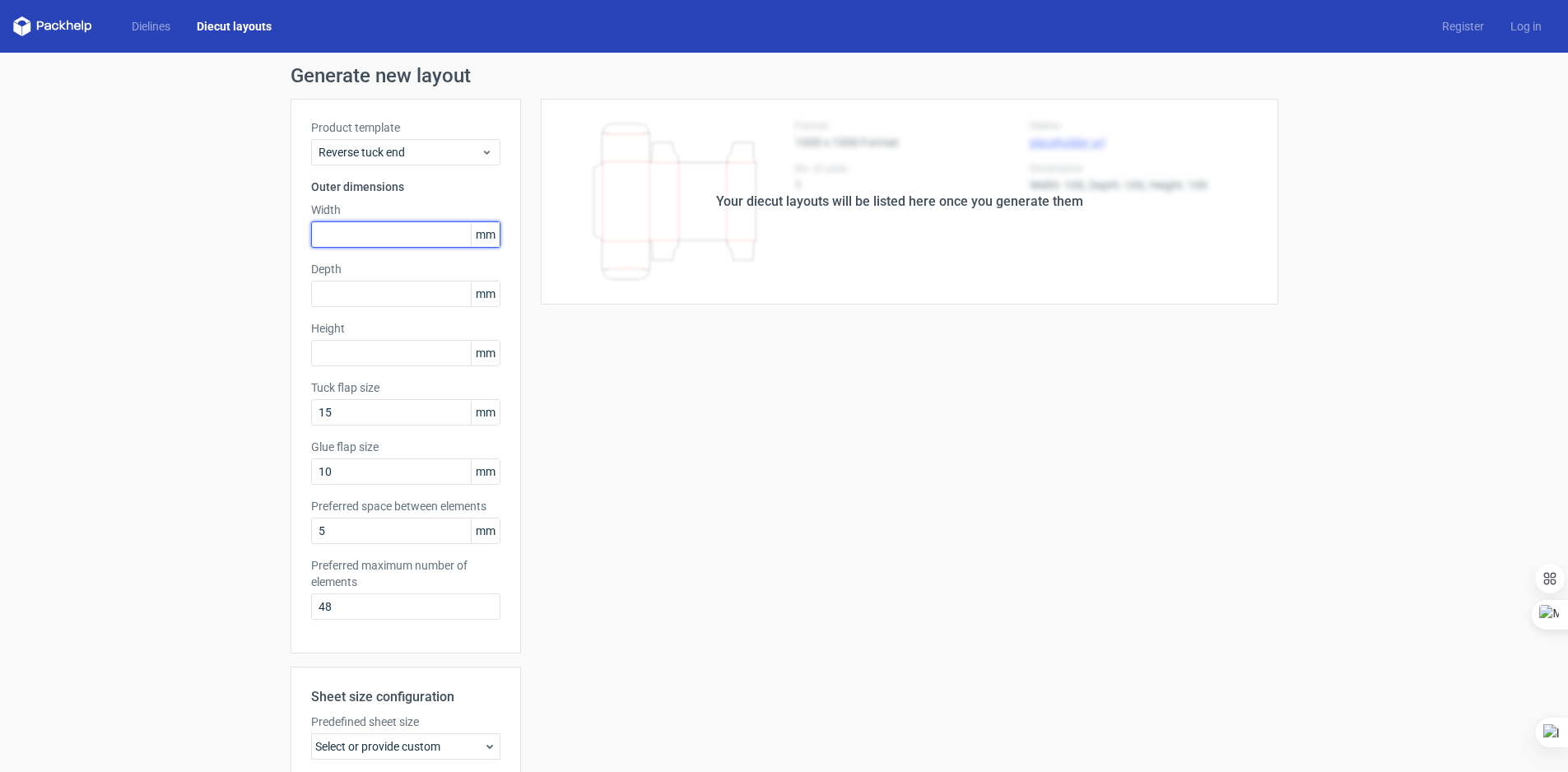
click at [381, 240] on input "text" at bounding box center [406, 235] width 189 height 27
type input "130"
type input "50"
click at [591, 407] on div "Your diecut layouts will be listed here once you generate them Height Depth Wid…" at bounding box center [900, 545] width 758 height 893
drag, startPoint x: 350, startPoint y: 346, endPoint x: 331, endPoint y: 352, distance: 19.9
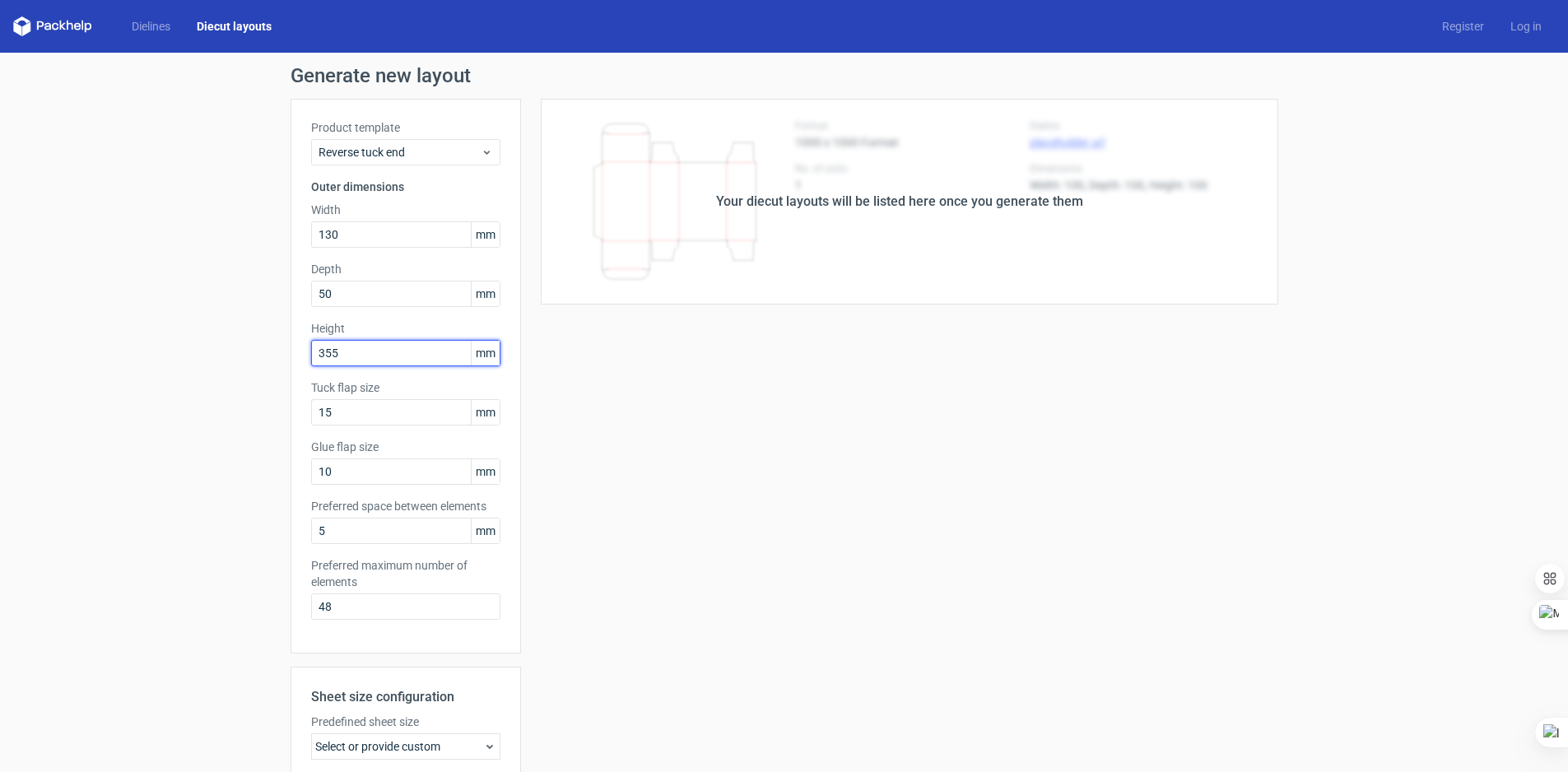
click at [347, 347] on input "355" at bounding box center [406, 353] width 189 height 27
click at [326, 353] on input "355" at bounding box center [406, 353] width 189 height 27
drag, startPoint x: 347, startPoint y: 352, endPoint x: 220, endPoint y: 370, distance: 128.3
click at [220, 370] on div "Generate new layout Product template Reverse tuck end Outer dimensions Width 13…" at bounding box center [784, 528] width 1568 height 952
type input "150"
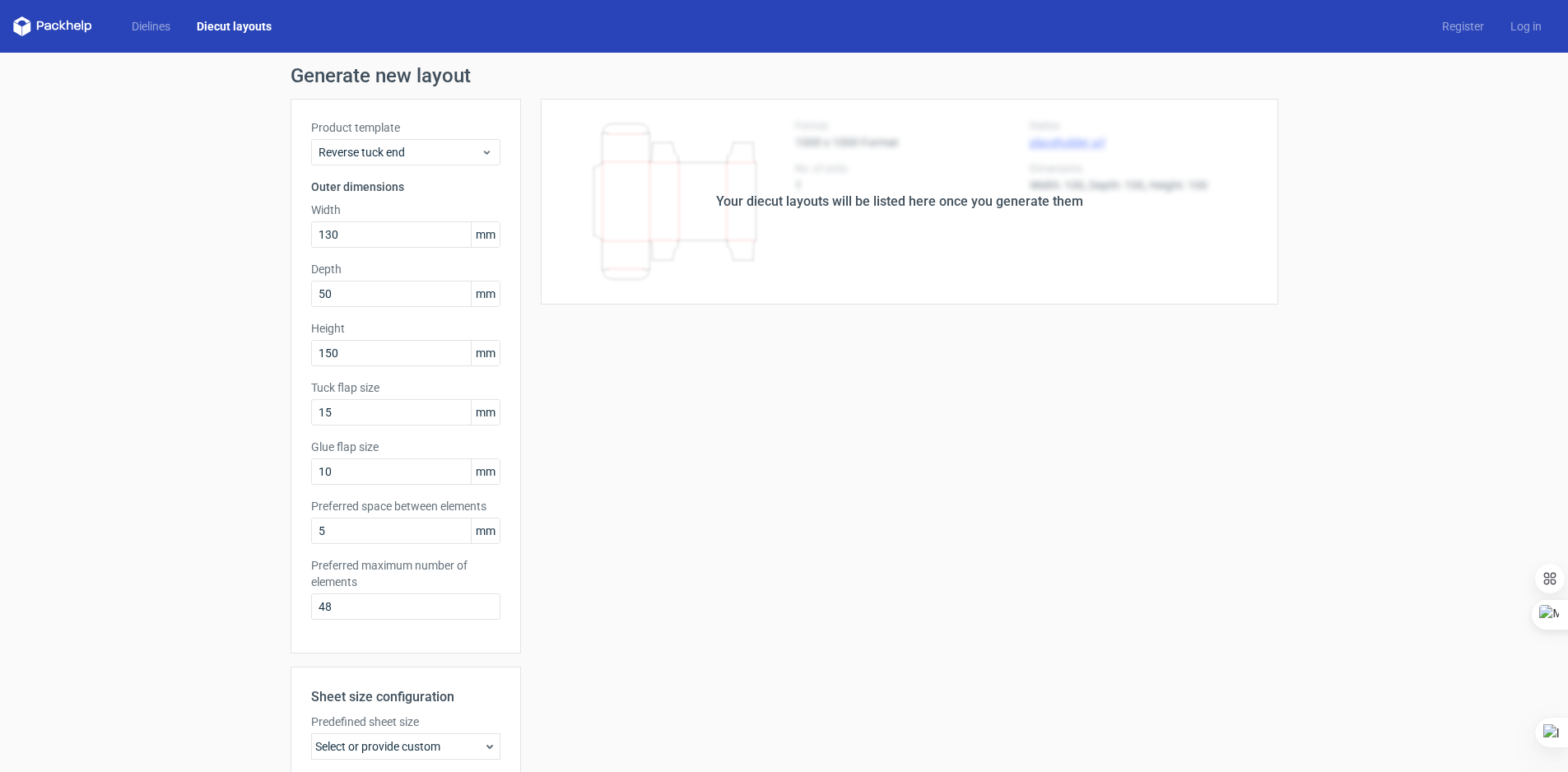
drag, startPoint x: 220, startPoint y: 370, endPoint x: 448, endPoint y: 391, distance: 229.0
click at [222, 368] on div "Generate new layout Product template Reverse tuck end Outer dimensions Width 13…" at bounding box center [784, 528] width 1568 height 952
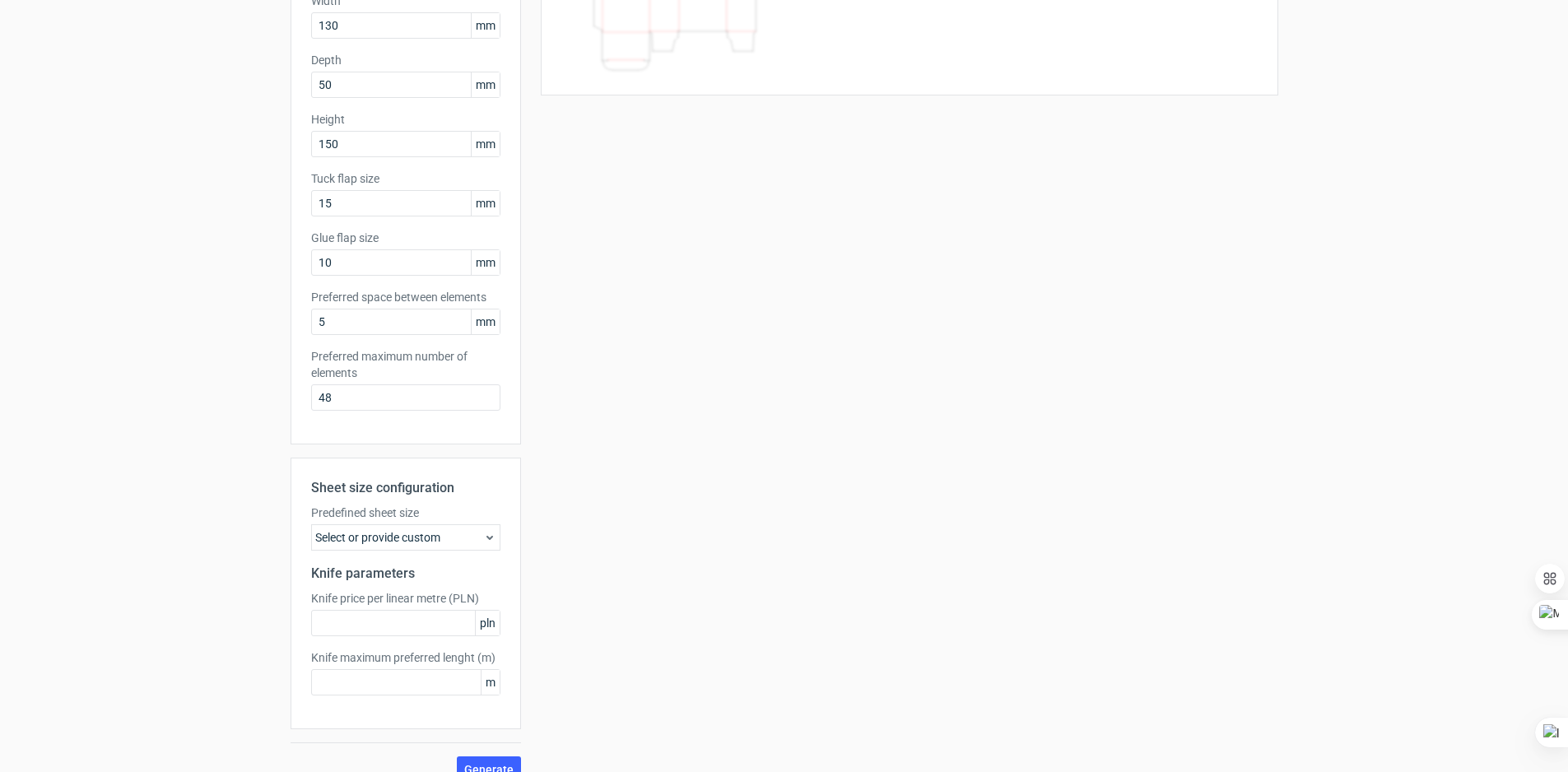
scroll to position [233, 0]
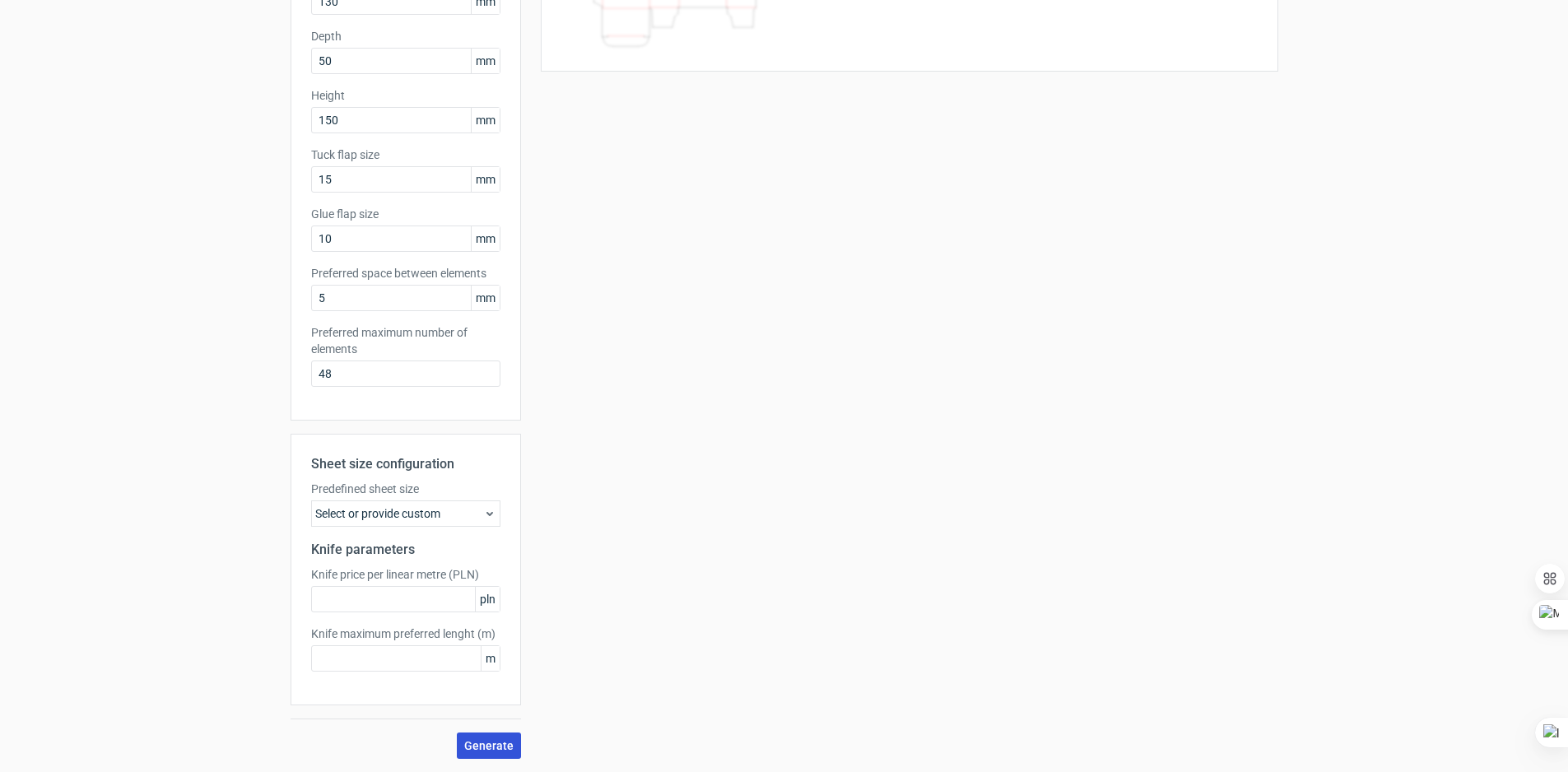
click at [481, 740] on span "Generate" at bounding box center [488, 746] width 49 height 12
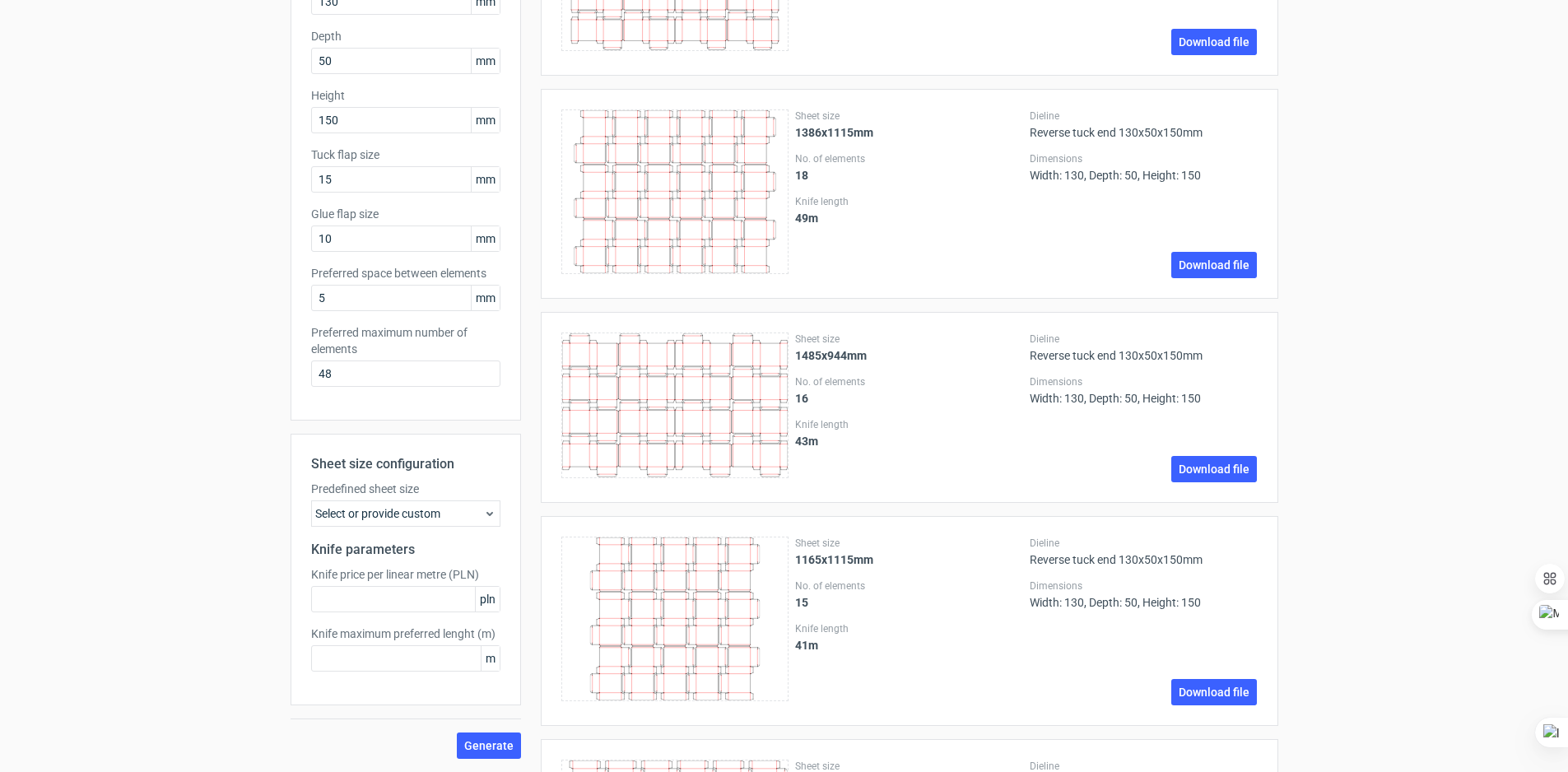
scroll to position [0, 0]
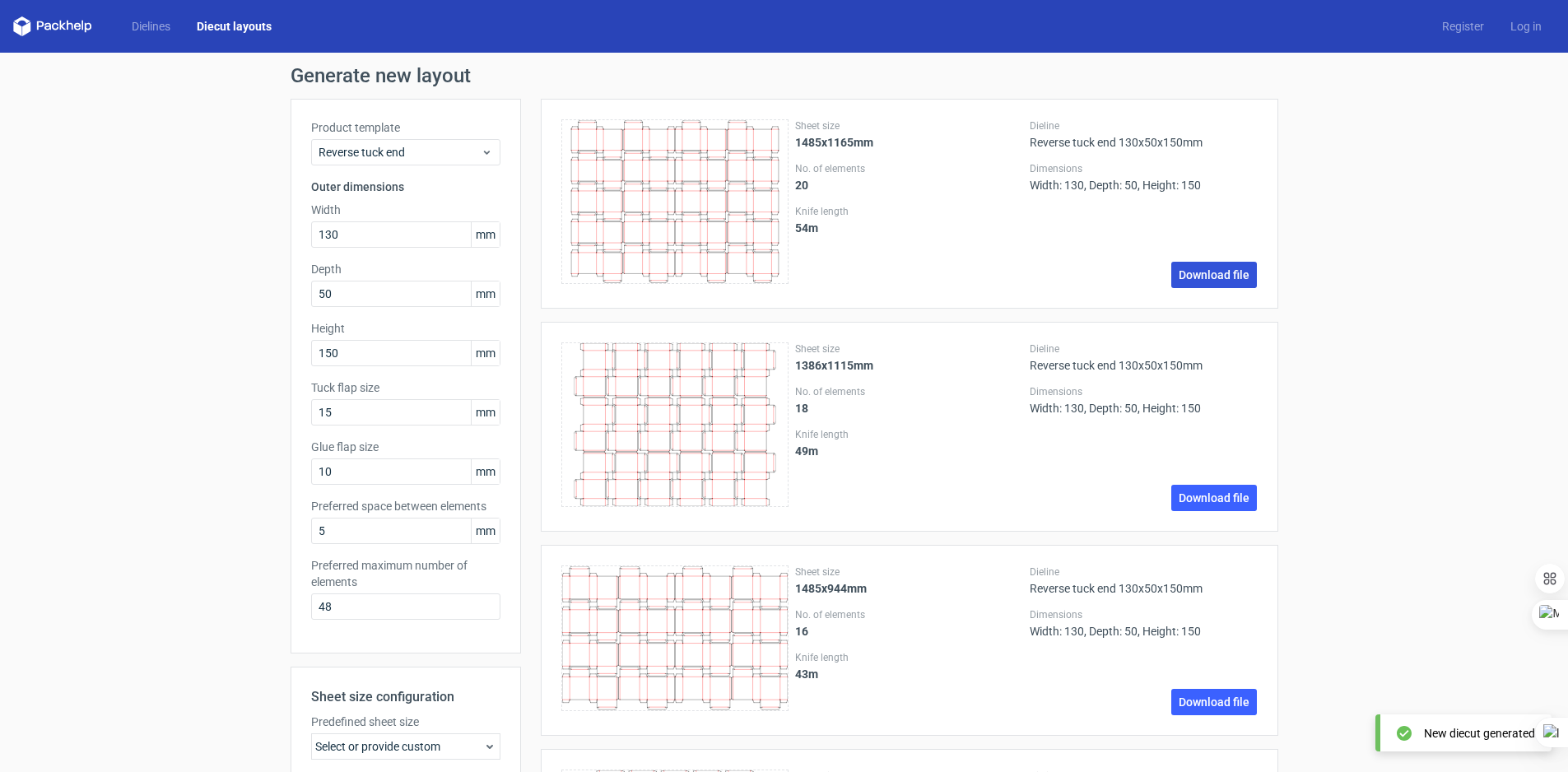
click at [1219, 279] on link "Download file" at bounding box center [1214, 275] width 86 height 27
drag, startPoint x: 393, startPoint y: 223, endPoint x: 234, endPoint y: 235, distance: 159.5
type input "80"
type input "30"
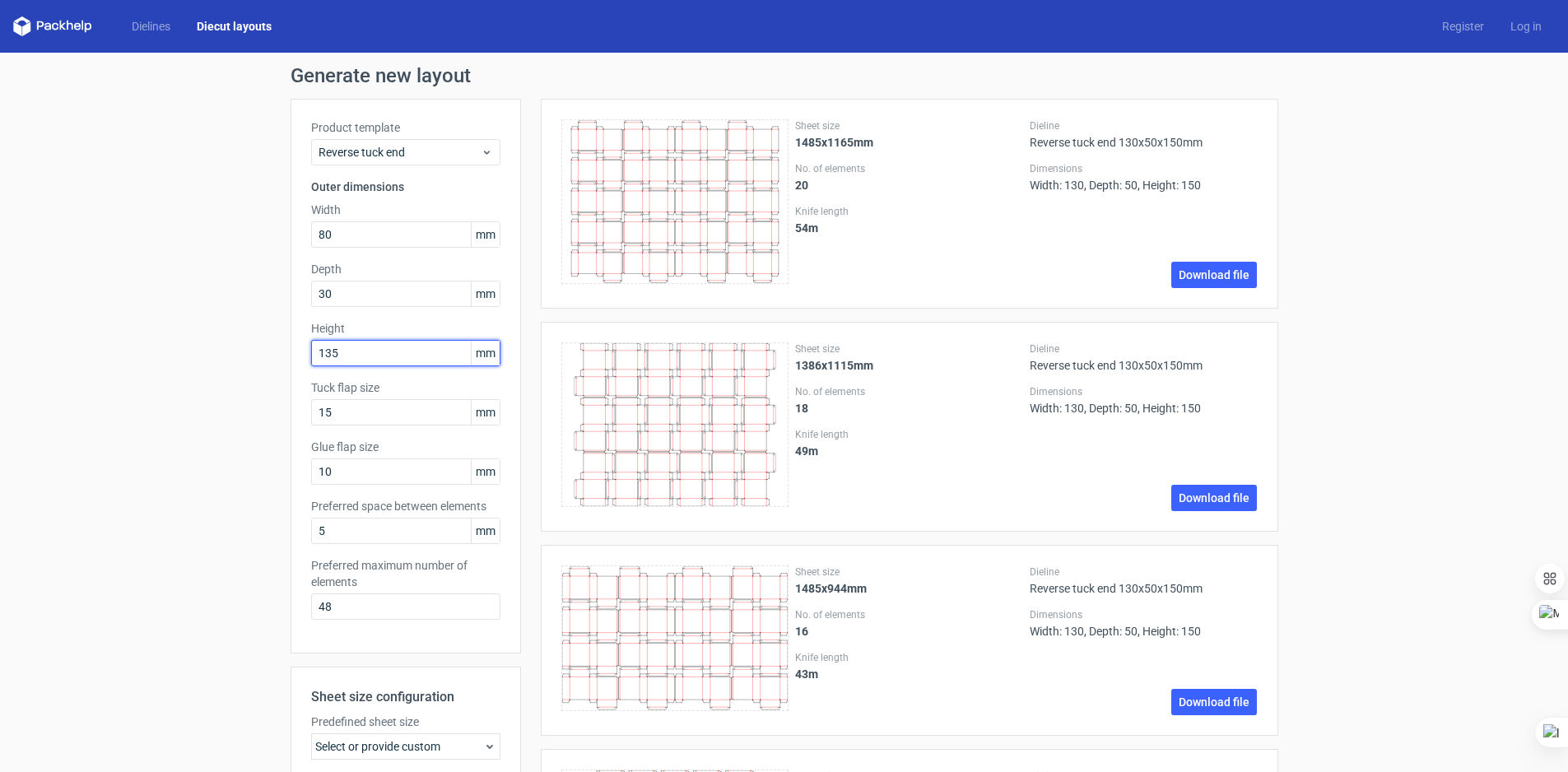
type input "135"
drag, startPoint x: 379, startPoint y: 606, endPoint x: 221, endPoint y: 610, distance: 158.1
type input "2"
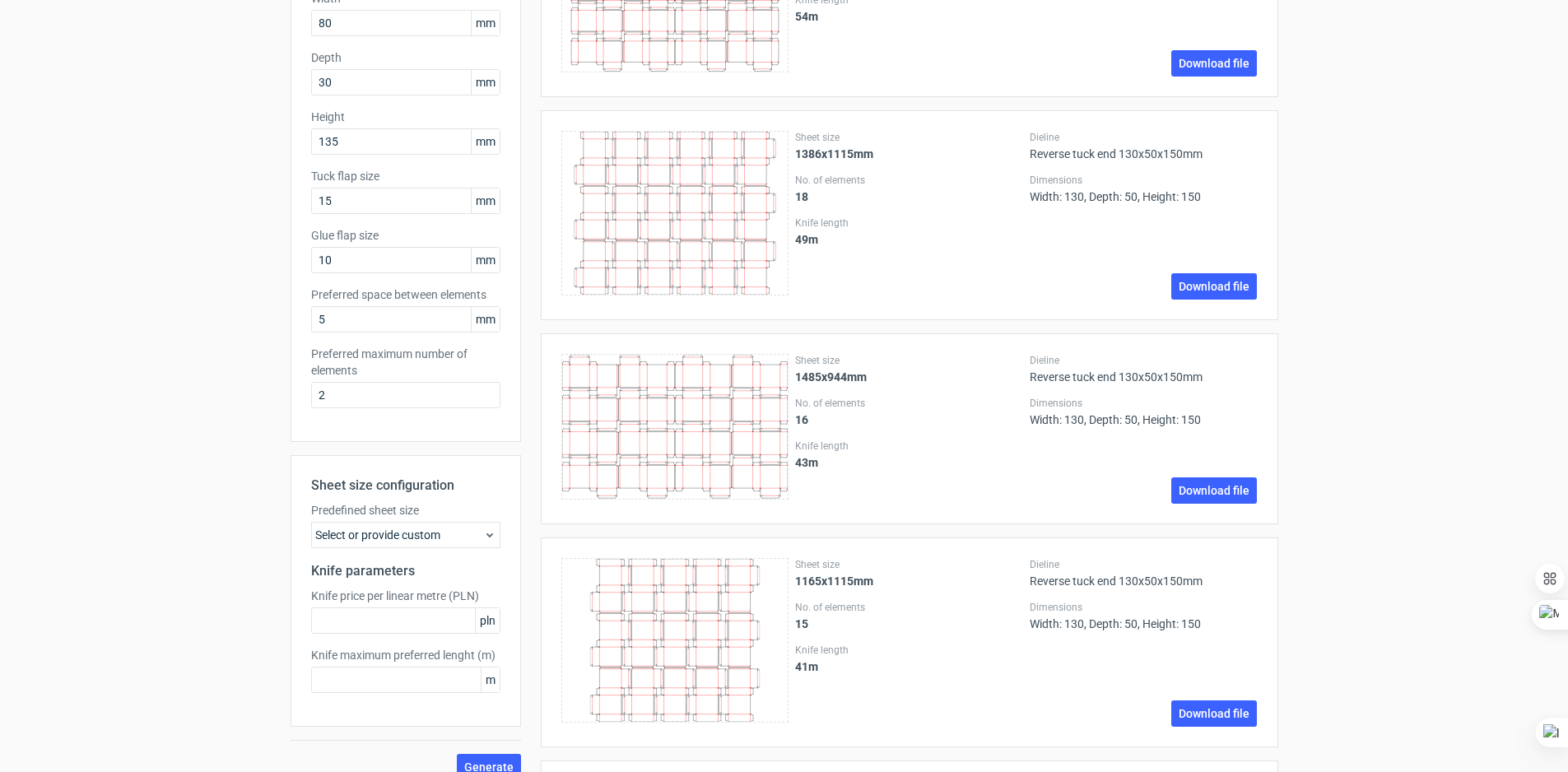
scroll to position [247, 0]
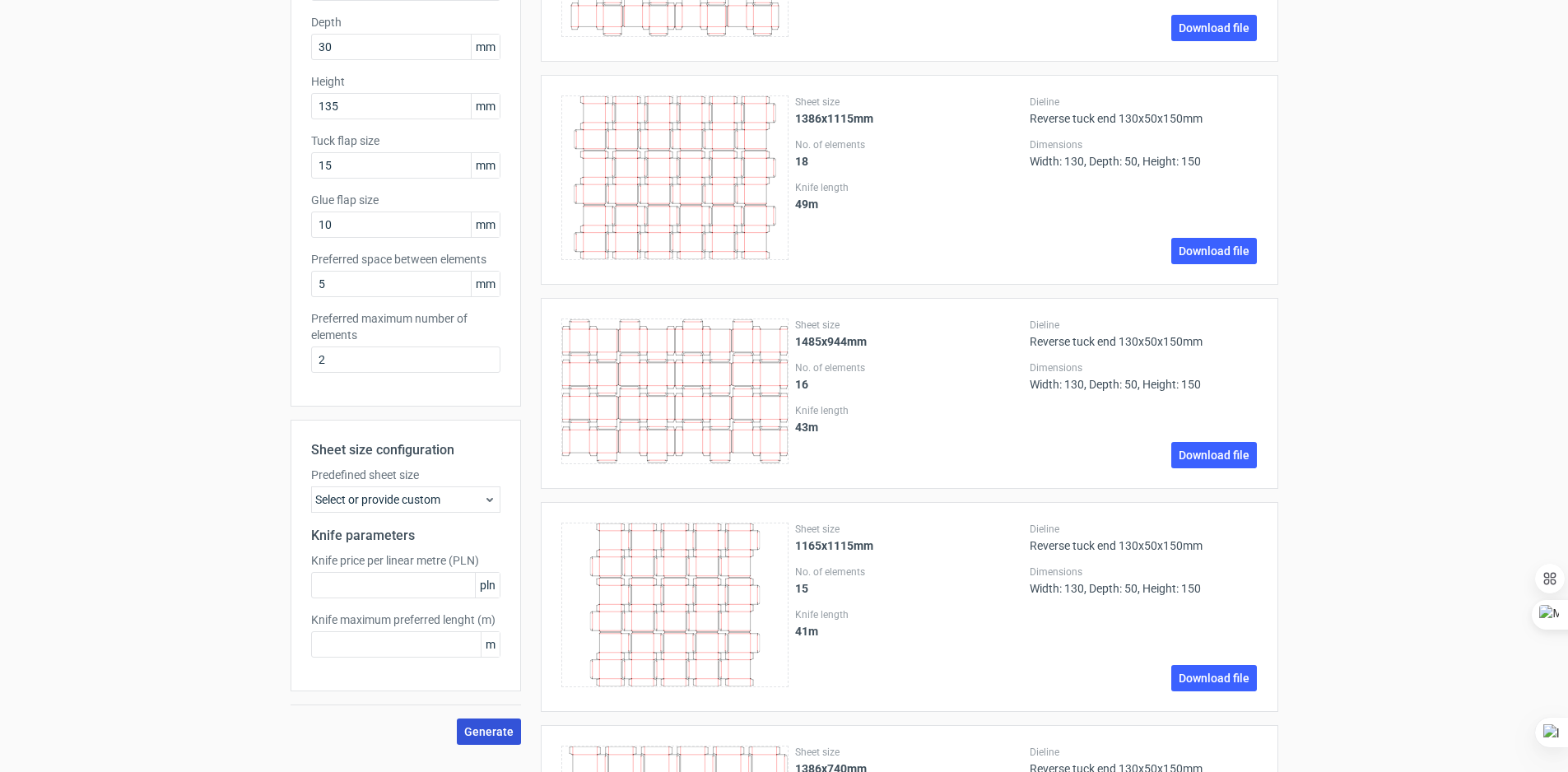
click at [504, 732] on span "Generate" at bounding box center [488, 732] width 49 height 12
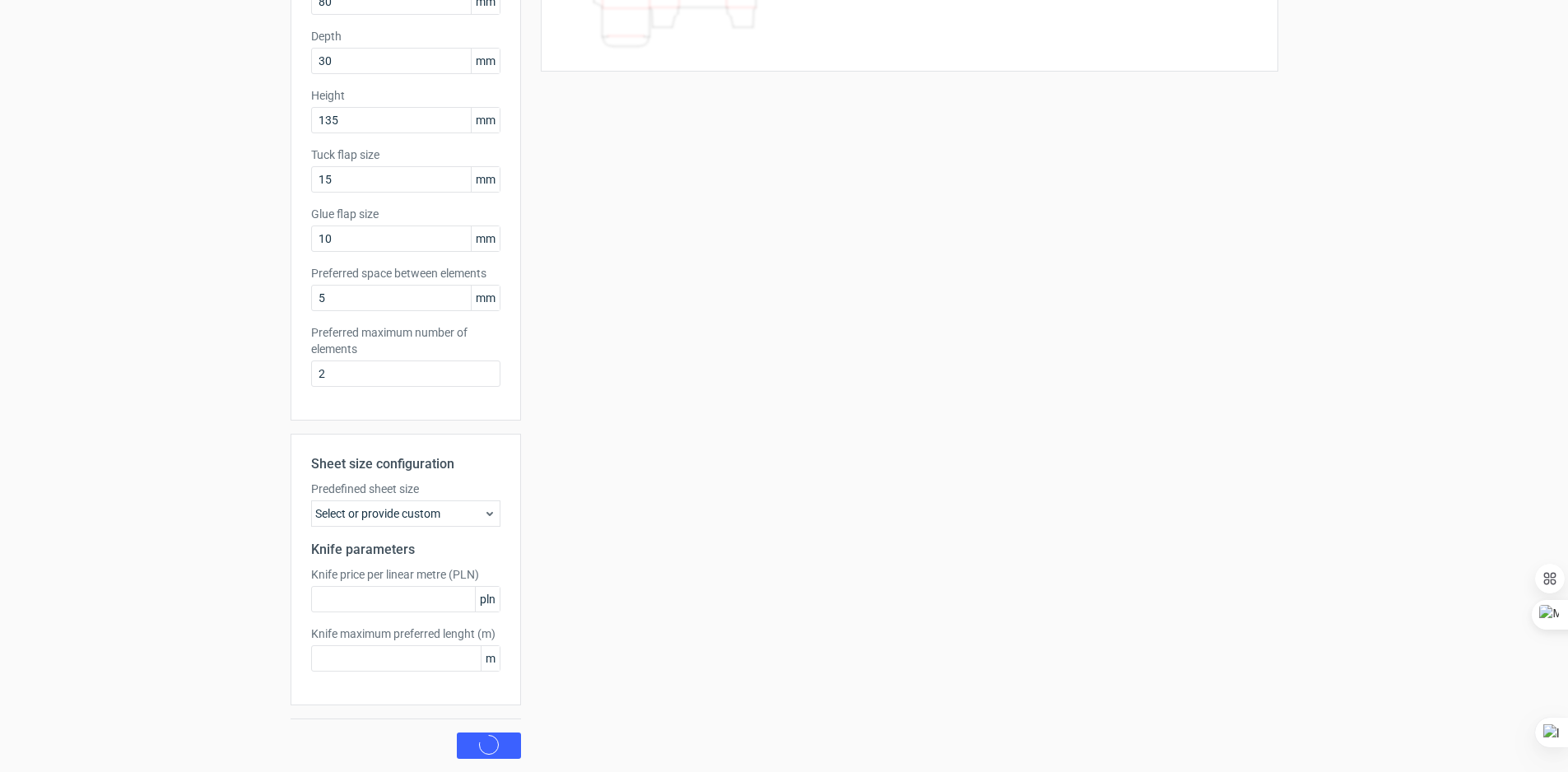
scroll to position [0, 0]
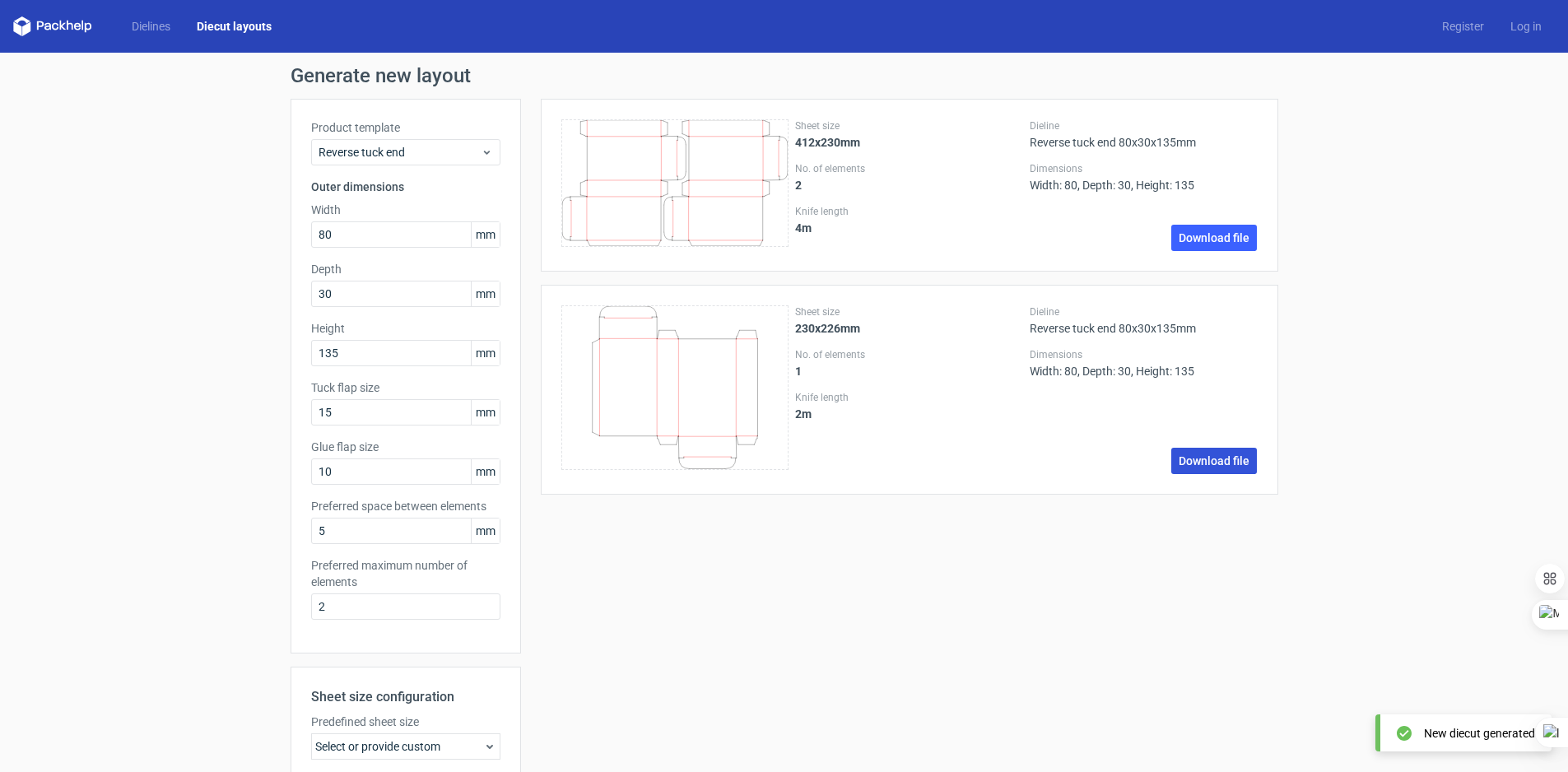
click at [1189, 457] on link "Download file" at bounding box center [1214, 462] width 86 height 27
drag, startPoint x: 359, startPoint y: 288, endPoint x: 261, endPoint y: 290, distance: 98.0
click at [260, 290] on div "Generate new layout Product template Reverse tuck end Outer dimensions Width 80…" at bounding box center [784, 528] width 1568 height 952
type input "37"
click at [212, 314] on div "Generate new layout Product template Reverse tuck end Outer dimensions Width 80…" at bounding box center [784, 528] width 1568 height 952
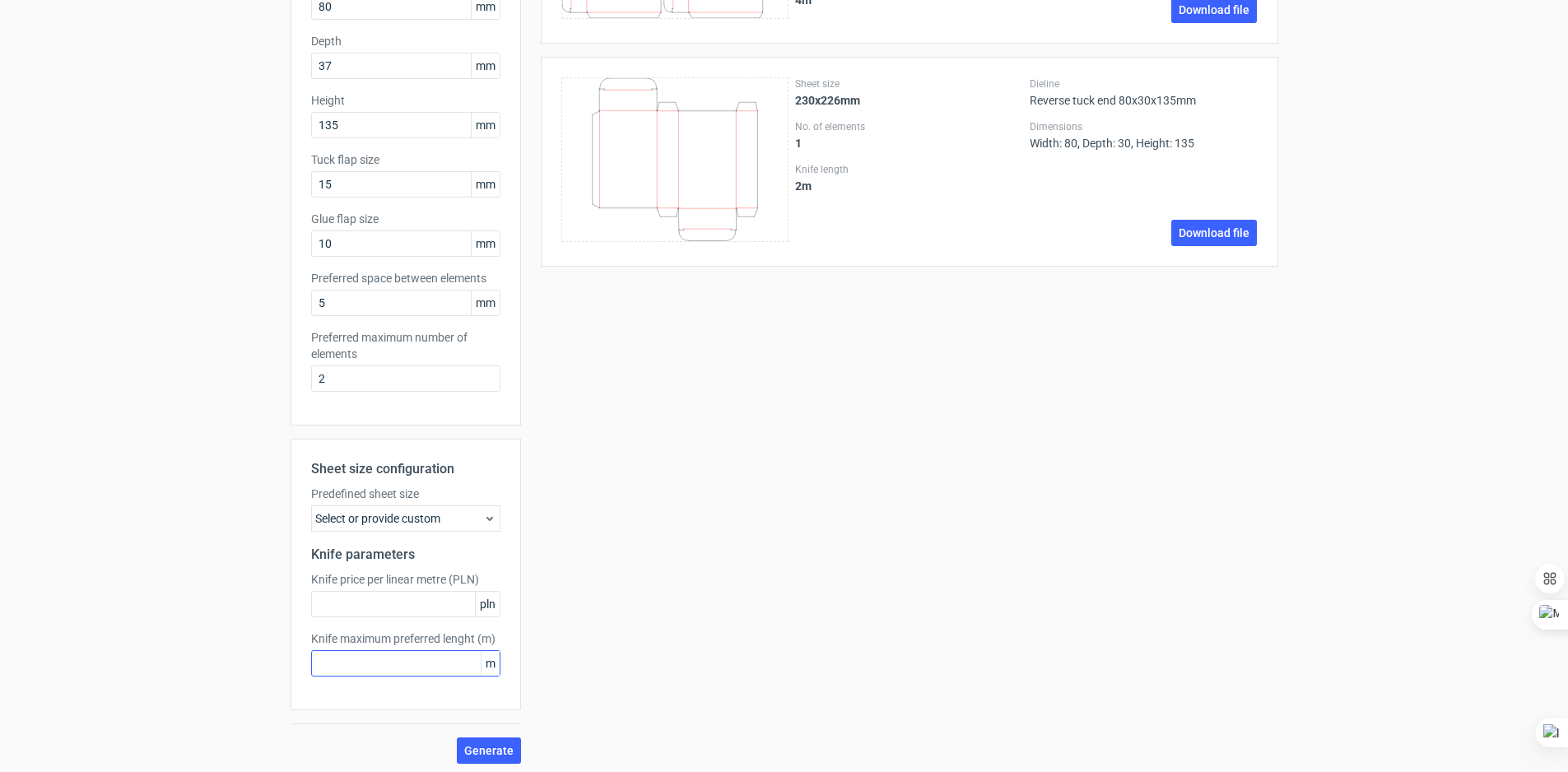
scroll to position [233, 0]
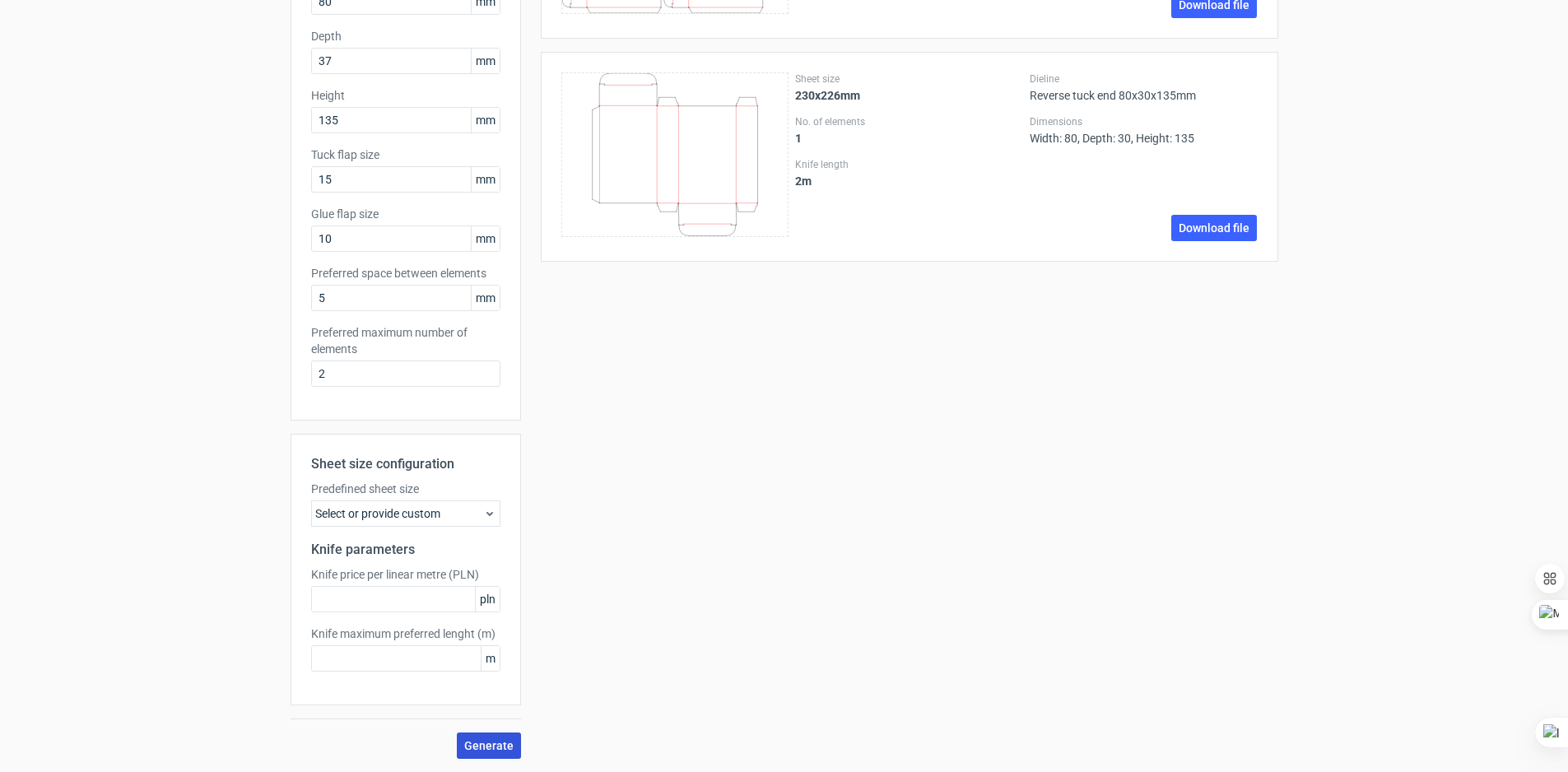
click at [457, 739] on button "Generate" at bounding box center [489, 746] width 64 height 27
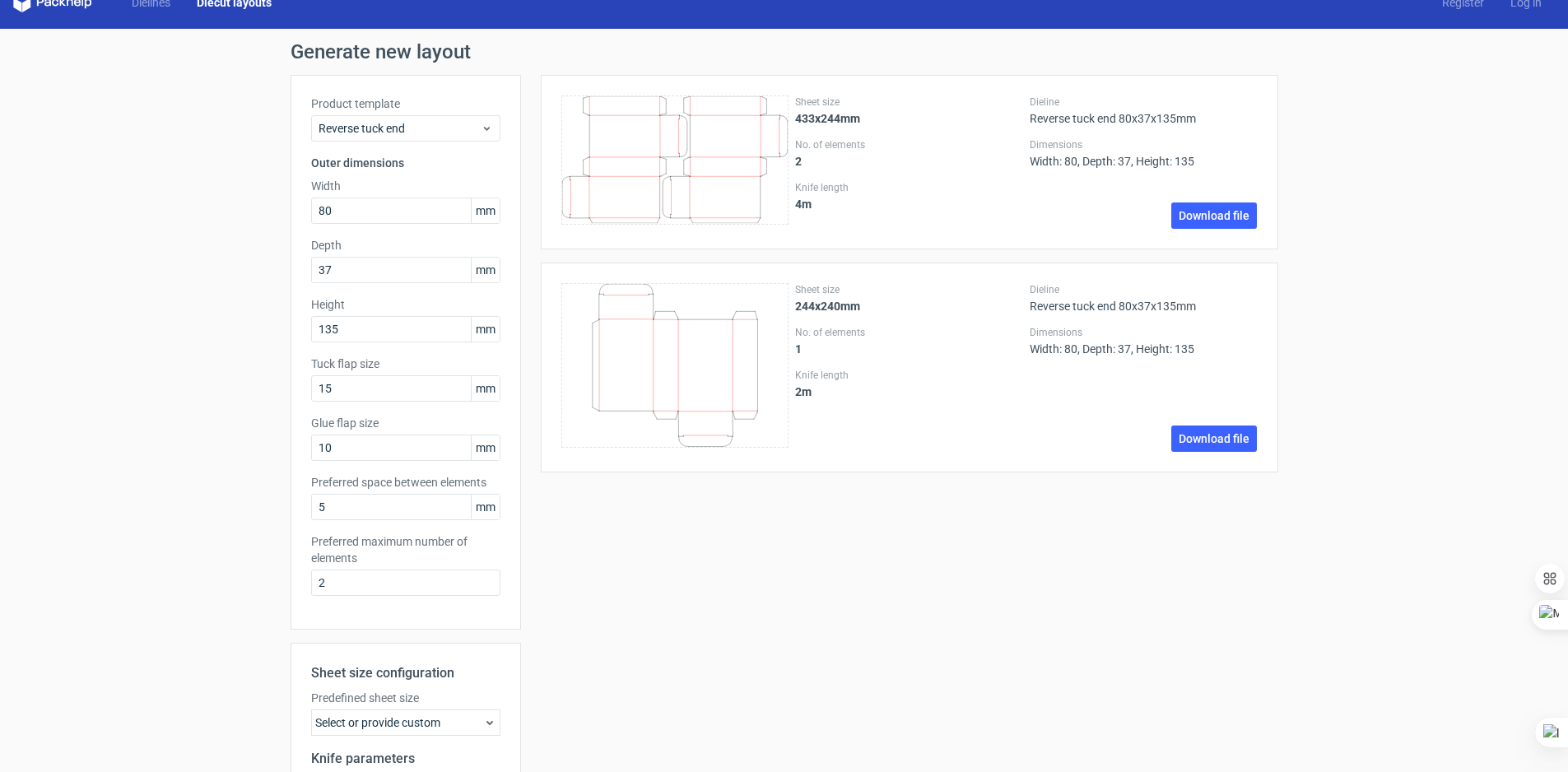
scroll to position [0, 0]
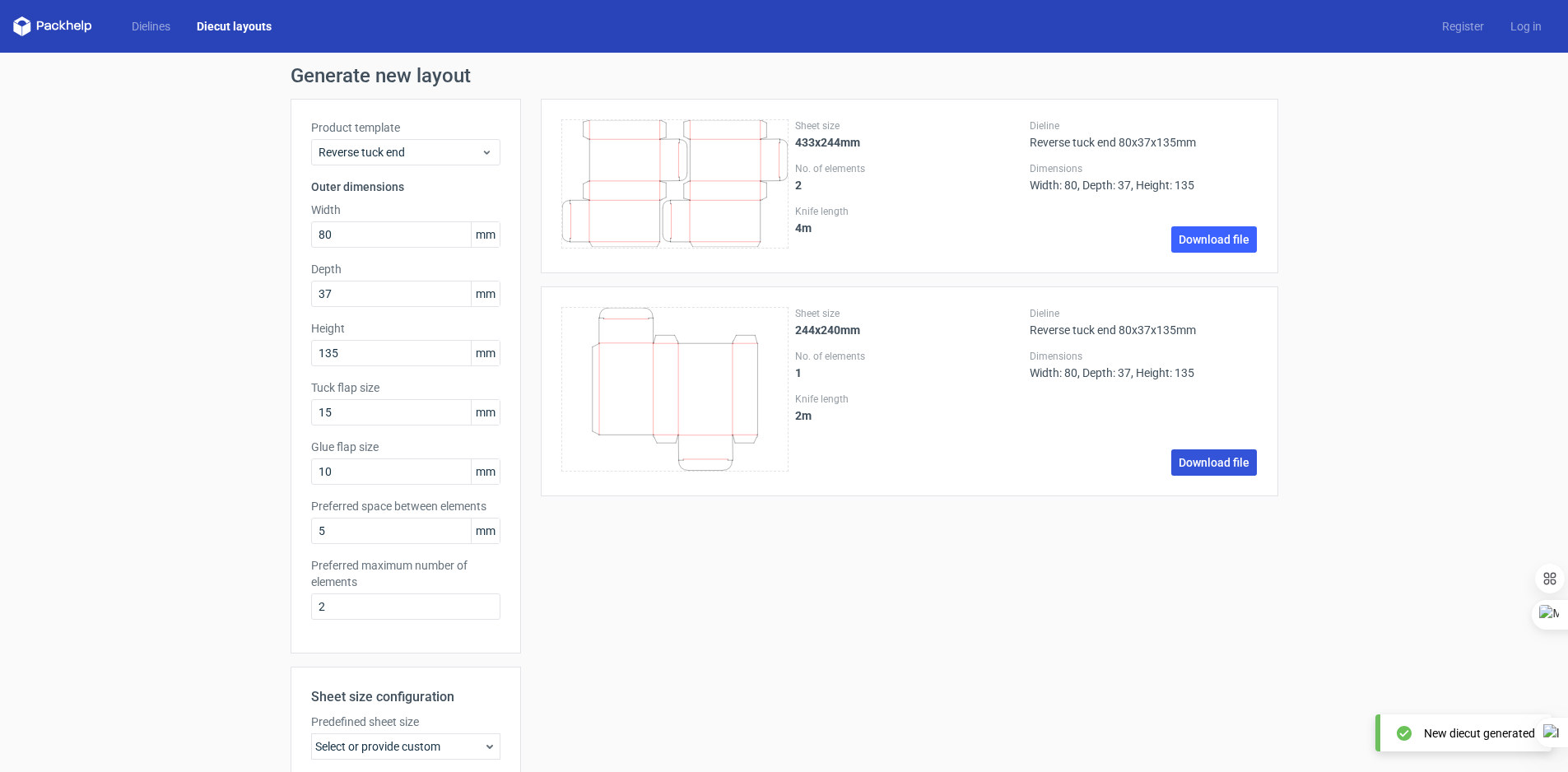
click at [1223, 464] on link "Download file" at bounding box center [1214, 463] width 86 height 27
